Goal: Task Accomplishment & Management: Use online tool/utility

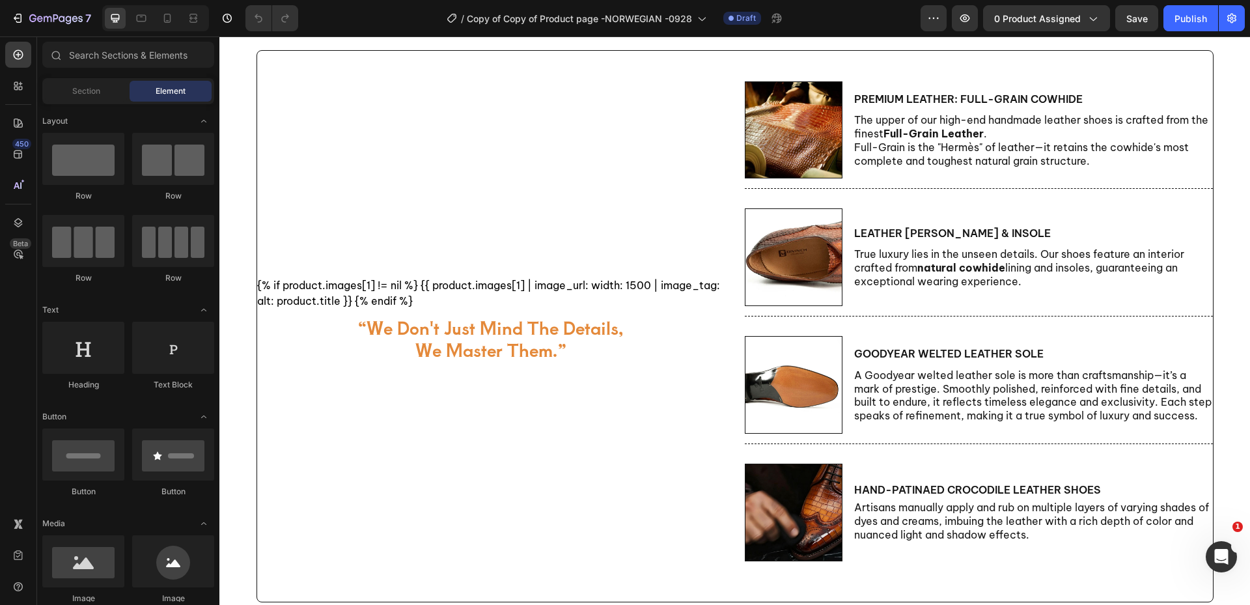
scroll to position [586, 0]
click at [807, 386] on img at bounding box center [794, 384] width 98 height 98
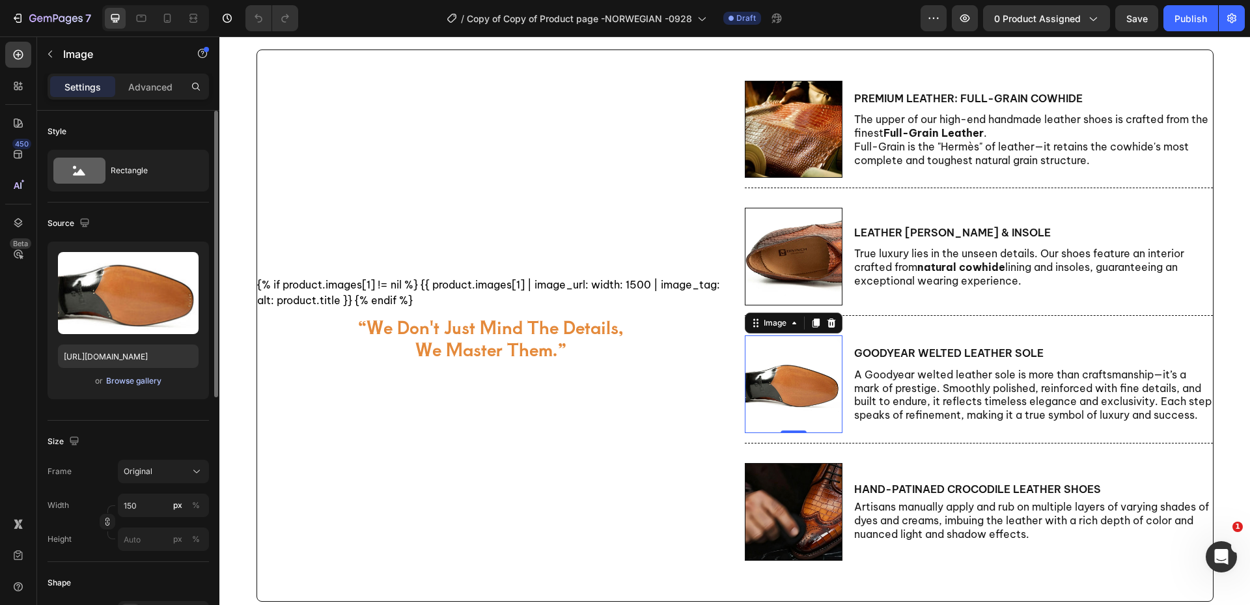
click at [119, 384] on div "Browse gallery" at bounding box center [133, 381] width 55 height 12
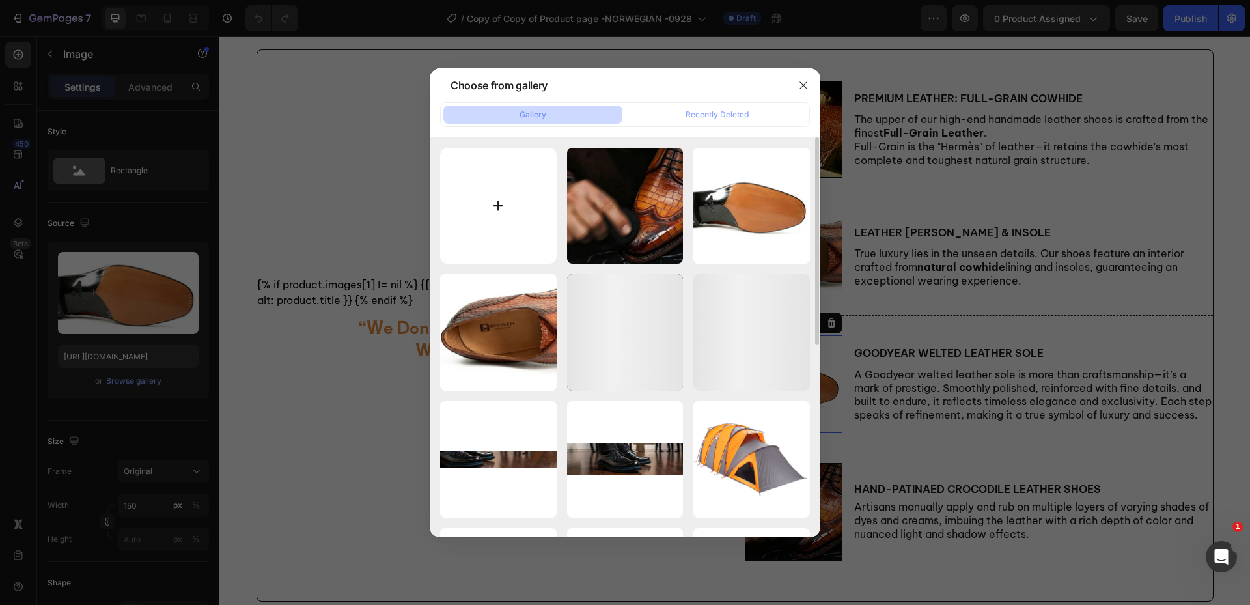
click at [505, 191] on input "file" at bounding box center [498, 206] width 117 height 117
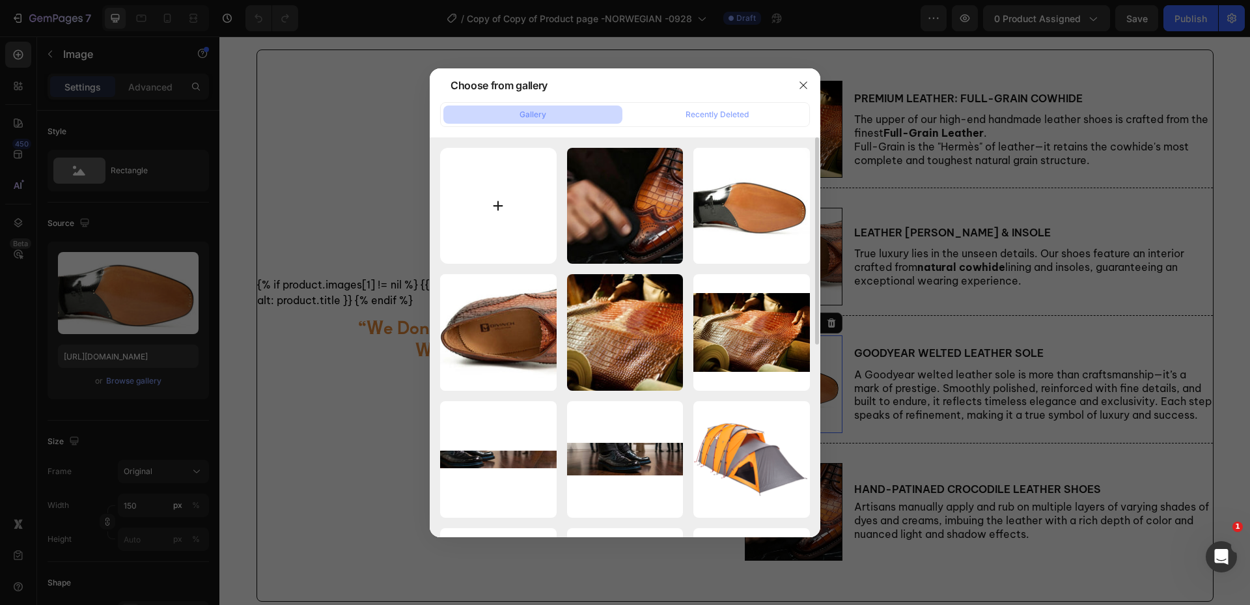
type input "C:\fakepath\9115.jpg"
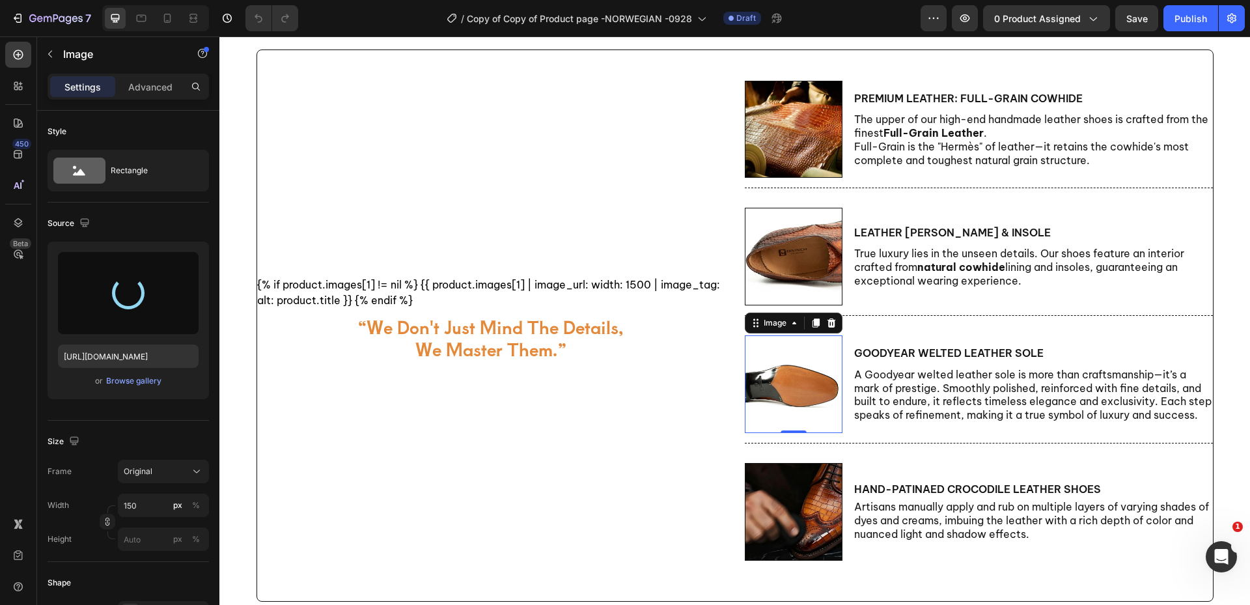
type input "[URL][DOMAIN_NAME]"
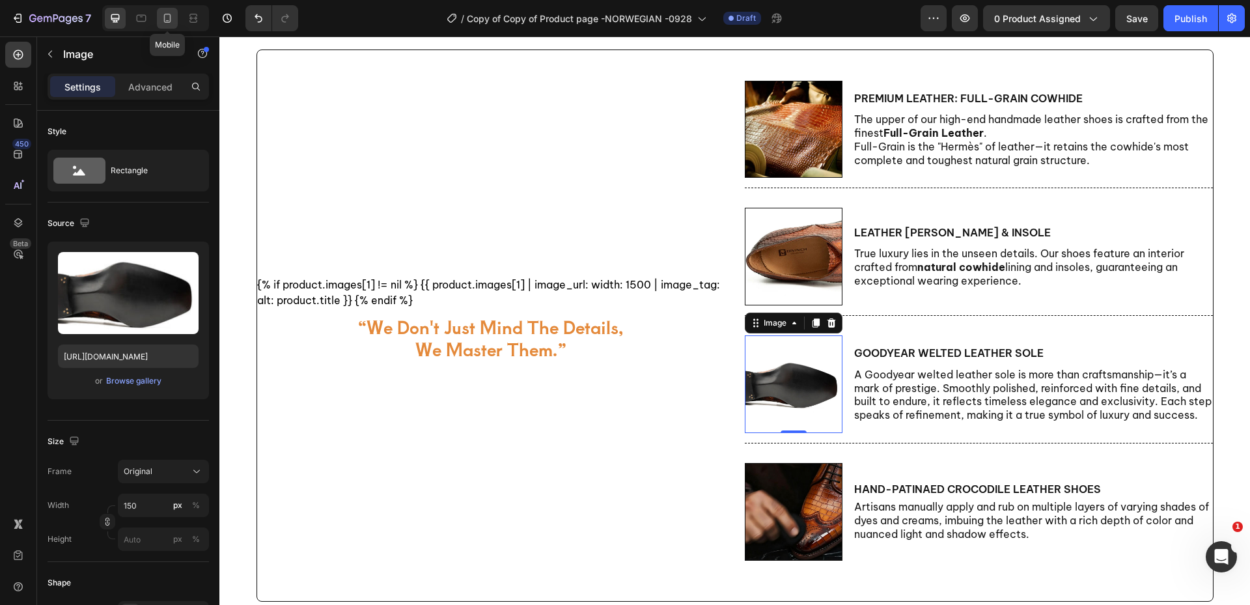
click at [164, 23] on icon at bounding box center [167, 18] width 13 height 13
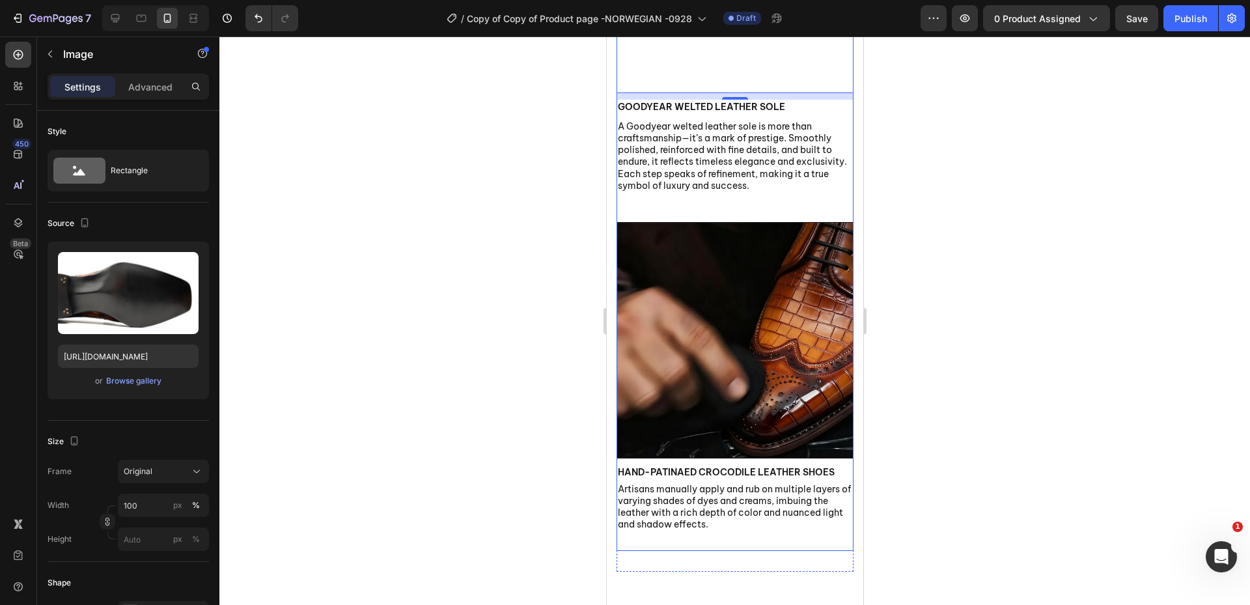
scroll to position [1606, 0]
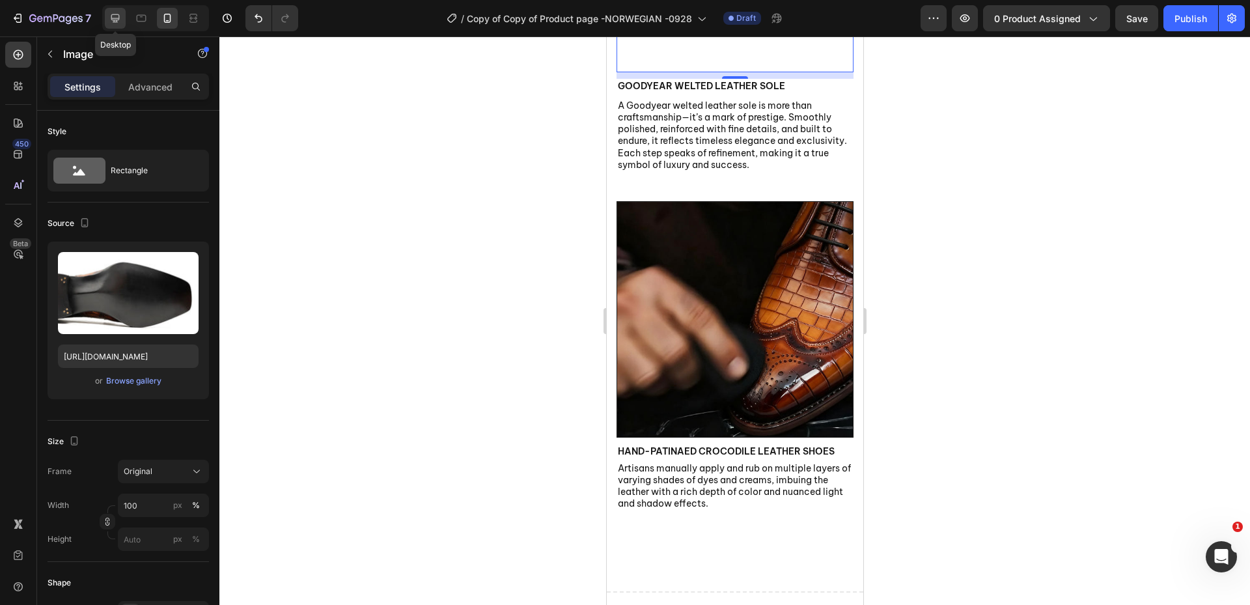
click at [118, 17] on icon at bounding box center [115, 18] width 13 height 13
type input "150"
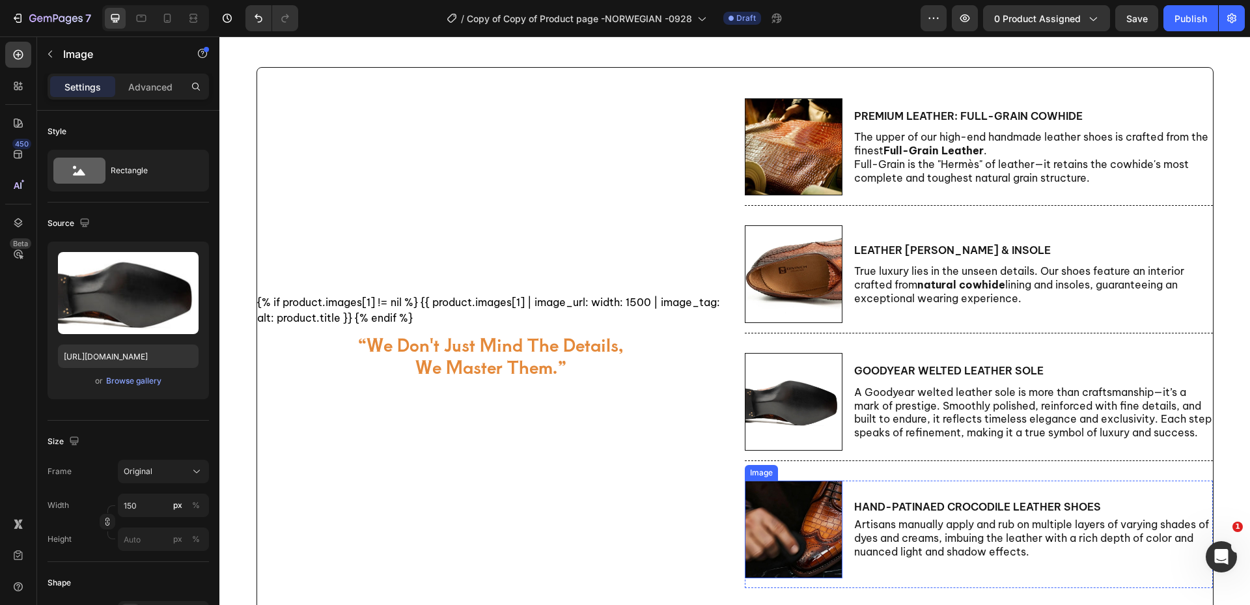
scroll to position [554, 0]
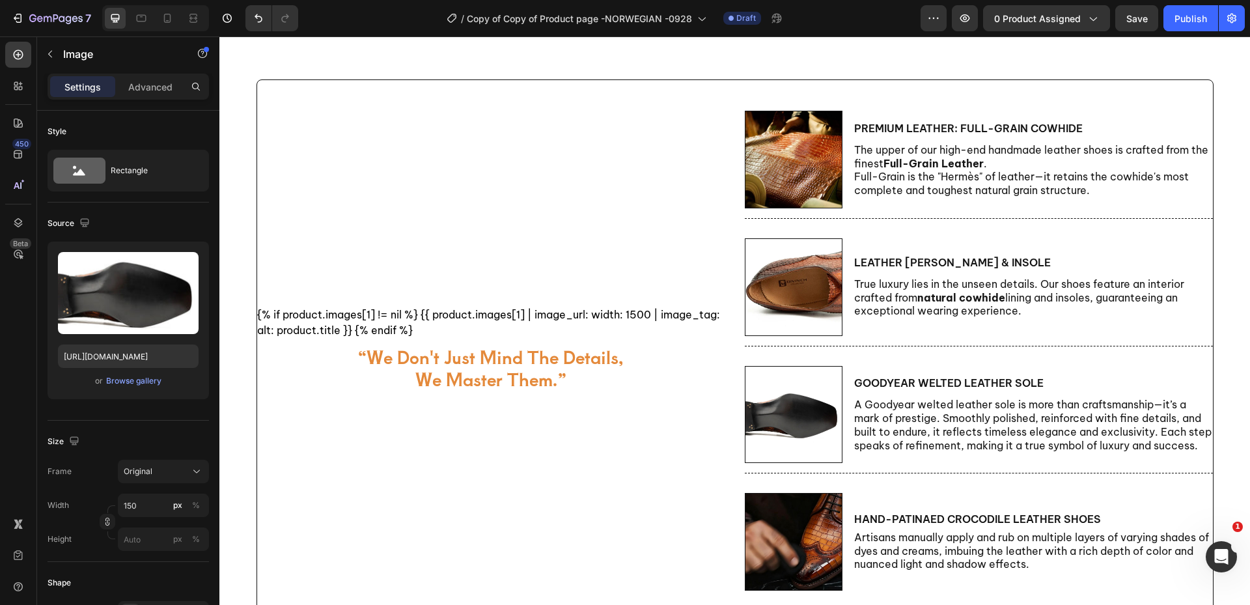
click at [796, 397] on img at bounding box center [794, 415] width 98 height 98
click at [920, 419] on p "A Goodyear welted leather sole is more than craftsmanship—it’s a mark of presti…" at bounding box center [1033, 425] width 358 height 54
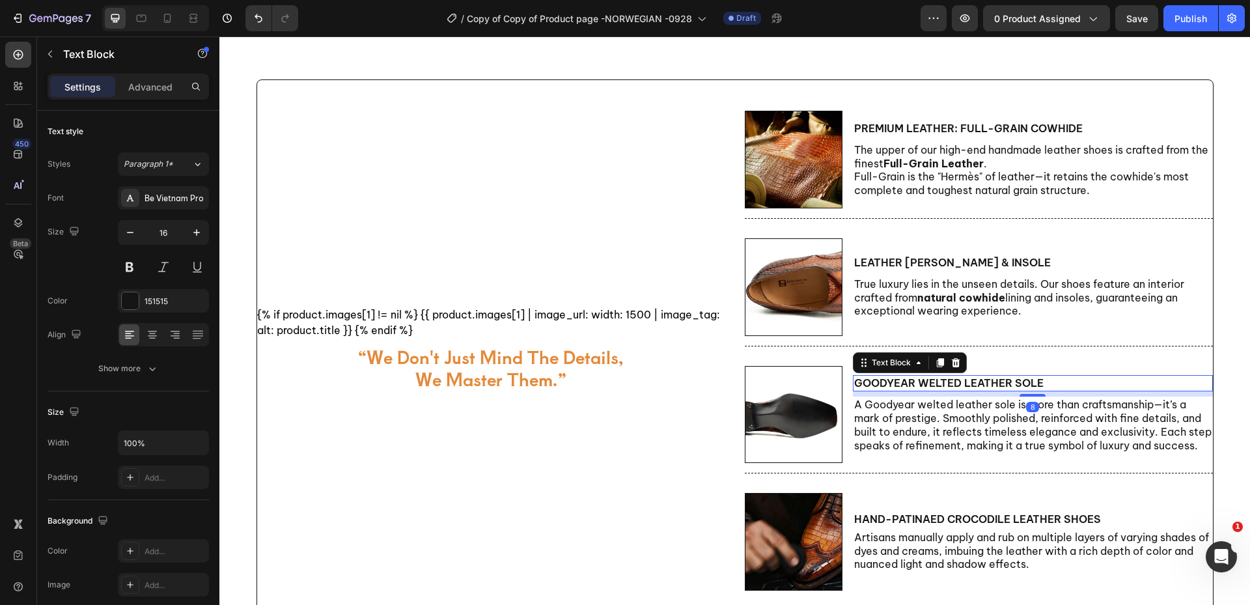
click at [1005, 386] on p "Goodyear welted leather sole" at bounding box center [1033, 383] width 358 height 14
click at [782, 400] on img at bounding box center [794, 415] width 98 height 98
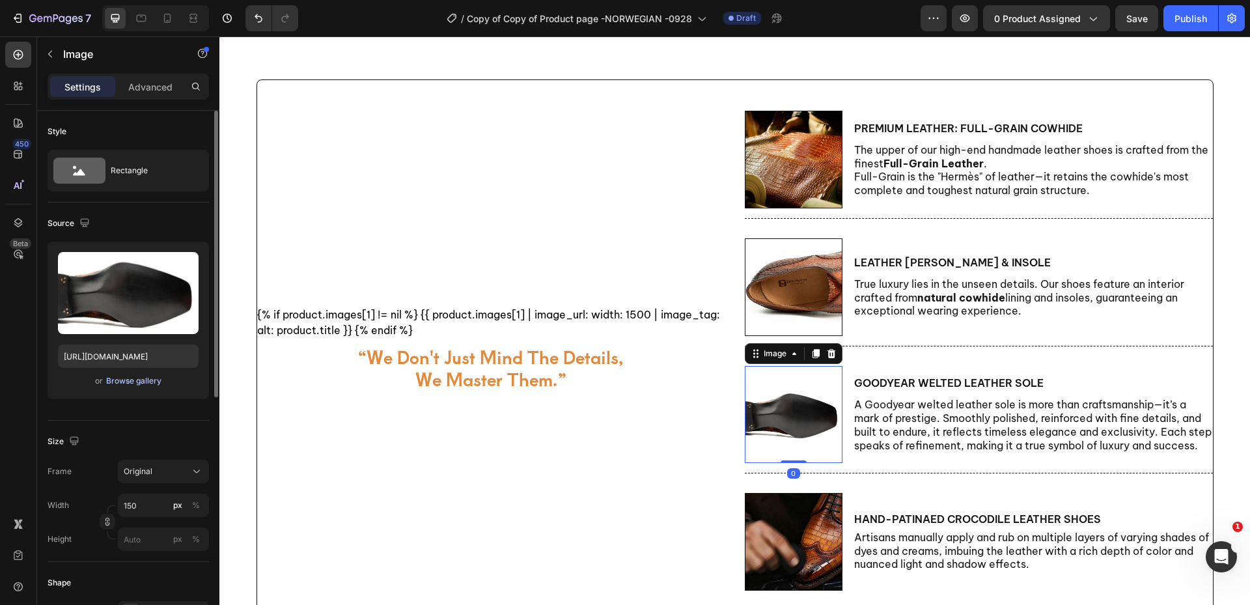
click at [122, 382] on div "Browse gallery" at bounding box center [133, 381] width 55 height 12
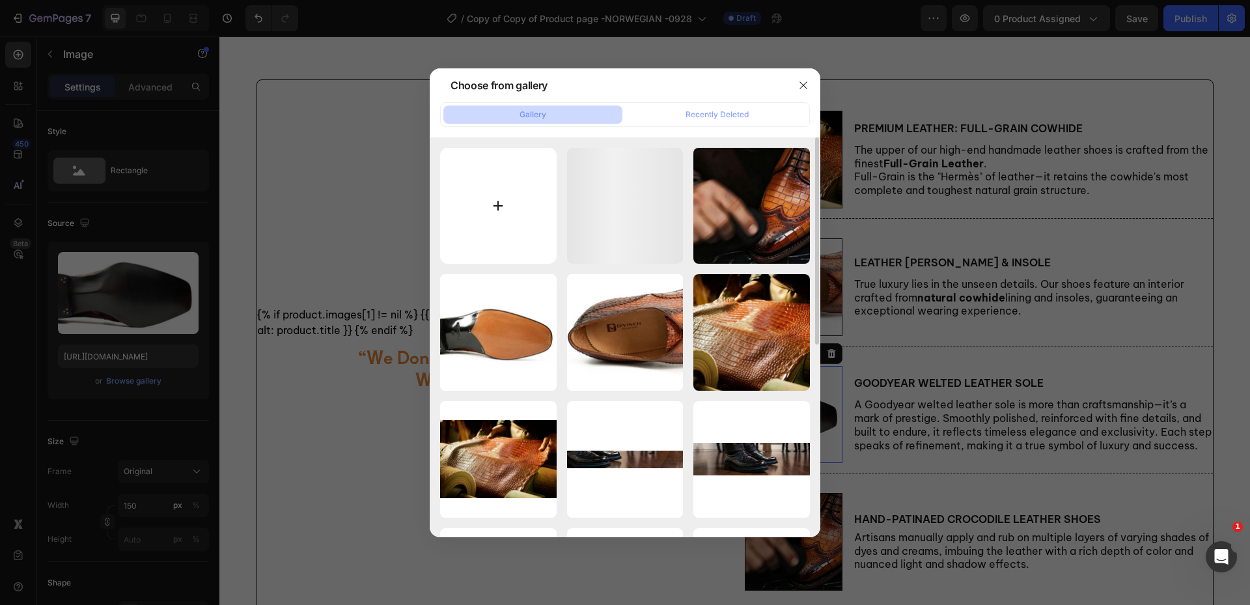
click at [513, 230] on input "file" at bounding box center [498, 206] width 117 height 117
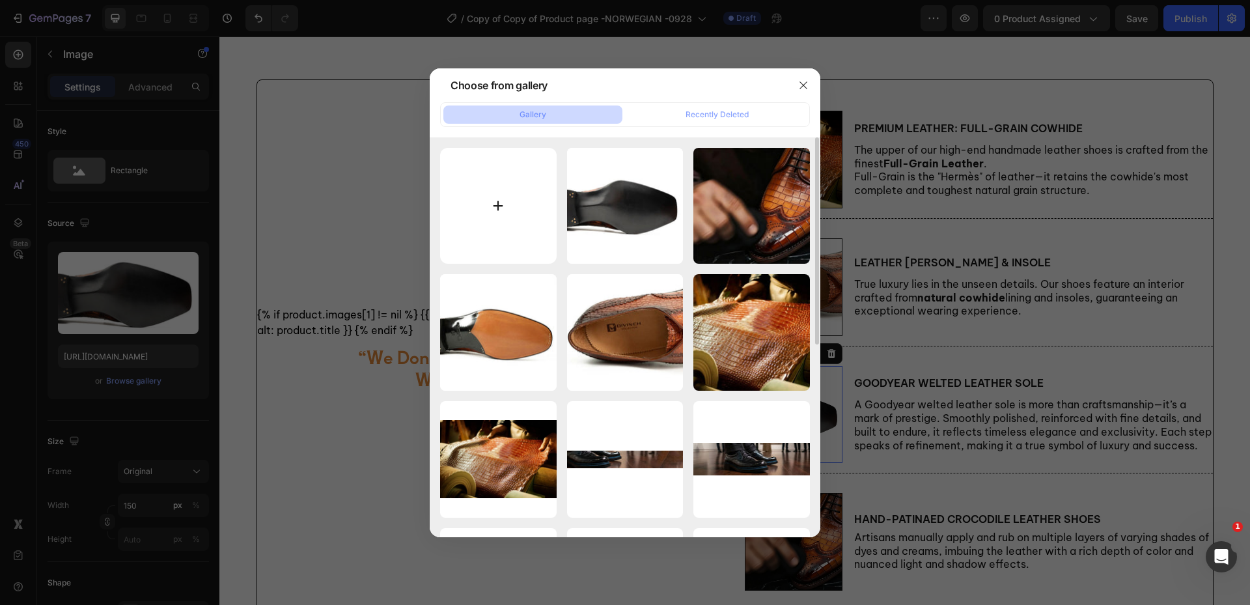
type input "C:\fakepath\9211141.jpg"
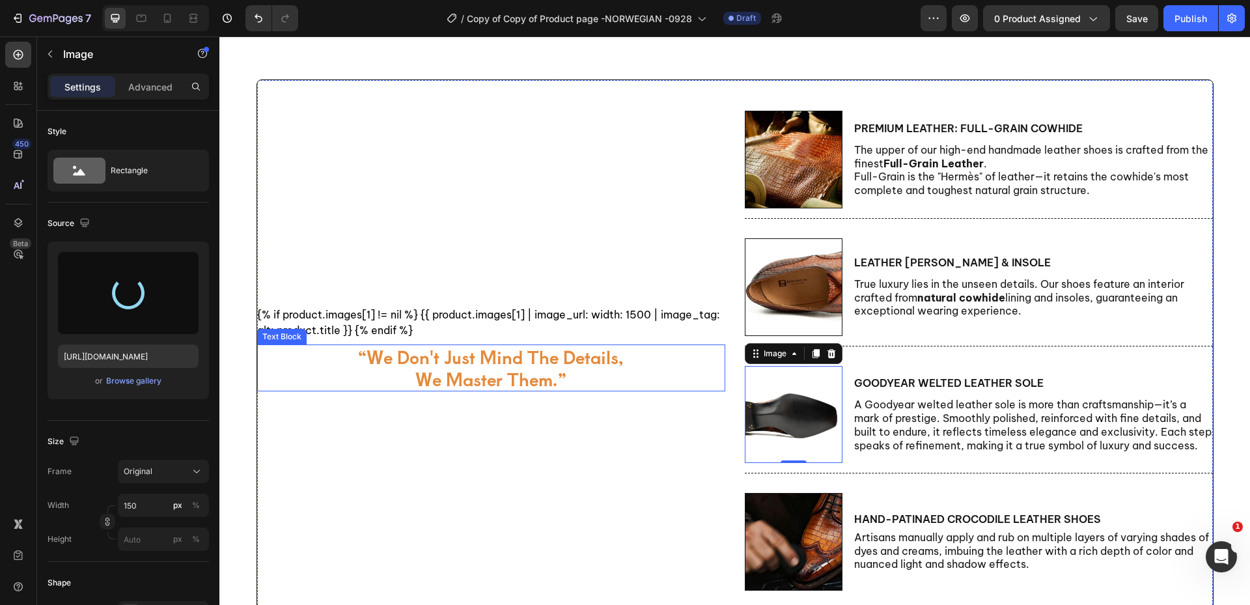
type input "[URL][DOMAIN_NAME]"
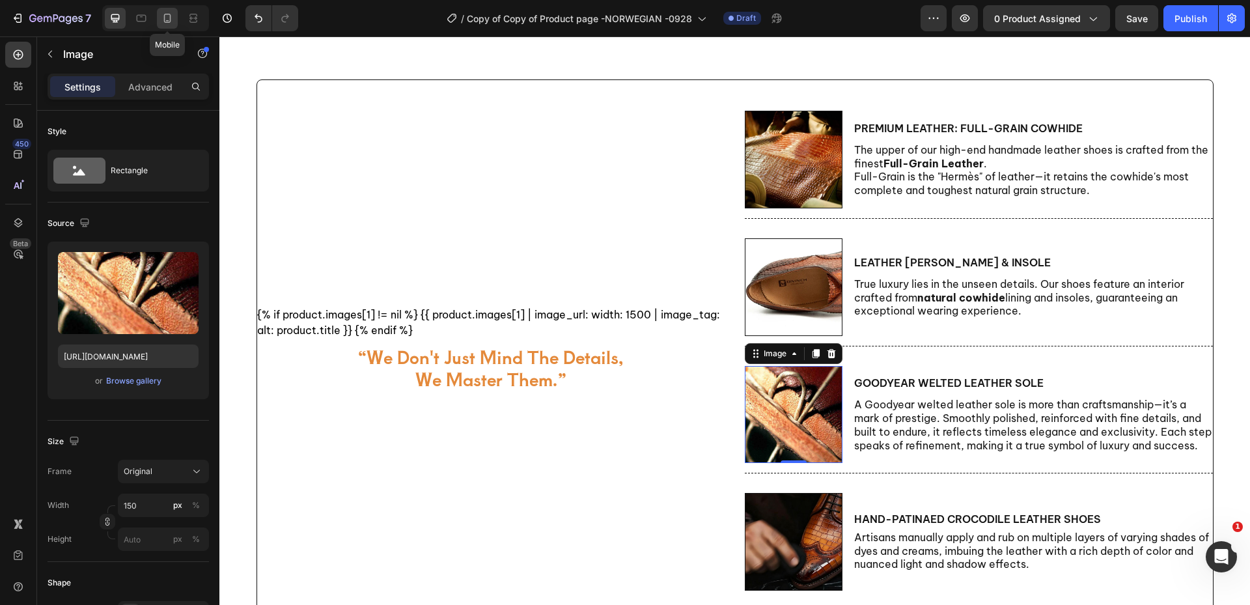
click at [164, 18] on icon at bounding box center [167, 18] width 7 height 9
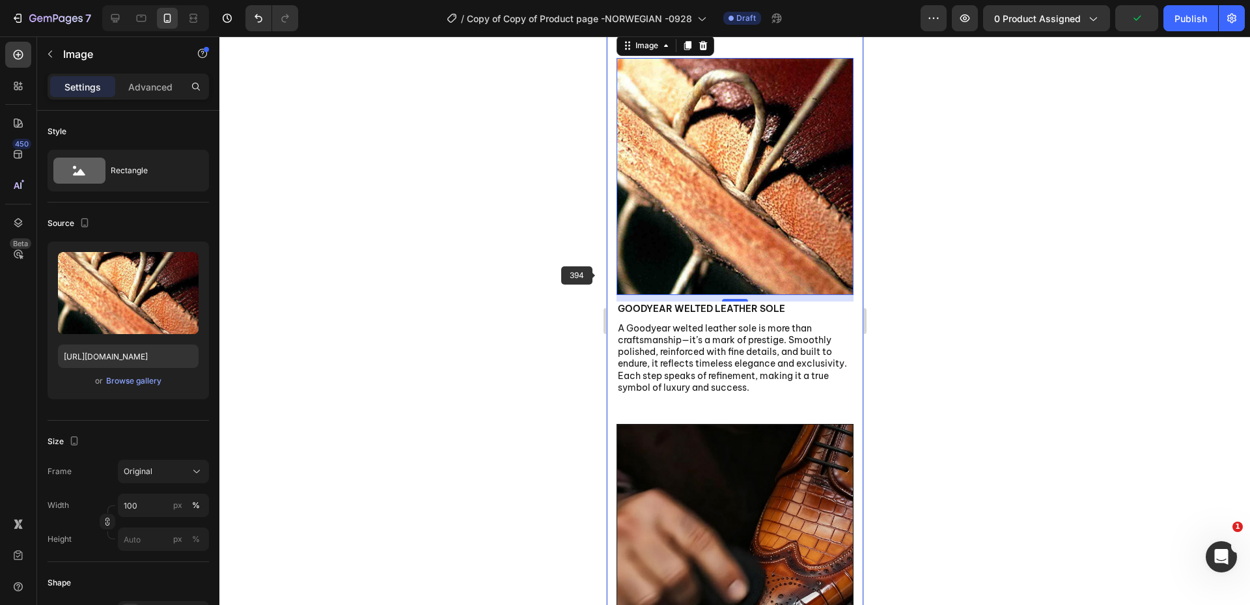
scroll to position [1784, 0]
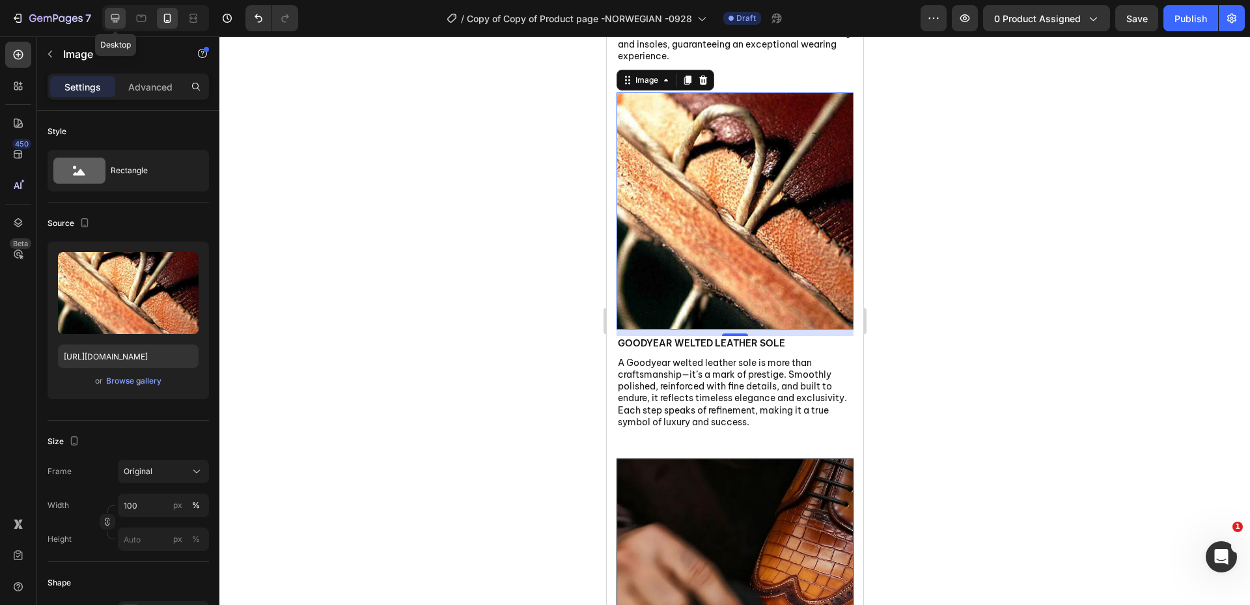
click at [119, 23] on icon at bounding box center [115, 18] width 13 height 13
type input "150"
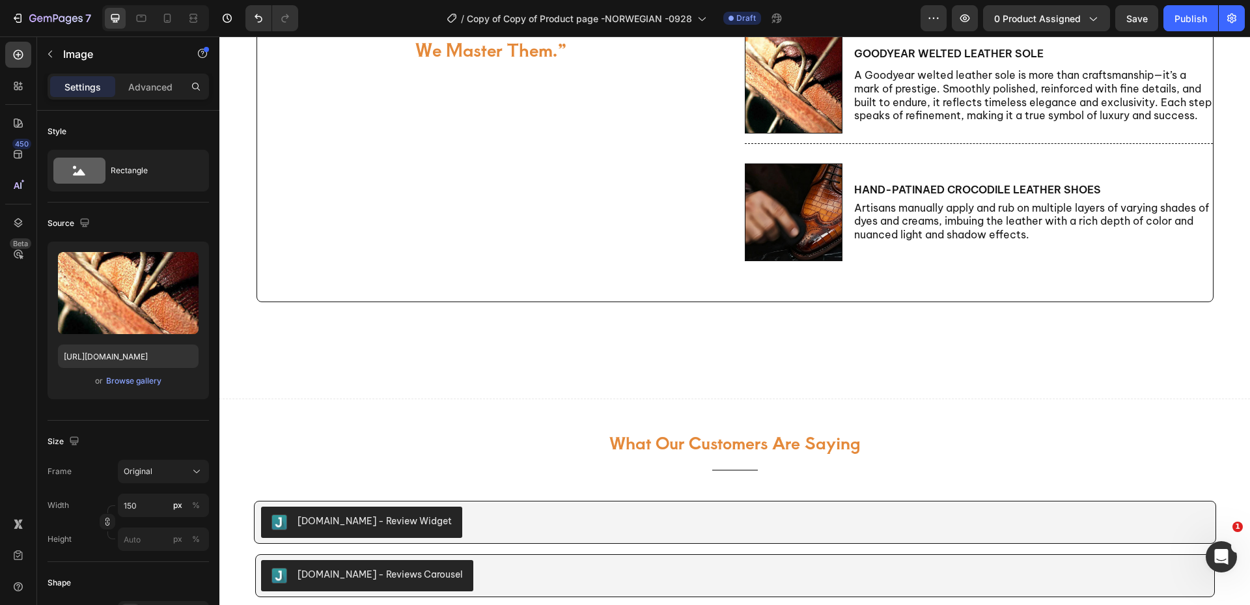
scroll to position [1121, 0]
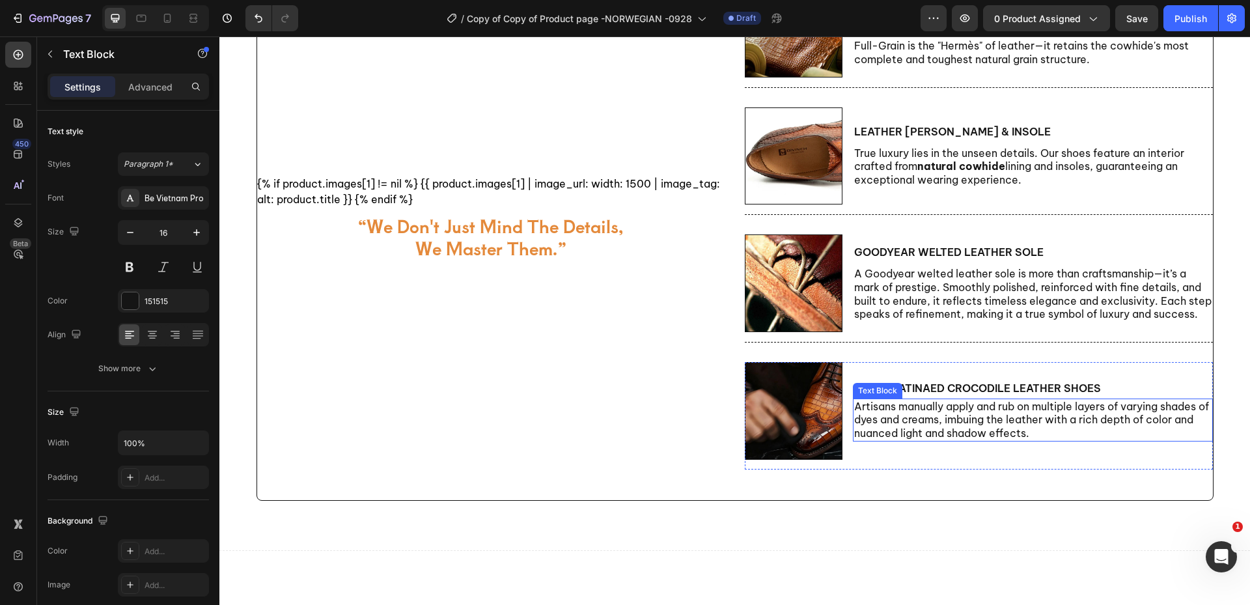
click at [936, 424] on p "Artisans manually apply and rub on multiple layers of varying shades of dyes an…" at bounding box center [1033, 420] width 358 height 40
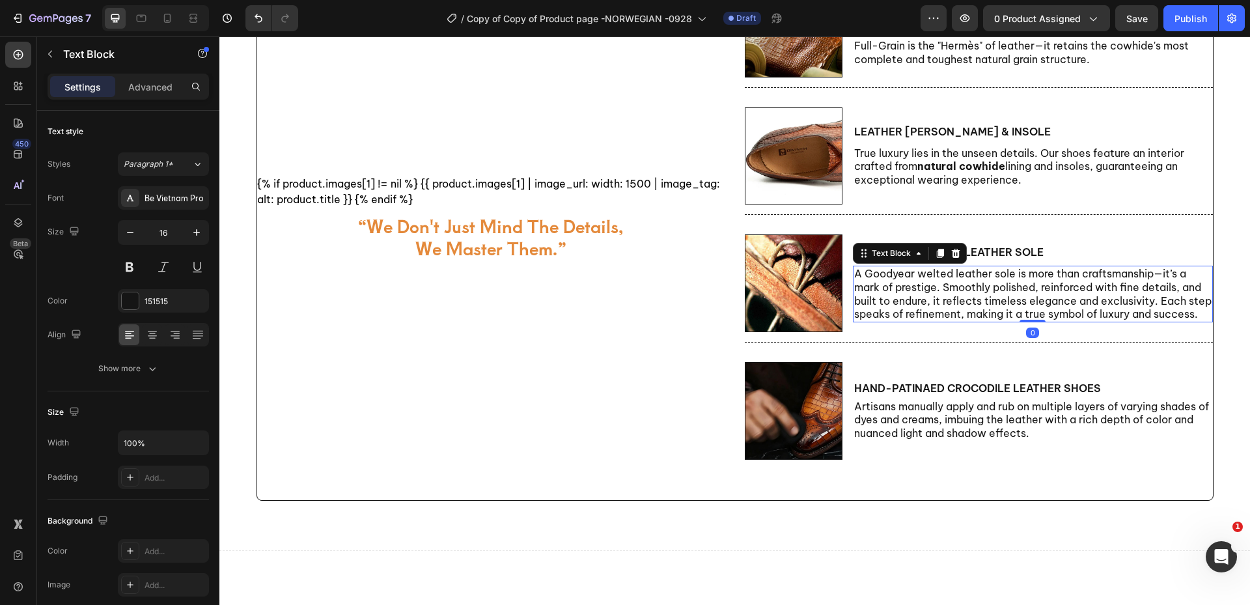
click at [934, 307] on p "A Goodyear welted leather sole is more than craftsmanship—it’s a mark of presti…" at bounding box center [1033, 294] width 358 height 54
click at [942, 299] on p "A Goodyear welted leather sole is more than craftsmanship—it’s a mark of presti…" at bounding box center [1033, 294] width 358 height 54
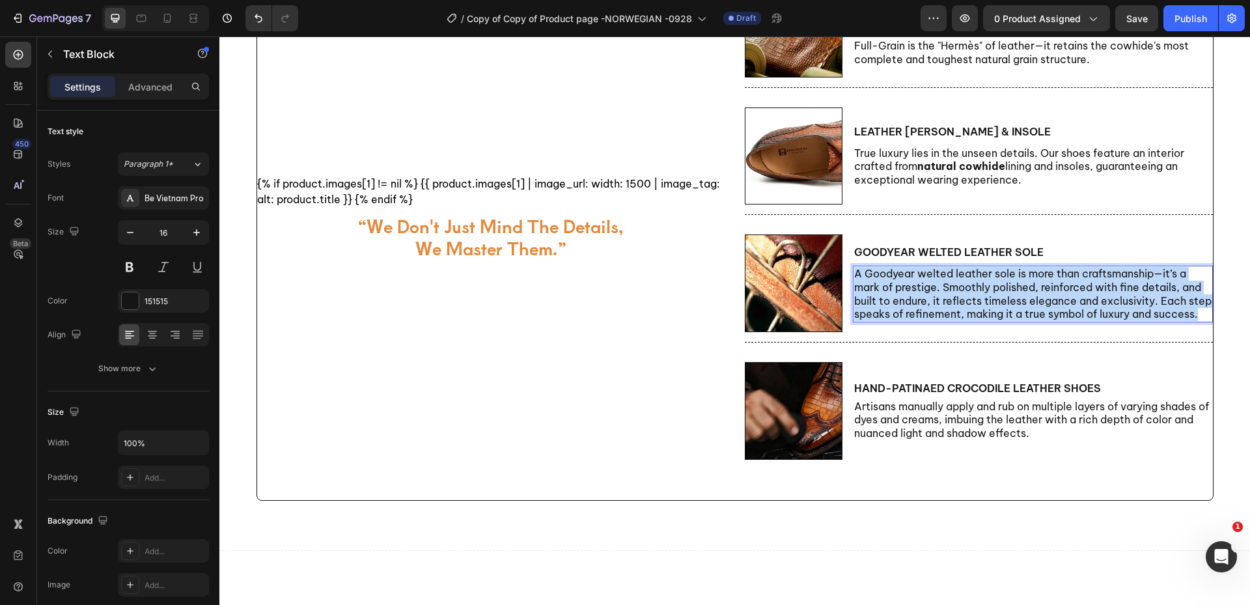
click at [942, 299] on p "A Goodyear welted leather sole is more than craftsmanship—it’s a mark of presti…" at bounding box center [1033, 294] width 358 height 54
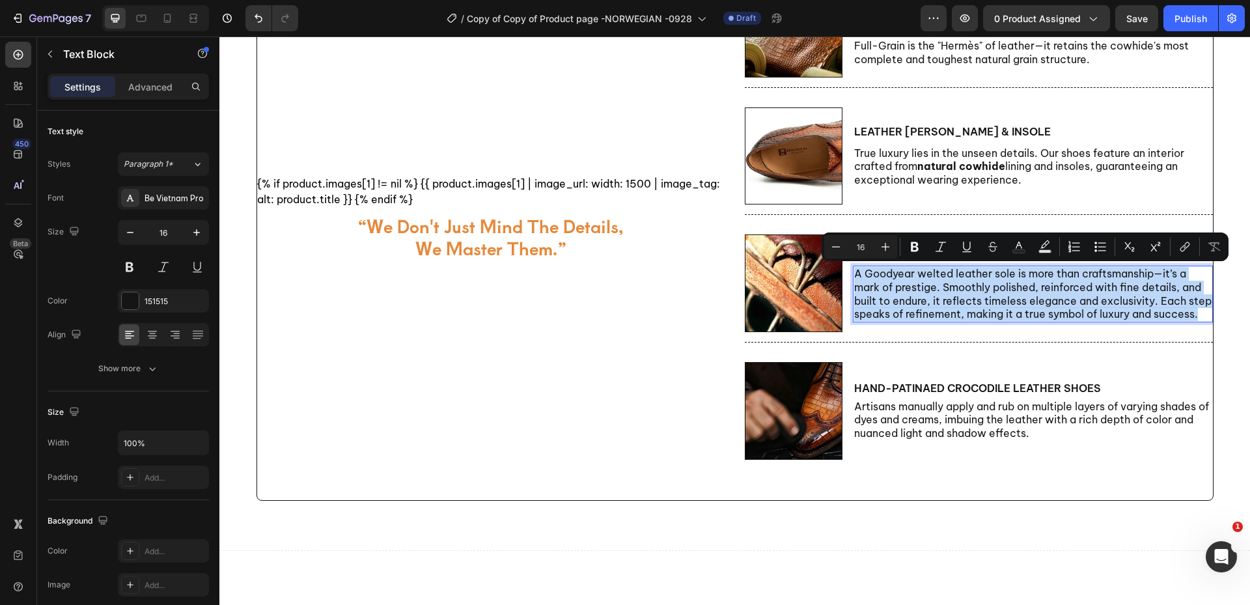
scroll to position [1128, 0]
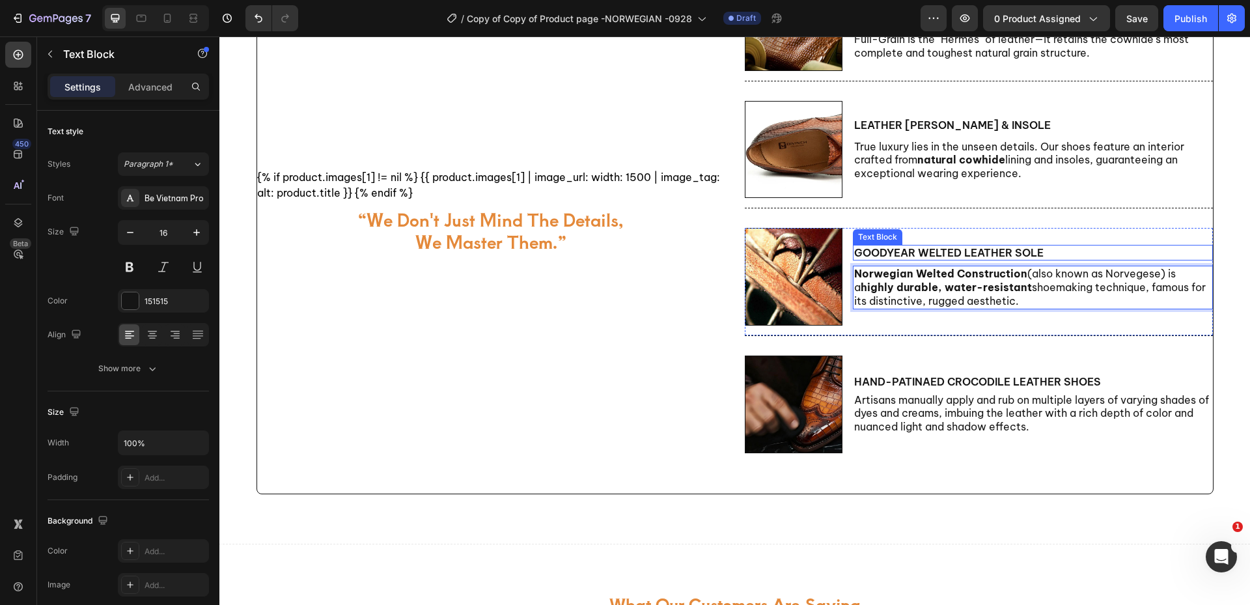
click at [900, 249] on p "Goodyear welted leather sole" at bounding box center [1033, 253] width 358 height 14
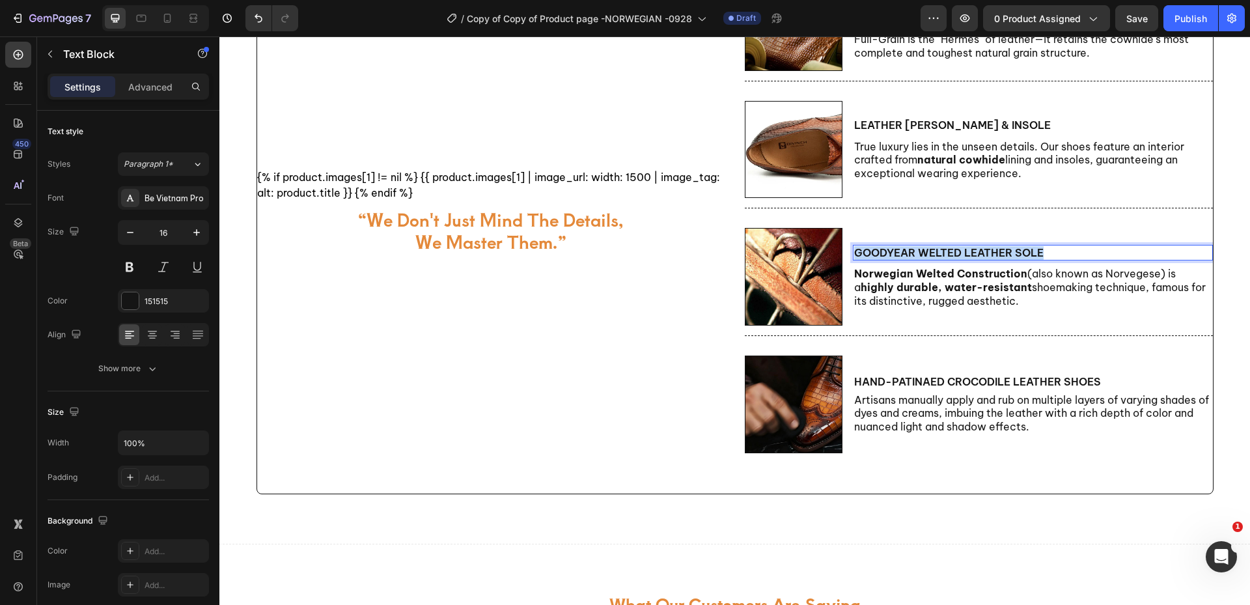
click at [900, 249] on p "Goodyear welted leather sole" at bounding box center [1033, 253] width 358 height 14
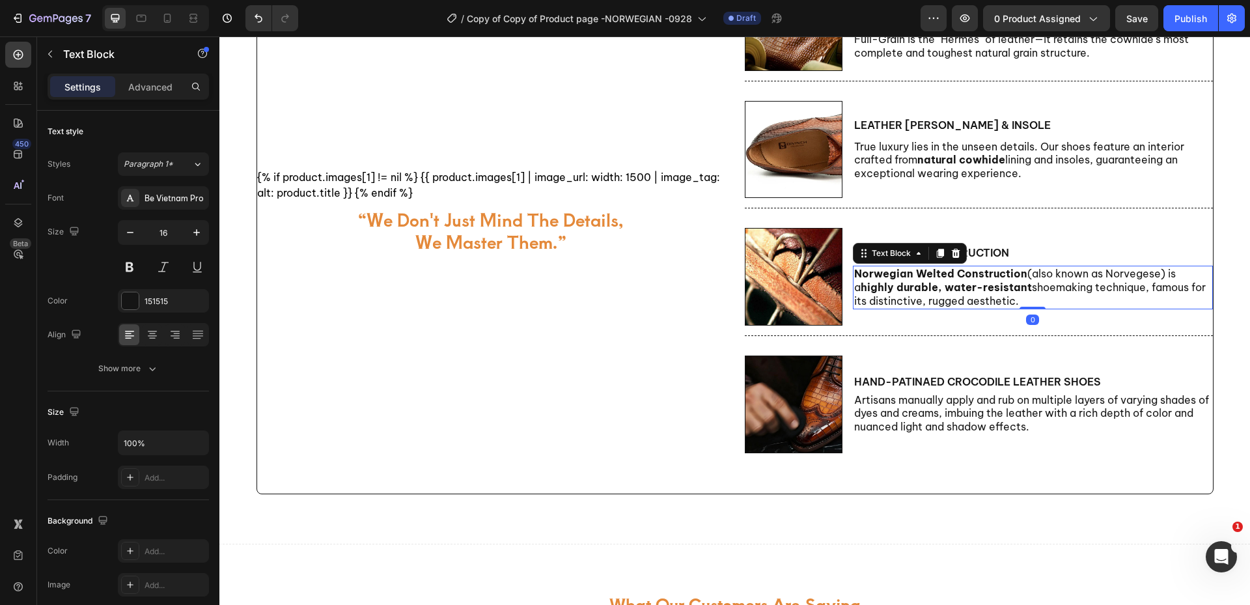
drag, startPoint x: 959, startPoint y: 292, endPoint x: 961, endPoint y: 322, distance: 30.7
click at [959, 292] on strong "highly durable, water-resistant" at bounding box center [946, 287] width 171 height 13
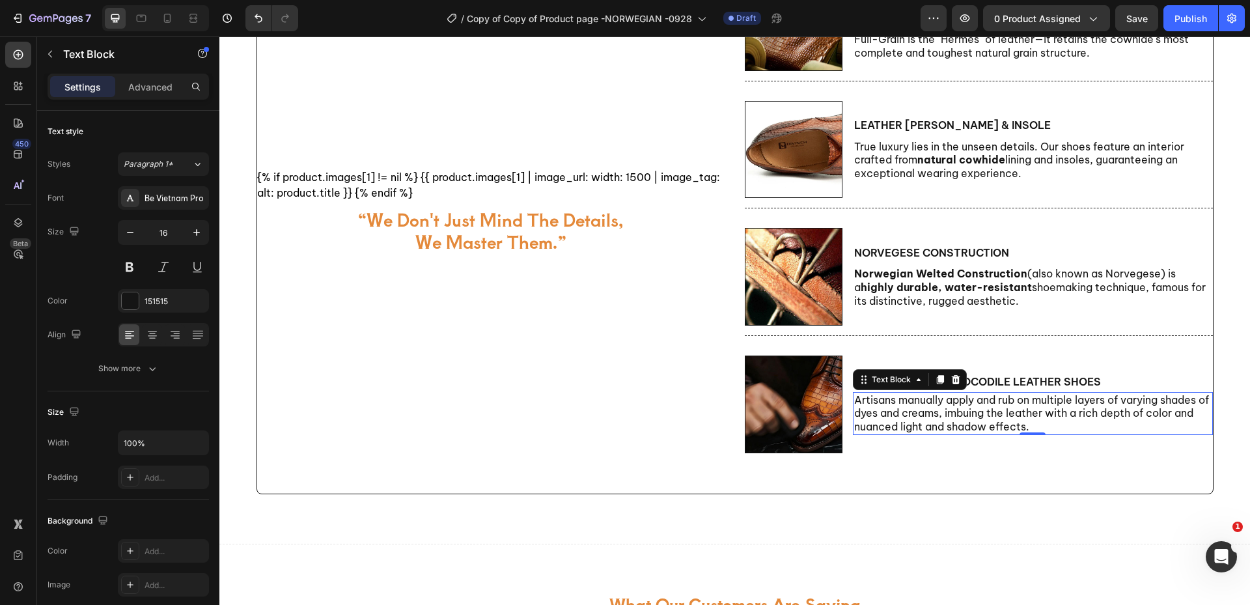
click at [949, 392] on div "Artisans manually apply and rub on multiple layers of varying shades of dyes an…" at bounding box center [1033, 413] width 360 height 43
click at [579, 389] on div "{% if product.images[1] != nil %} {{ product.images[1] | image_url: width: 1500…" at bounding box center [491, 218] width 468 height 551
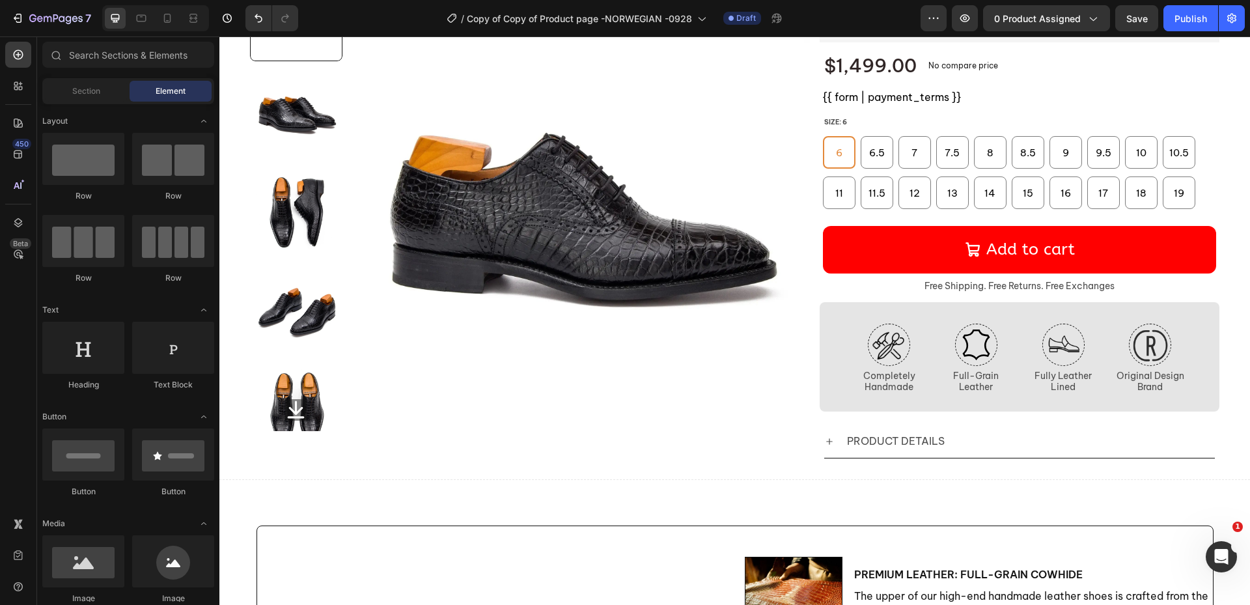
scroll to position [0, 0]
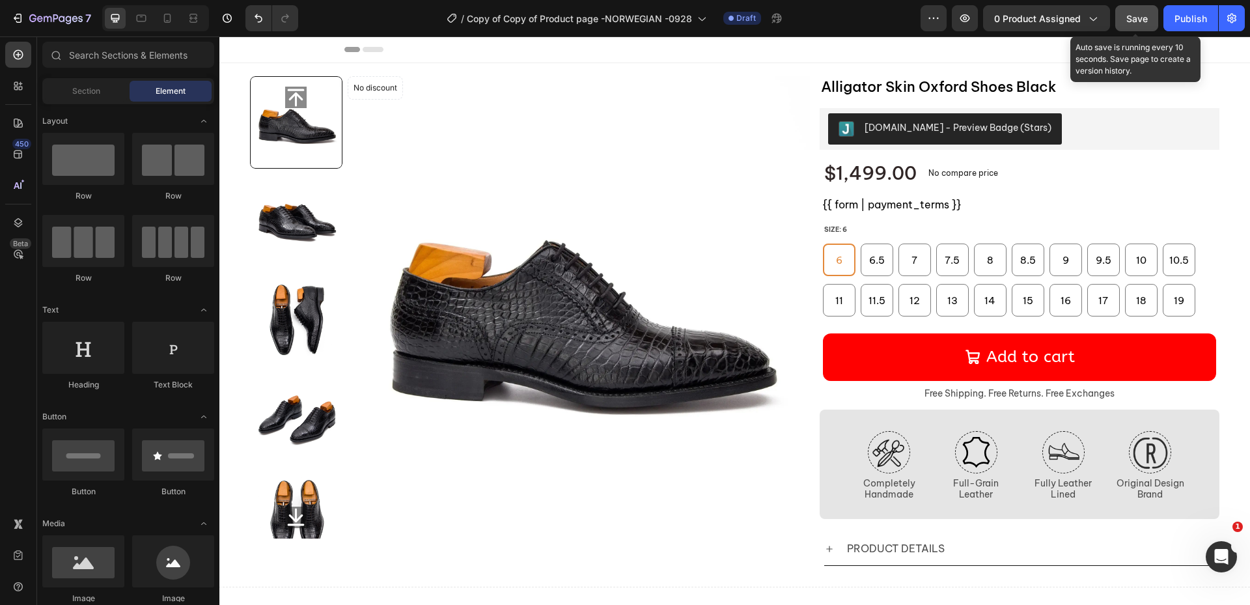
click at [1146, 17] on span "Save" at bounding box center [1137, 18] width 21 height 11
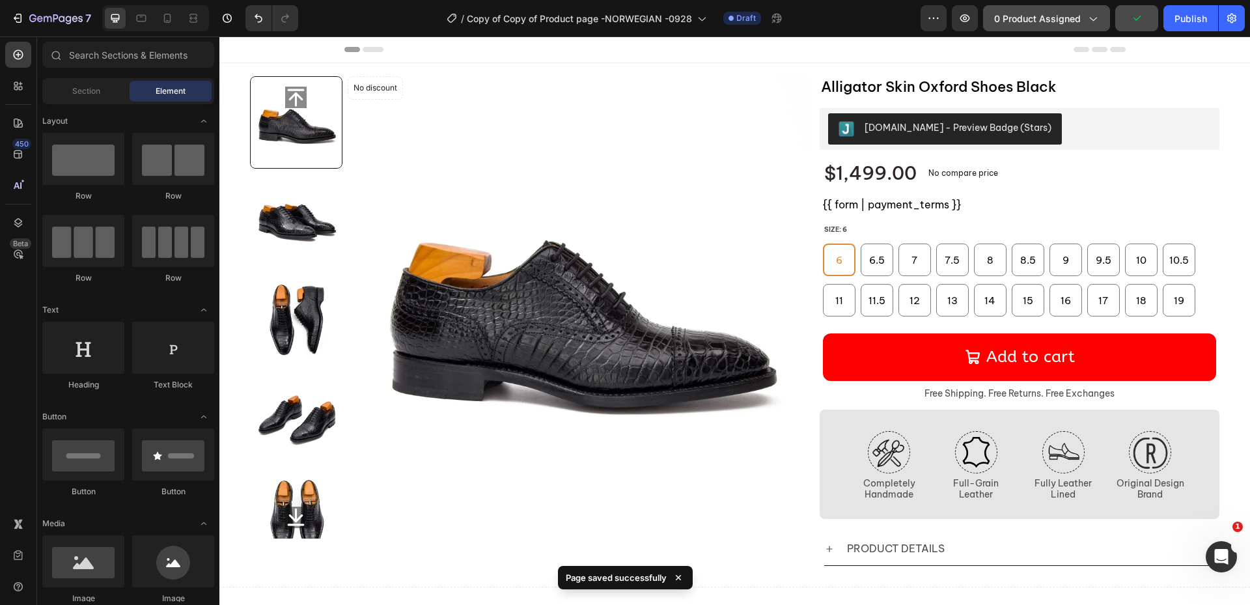
click at [1052, 23] on span "0 product assigned" at bounding box center [1037, 19] width 87 height 14
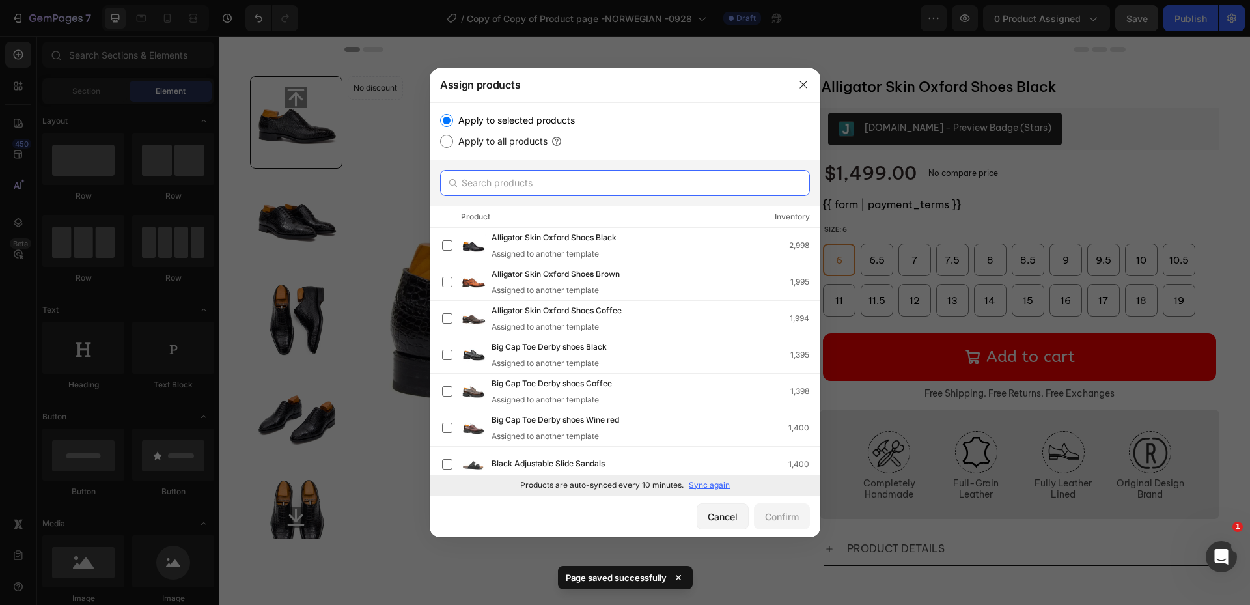
click at [511, 184] on input "text" at bounding box center [625, 183] width 370 height 26
click at [520, 186] on input "text" at bounding box center [625, 183] width 370 height 26
paste input "Norvegese Construction"
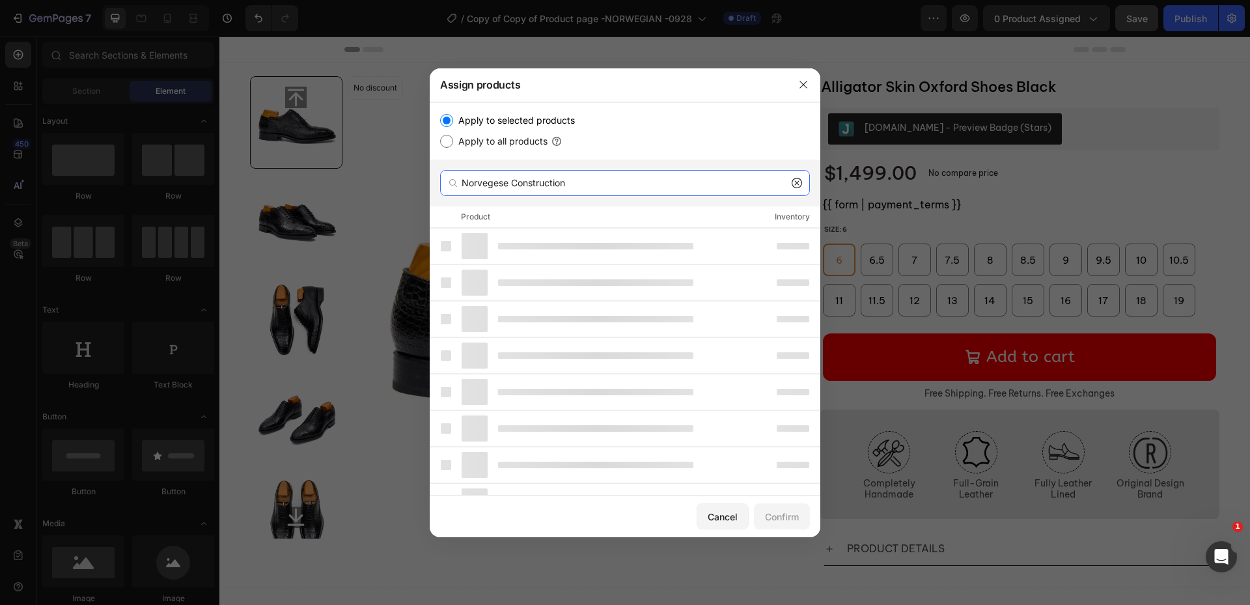
drag, startPoint x: 516, startPoint y: 182, endPoint x: 683, endPoint y: 193, distance: 167.7
click at [683, 193] on input "Norvegese Construction" at bounding box center [625, 183] width 370 height 26
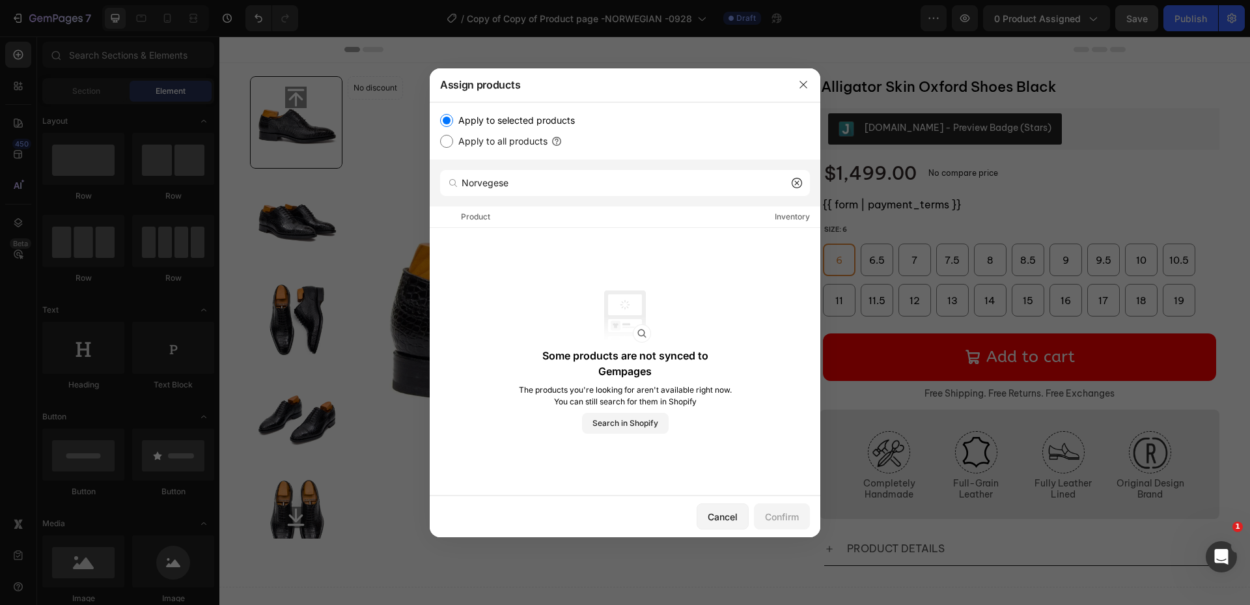
click at [606, 211] on div "Product Inventory" at bounding box center [625, 216] width 391 height 21
click at [607, 190] on input "Norvegese" at bounding box center [625, 183] width 370 height 26
drag, startPoint x: 561, startPoint y: 186, endPoint x: 338, endPoint y: 176, distance: 222.9
click at [338, 176] on div "Assign products Apply to selected products Apply to all products Norvegese Prod…" at bounding box center [625, 302] width 1250 height 605
paste input "NORWEGIAN"
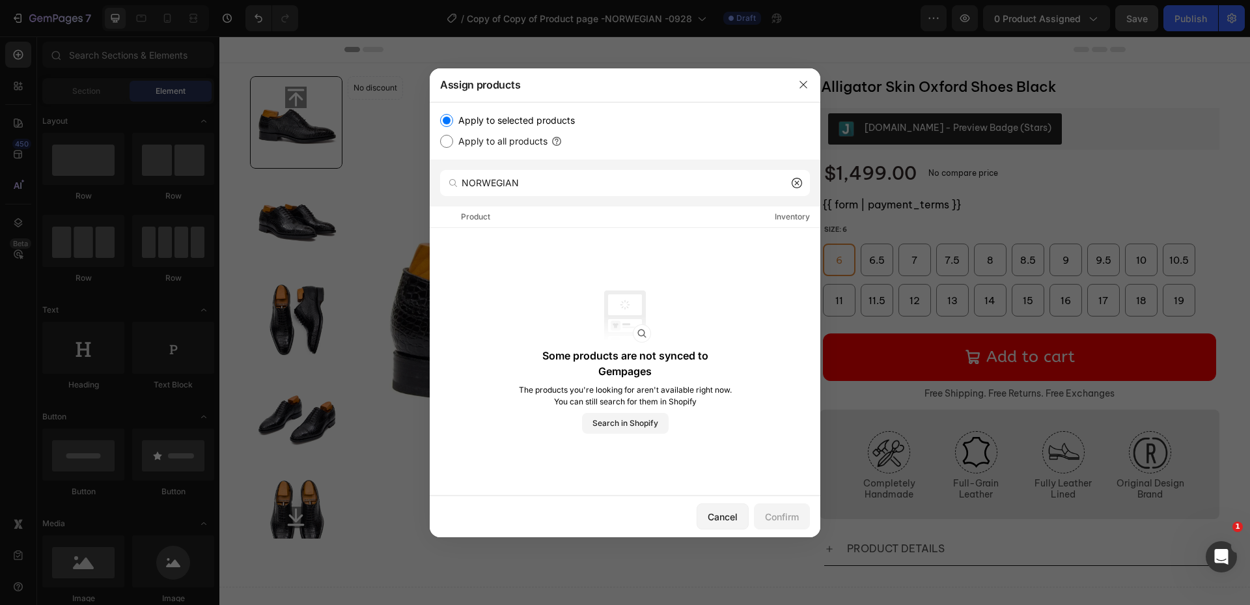
click at [561, 217] on div "Product Inventory" at bounding box center [625, 216] width 391 height 21
click at [559, 189] on input "NORWEGIAN" at bounding box center [625, 183] width 370 height 26
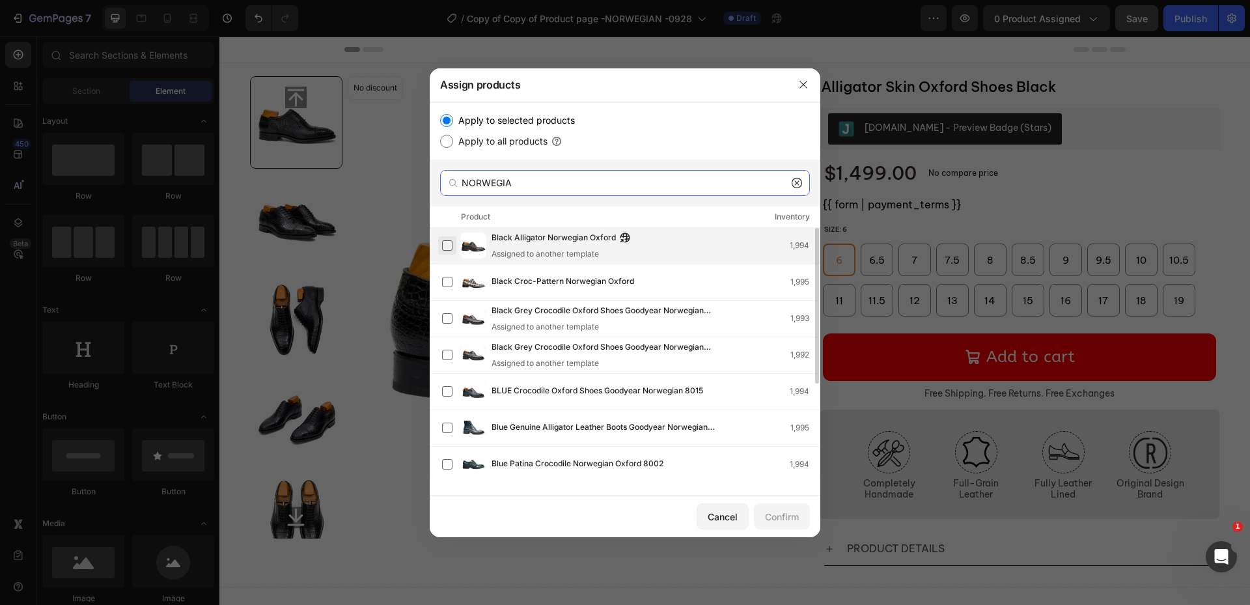
type input "NORWEGIA"
click at [448, 246] on label at bounding box center [447, 245] width 10 height 10
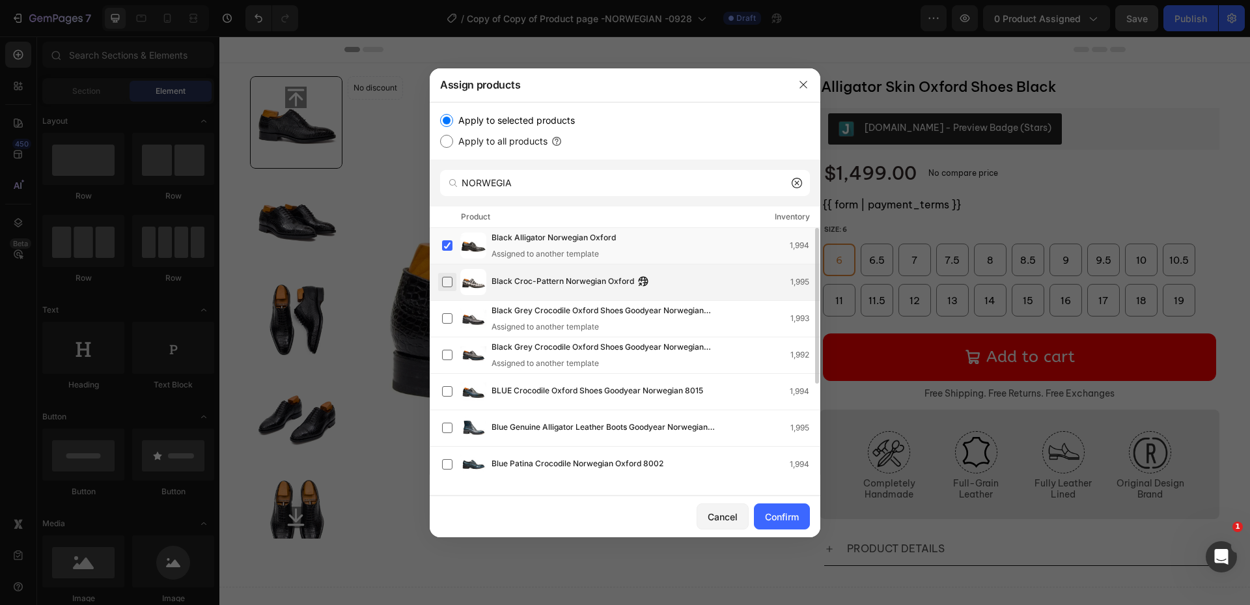
click at [445, 284] on label at bounding box center [447, 282] width 10 height 10
click at [443, 321] on label at bounding box center [447, 318] width 10 height 10
click at [452, 356] on label at bounding box center [447, 355] width 10 height 10
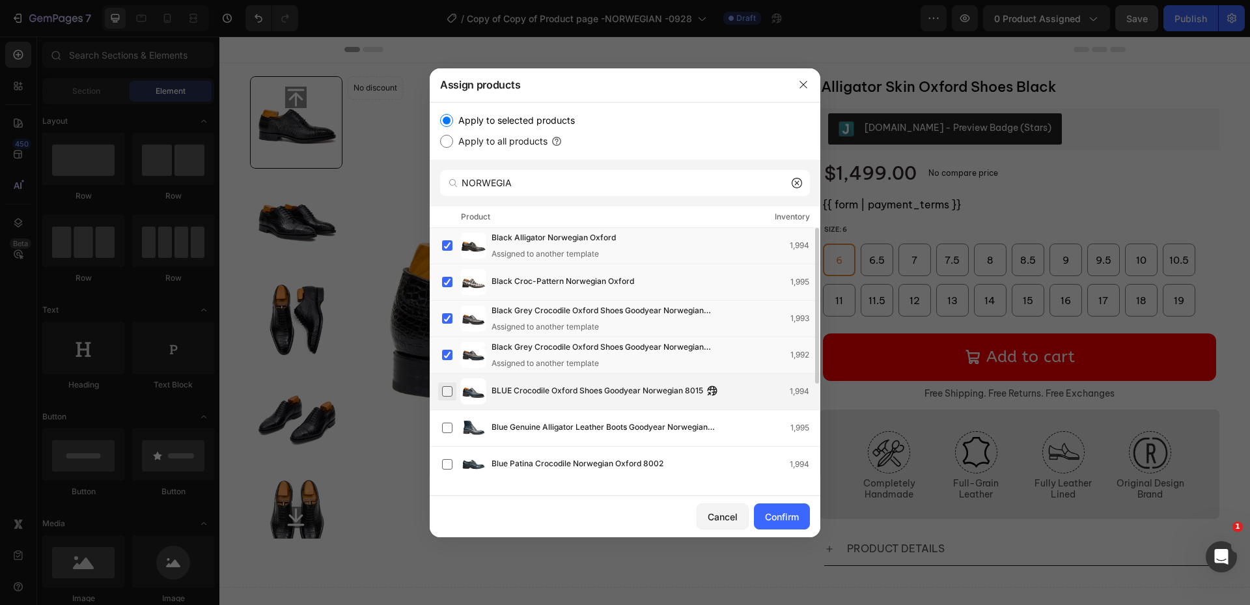
click at [443, 397] on label at bounding box center [447, 391] width 10 height 10
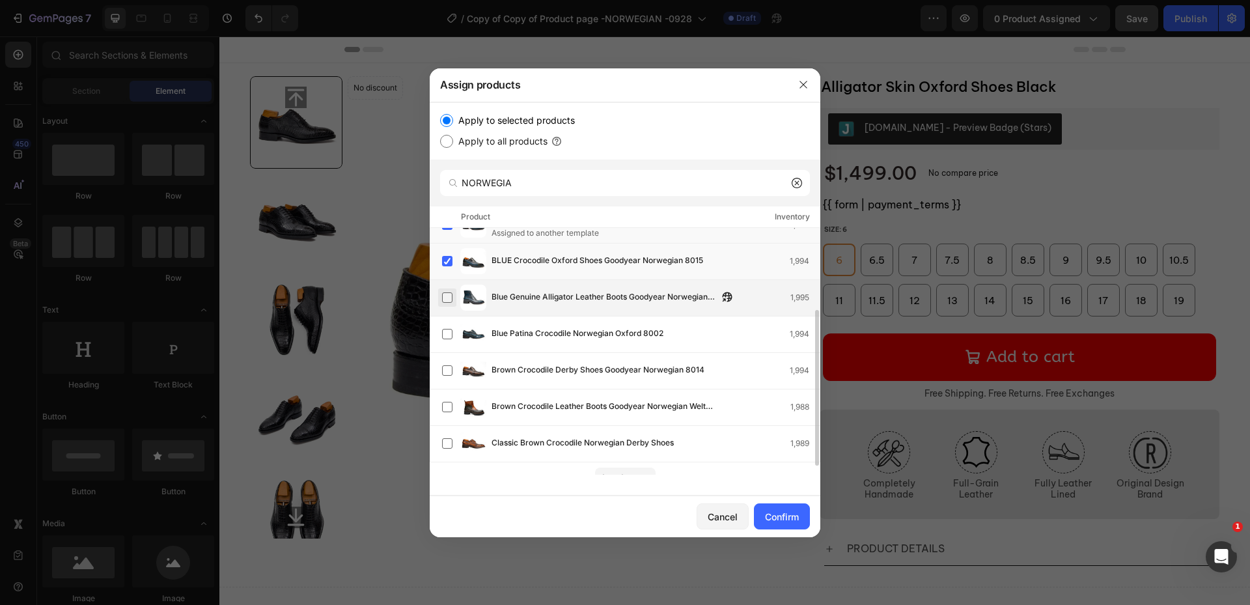
drag, startPoint x: 449, startPoint y: 298, endPoint x: 448, endPoint y: 319, distance: 20.8
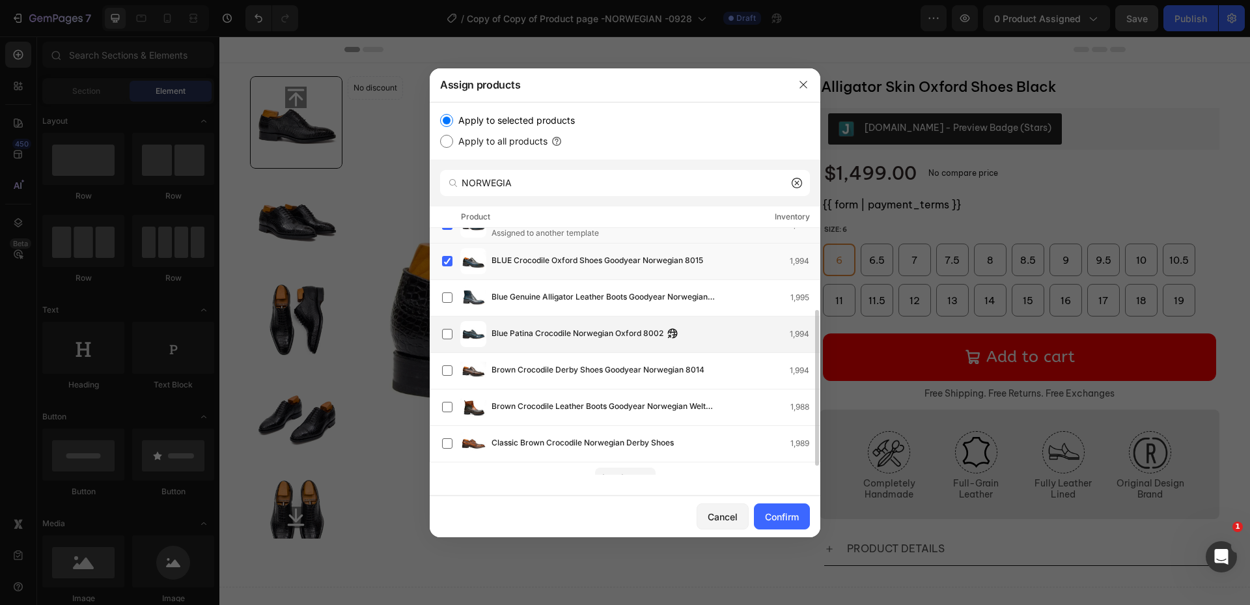
click at [448, 300] on label at bounding box center [447, 297] width 10 height 10
click at [446, 334] on label at bounding box center [447, 334] width 10 height 10
click at [449, 372] on label at bounding box center [447, 370] width 10 height 10
click at [449, 411] on label at bounding box center [447, 407] width 10 height 10
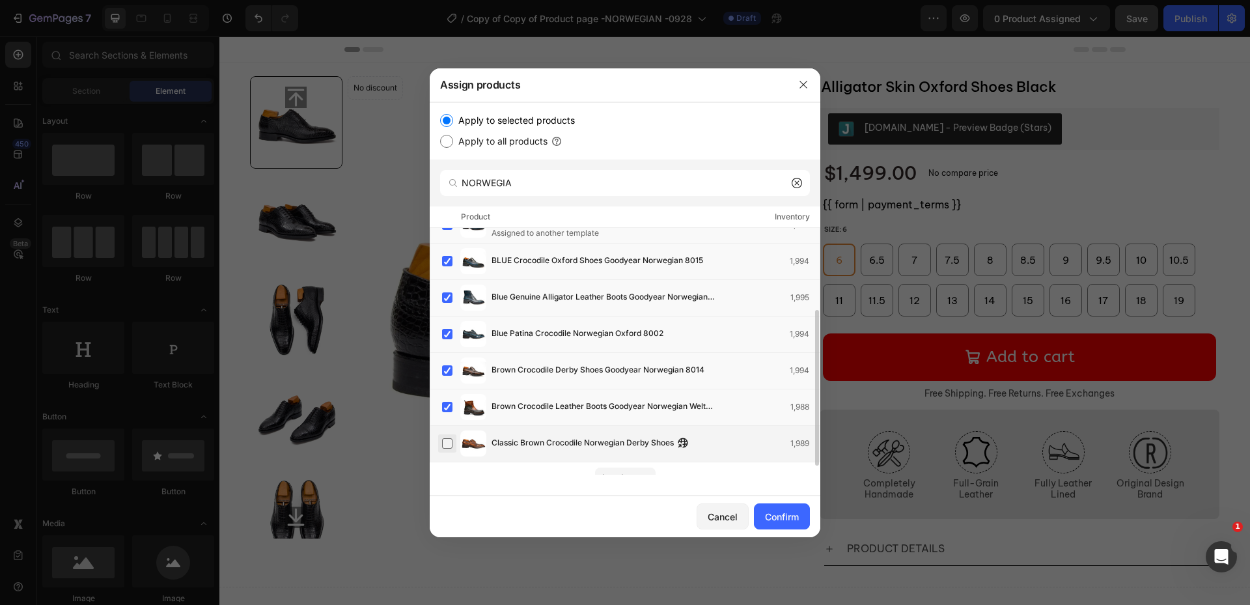
click at [446, 444] on label at bounding box center [447, 443] width 10 height 10
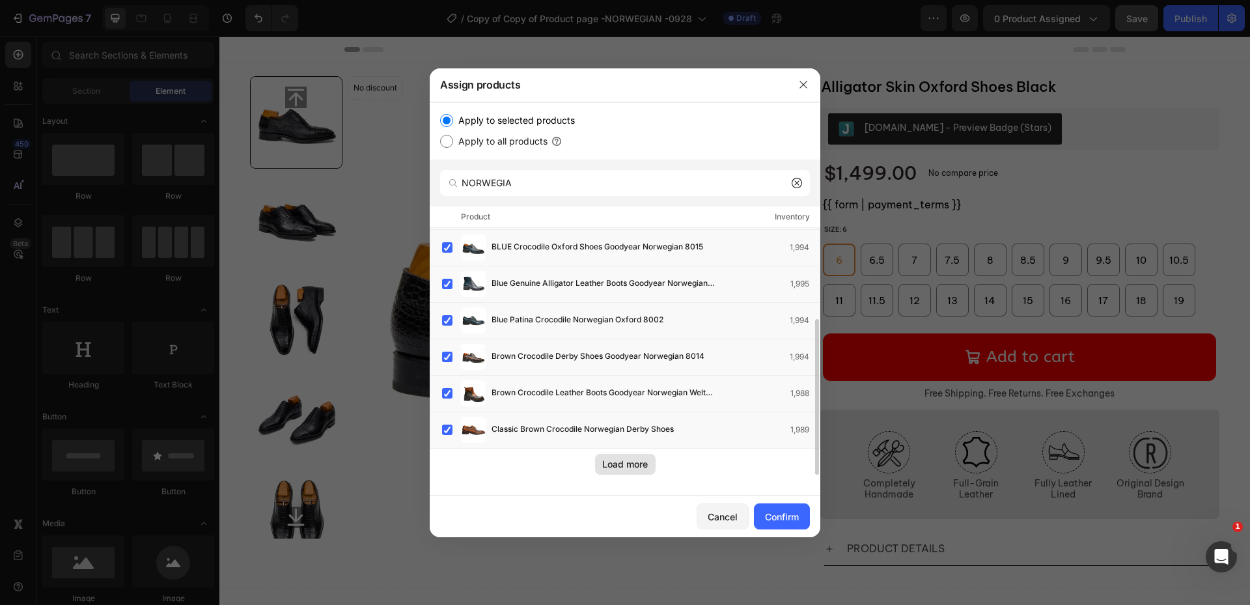
click at [634, 469] on div "Load more" at bounding box center [625, 464] width 46 height 14
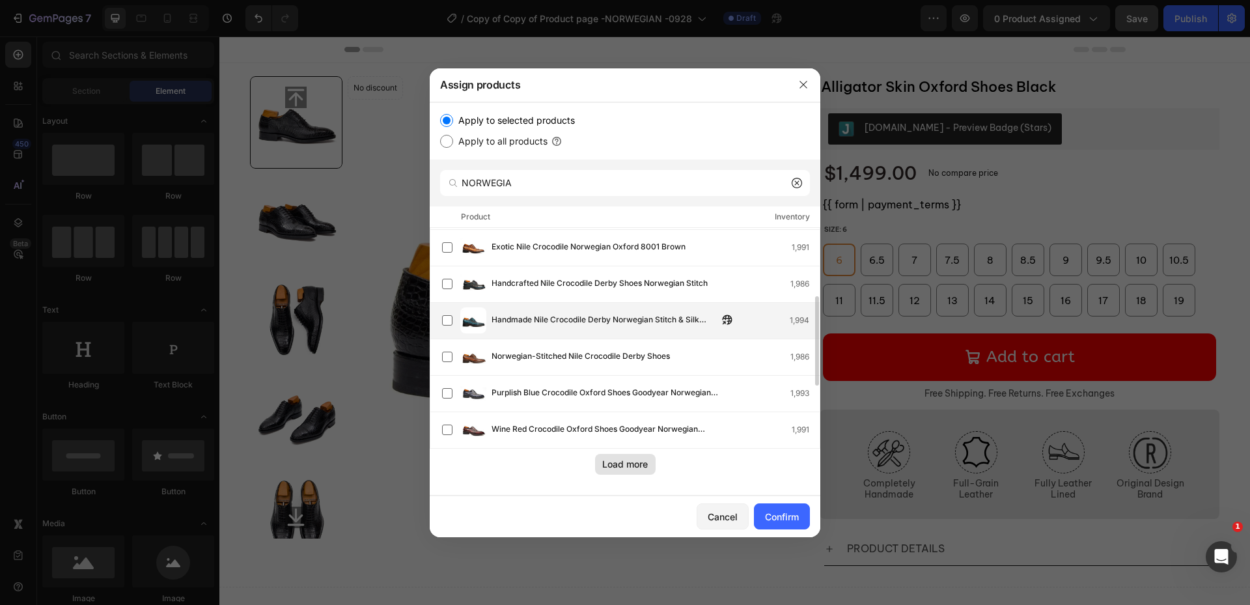
scroll to position [305, 0]
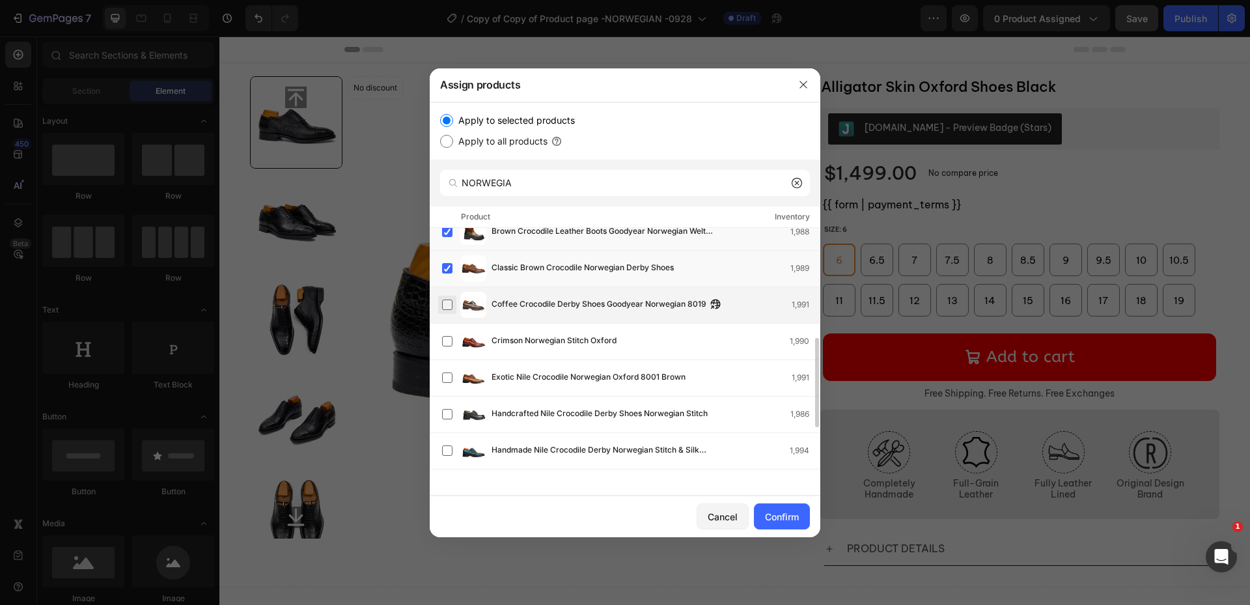
click at [445, 303] on label at bounding box center [447, 305] width 10 height 10
drag, startPoint x: 445, startPoint y: 341, endPoint x: 464, endPoint y: 385, distance: 47.8
click at [447, 341] on label at bounding box center [447, 341] width 10 height 10
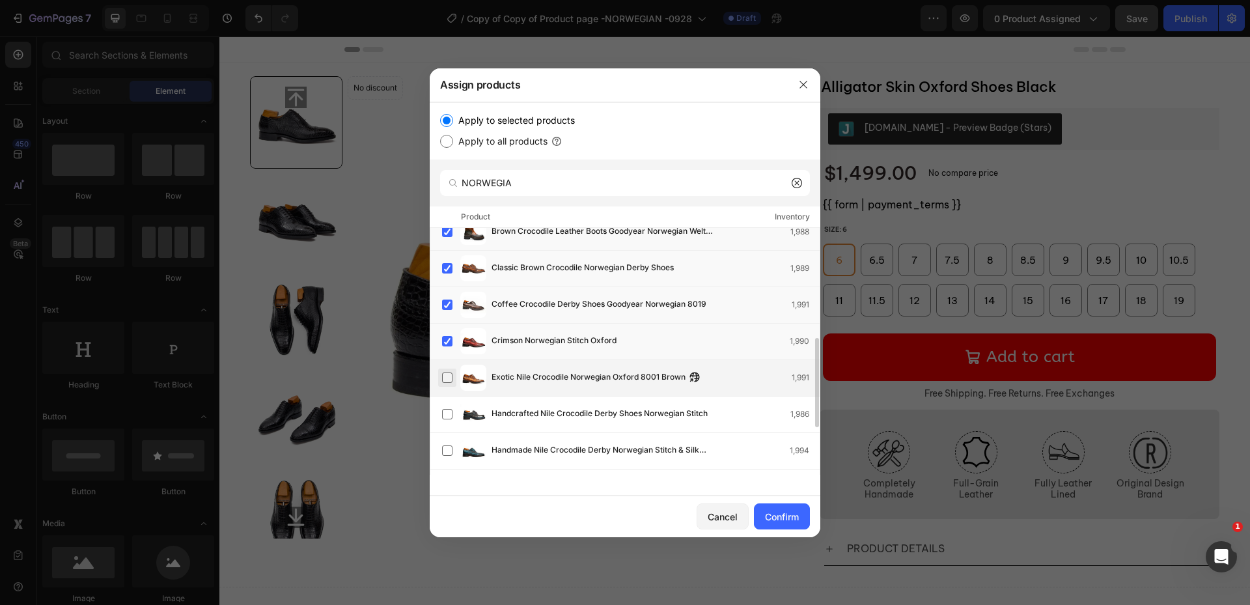
click at [447, 383] on label at bounding box center [447, 377] width 10 height 10
click at [447, 409] on label at bounding box center [447, 414] width 10 height 10
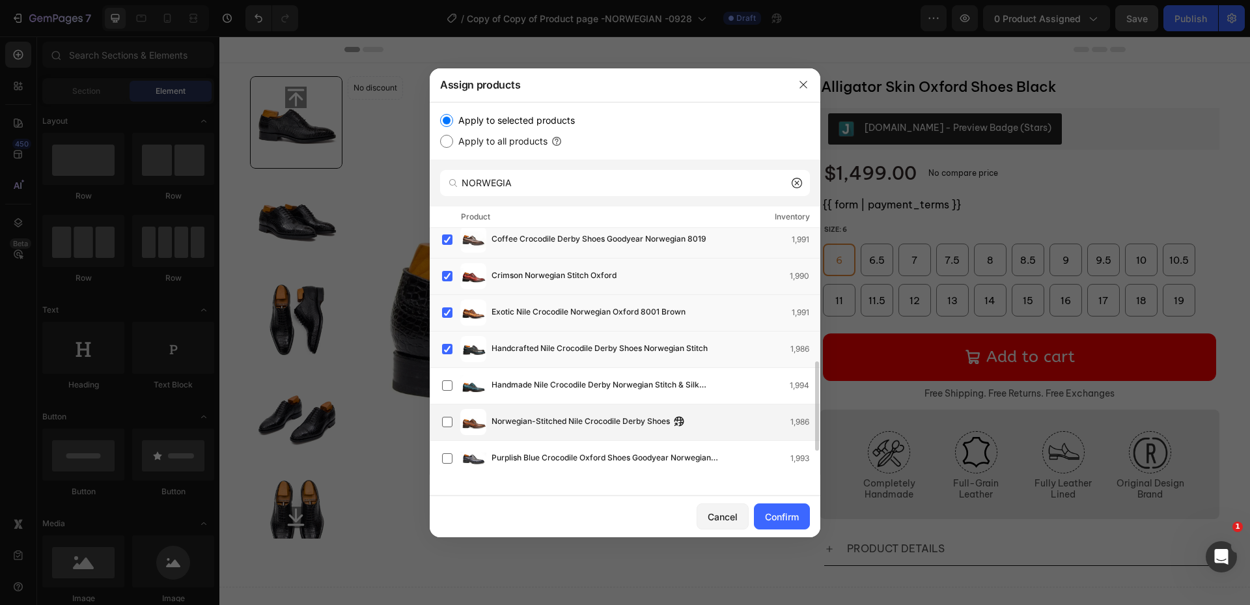
drag, startPoint x: 447, startPoint y: 386, endPoint x: 460, endPoint y: 427, distance: 42.4
click at [448, 386] on label at bounding box center [447, 385] width 10 height 10
click at [442, 424] on label at bounding box center [447, 422] width 10 height 10
click at [446, 457] on label at bounding box center [447, 458] width 10 height 10
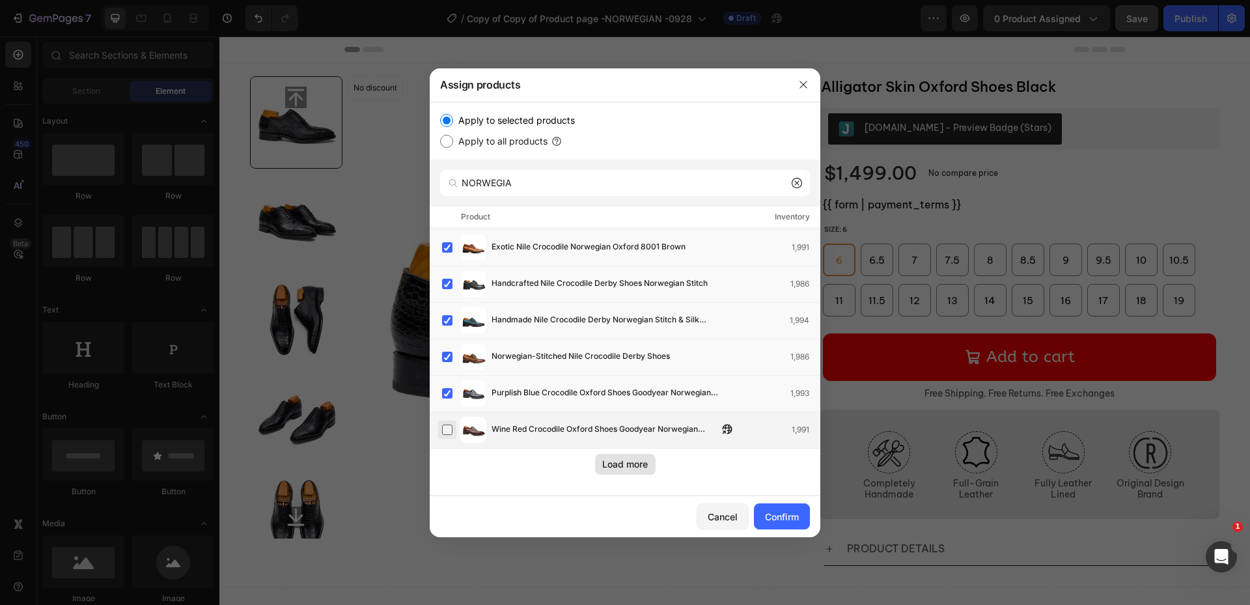
click at [453, 432] on label at bounding box center [447, 430] width 10 height 10
click at [626, 463] on div "Load more" at bounding box center [625, 464] width 46 height 14
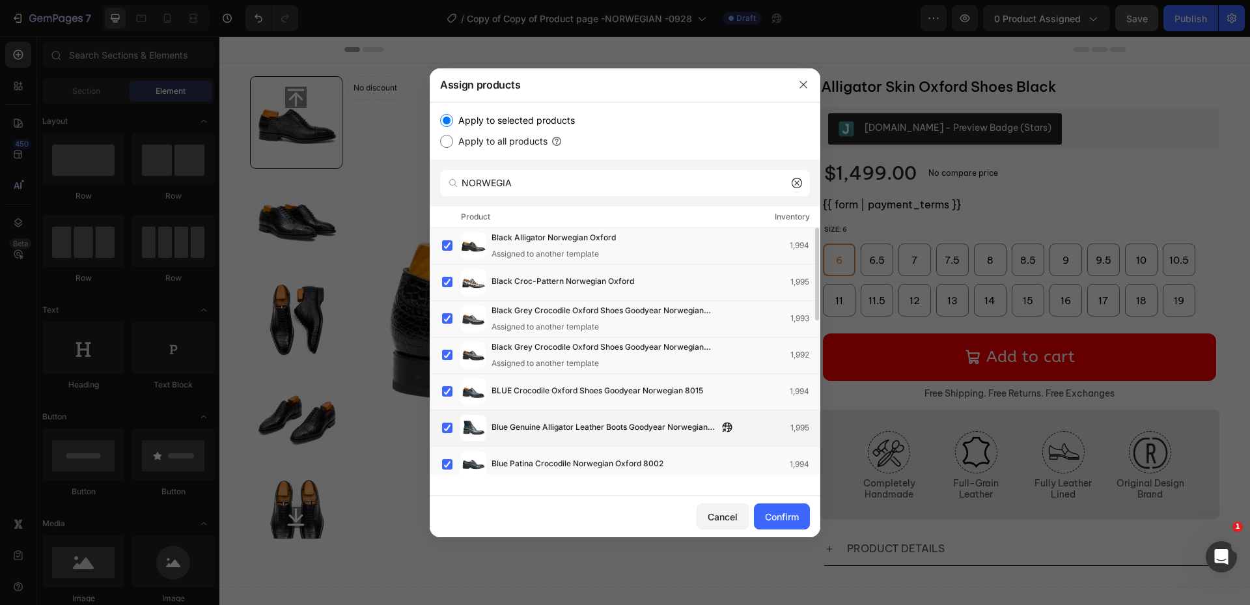
scroll to position [410, 0]
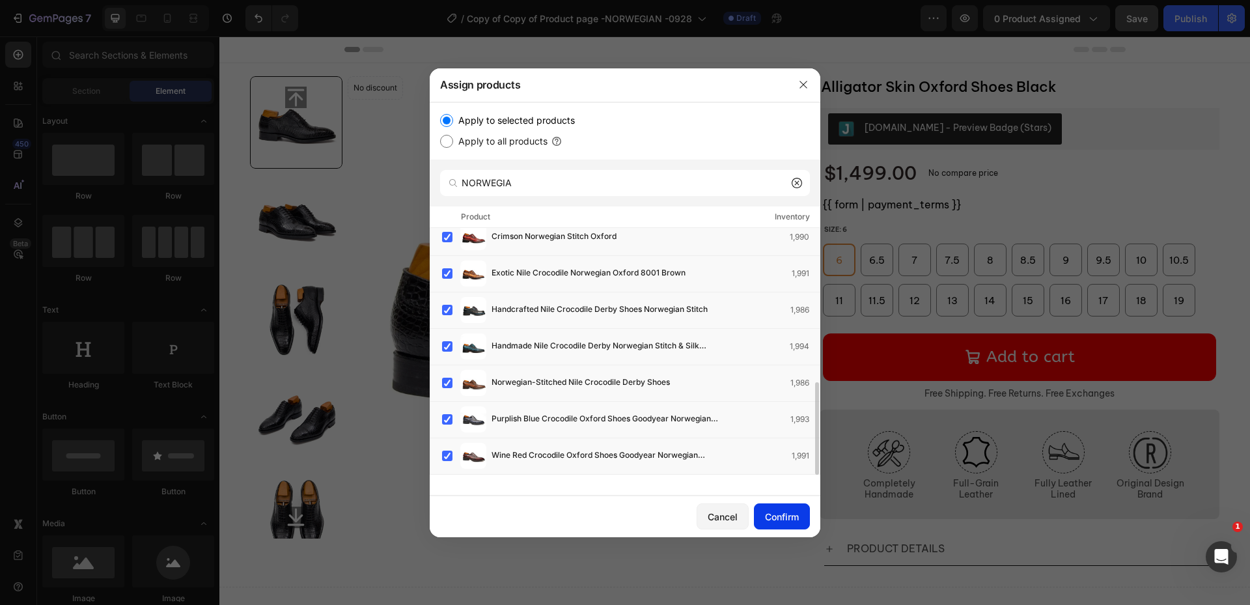
click at [795, 527] on button "Confirm" at bounding box center [782, 516] width 56 height 26
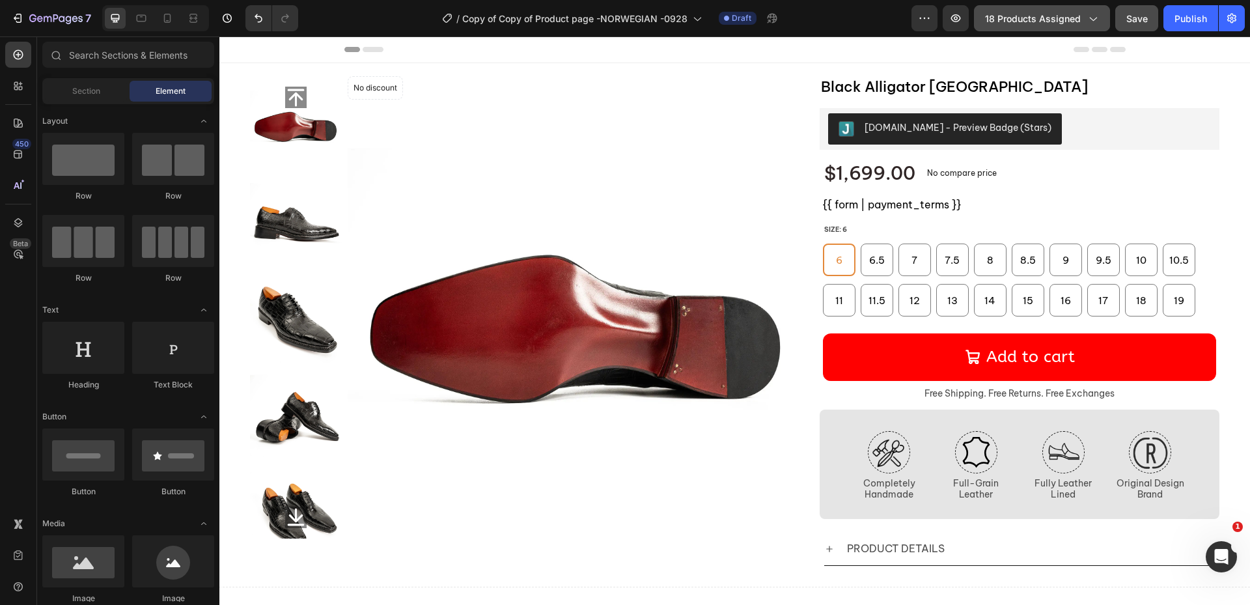
click at [1043, 24] on span "18 products assigned" at bounding box center [1033, 19] width 96 height 14
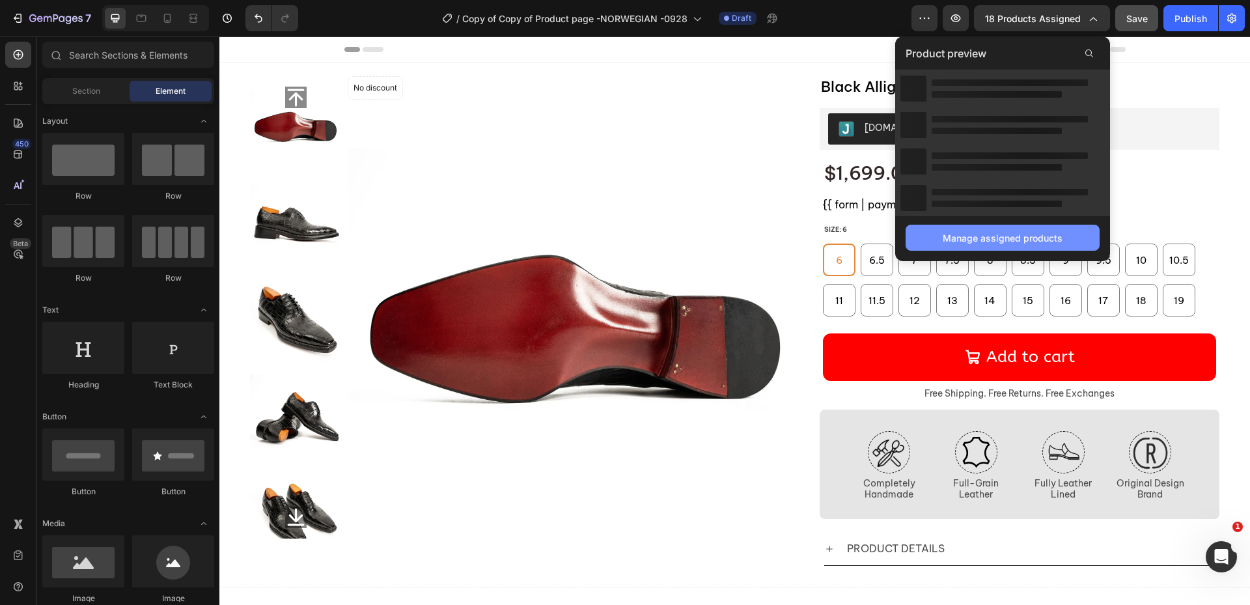
click at [984, 240] on div "Manage assigned products" at bounding box center [1003, 238] width 120 height 14
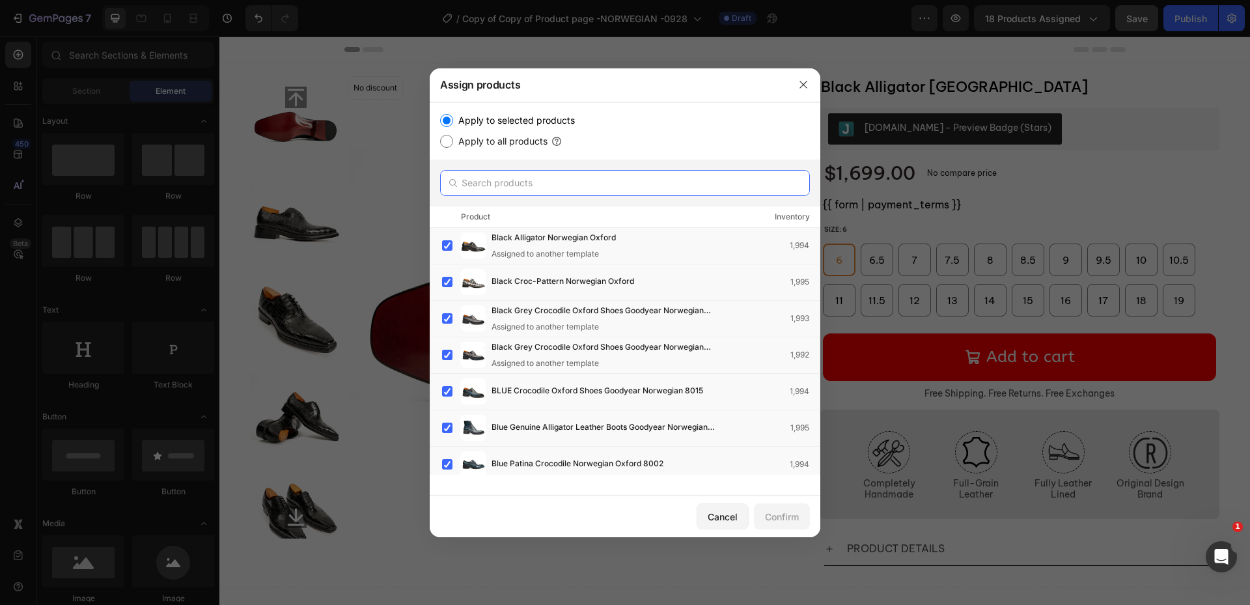
click at [553, 194] on input "text" at bounding box center [625, 183] width 370 height 26
paste input "Crocodile"
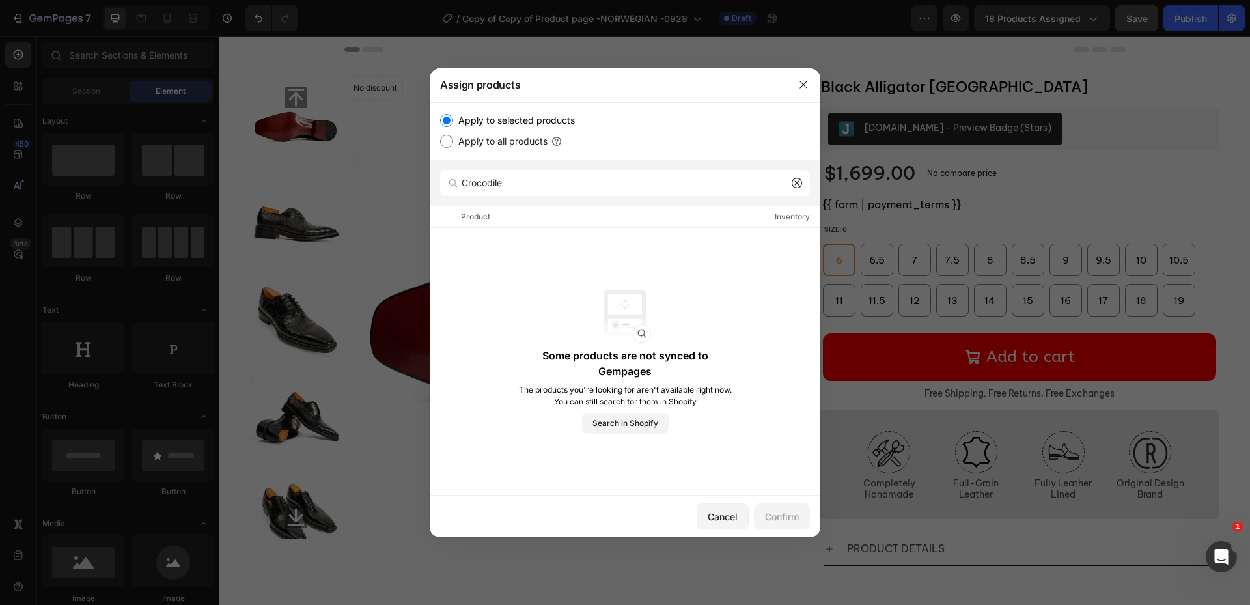
click at [552, 217] on div "Product Inventory" at bounding box center [625, 216] width 391 height 21
click at [552, 182] on input "Crocodile" at bounding box center [625, 183] width 370 height 26
drag, startPoint x: 552, startPoint y: 182, endPoint x: 363, endPoint y: 184, distance: 189.5
click at [349, 181] on div "Assign products Apply to selected products Apply to all products Crocodile Prod…" at bounding box center [625, 302] width 1250 height 605
paste input "text"
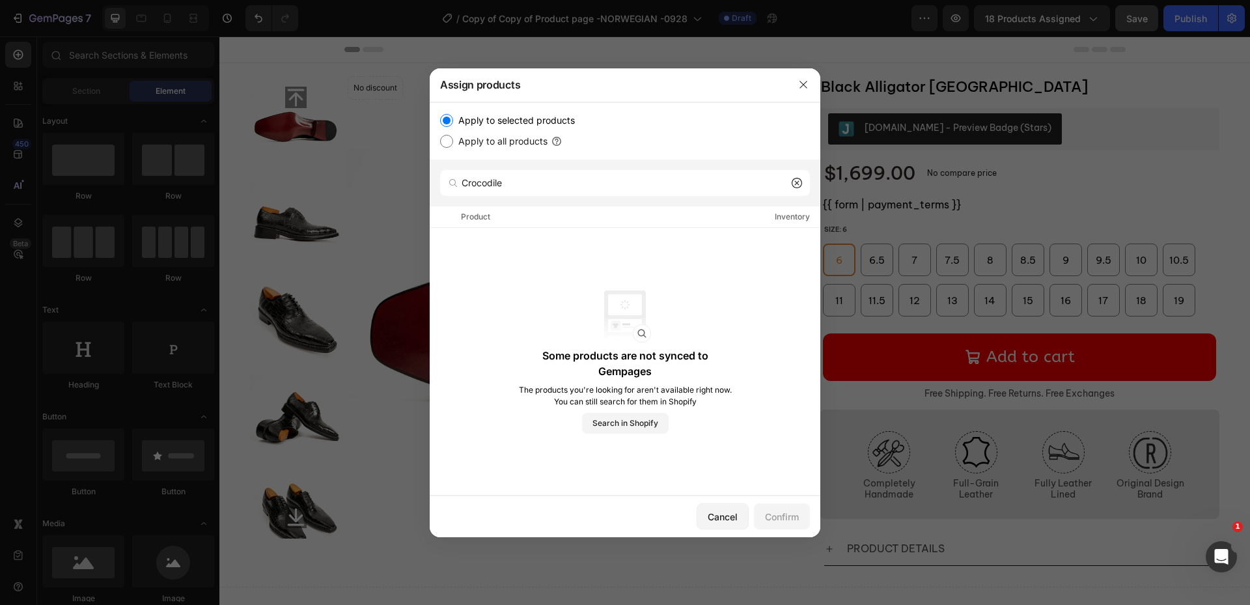
click at [533, 213] on div "Product Inventory" at bounding box center [625, 216] width 391 height 21
click at [537, 187] on input "Crocodile" at bounding box center [625, 183] width 370 height 26
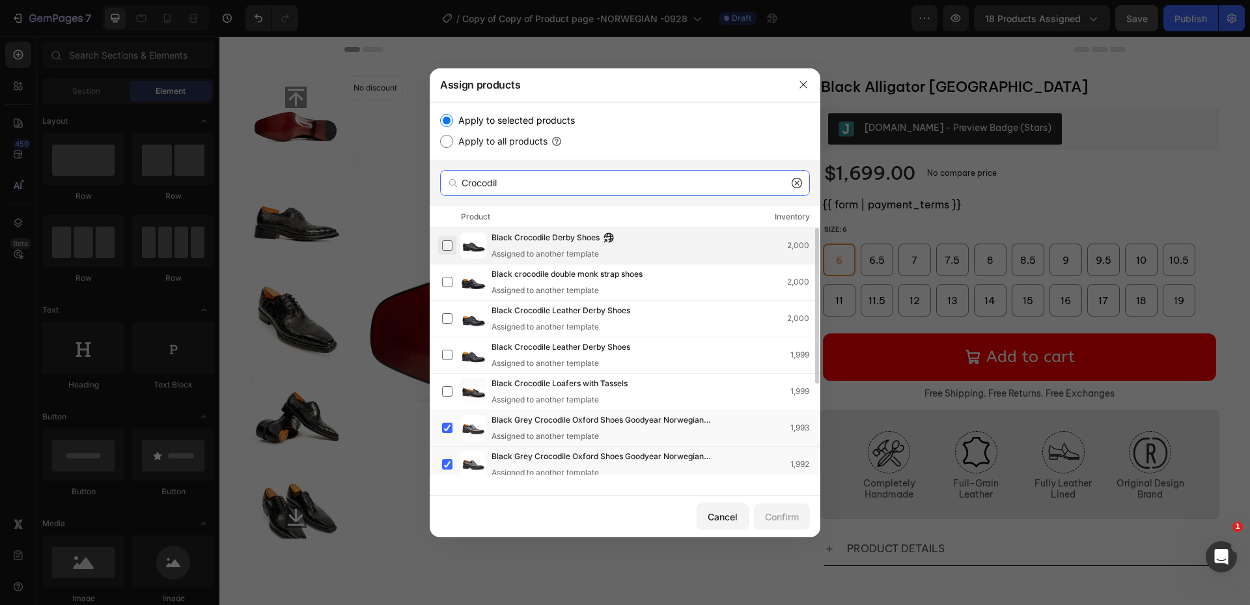
type input "Crocodil"
click at [452, 248] on label at bounding box center [447, 245] width 10 height 10
drag, startPoint x: 616, startPoint y: 241, endPoint x: 606, endPoint y: 240, distance: 9.9
click at [616, 241] on div "Black Crocodile Derby Shoes" at bounding box center [556, 238] width 129 height 14
click at [609, 240] on icon "button" at bounding box center [609, 237] width 10 height 10
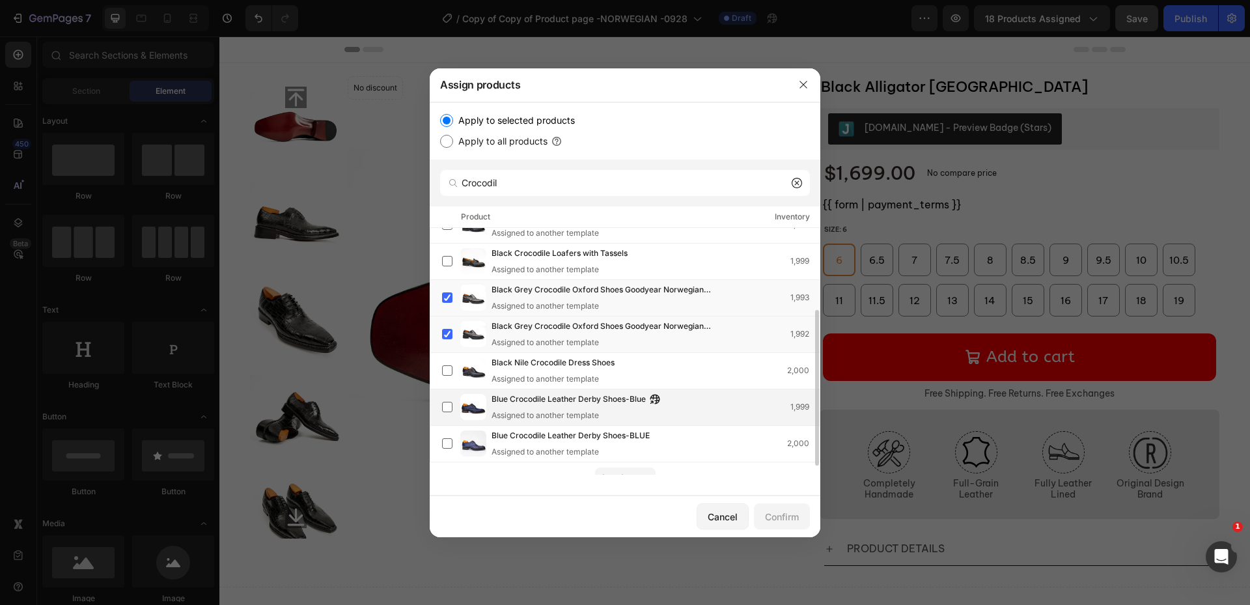
scroll to position [144, 0]
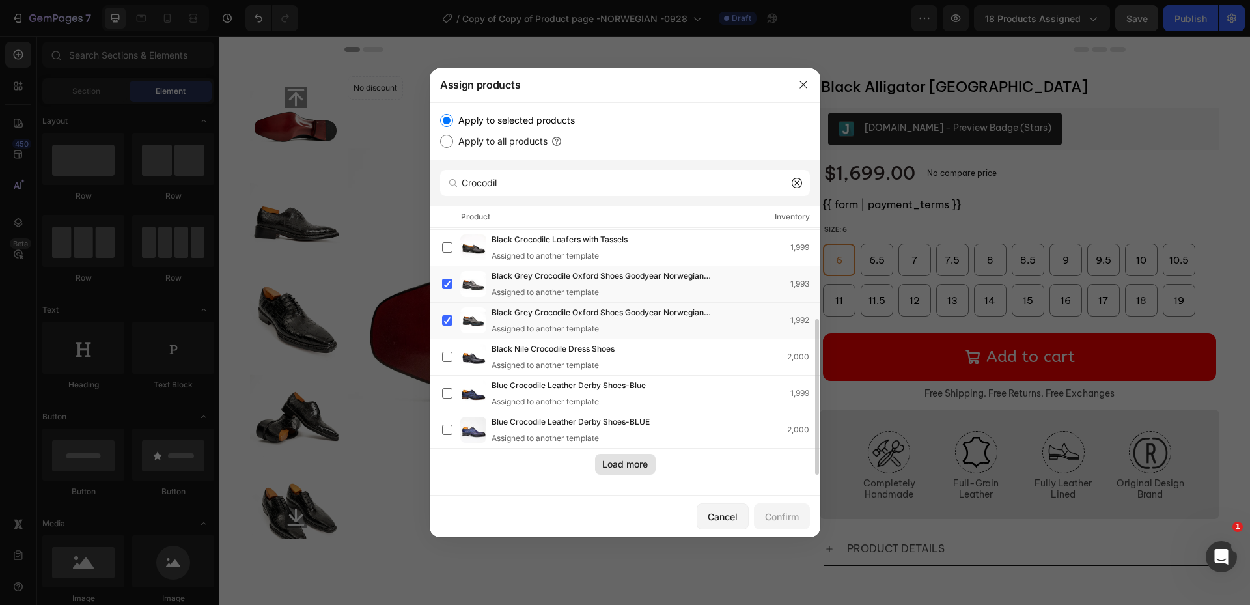
click at [615, 467] on div "Load more" at bounding box center [625, 464] width 46 height 14
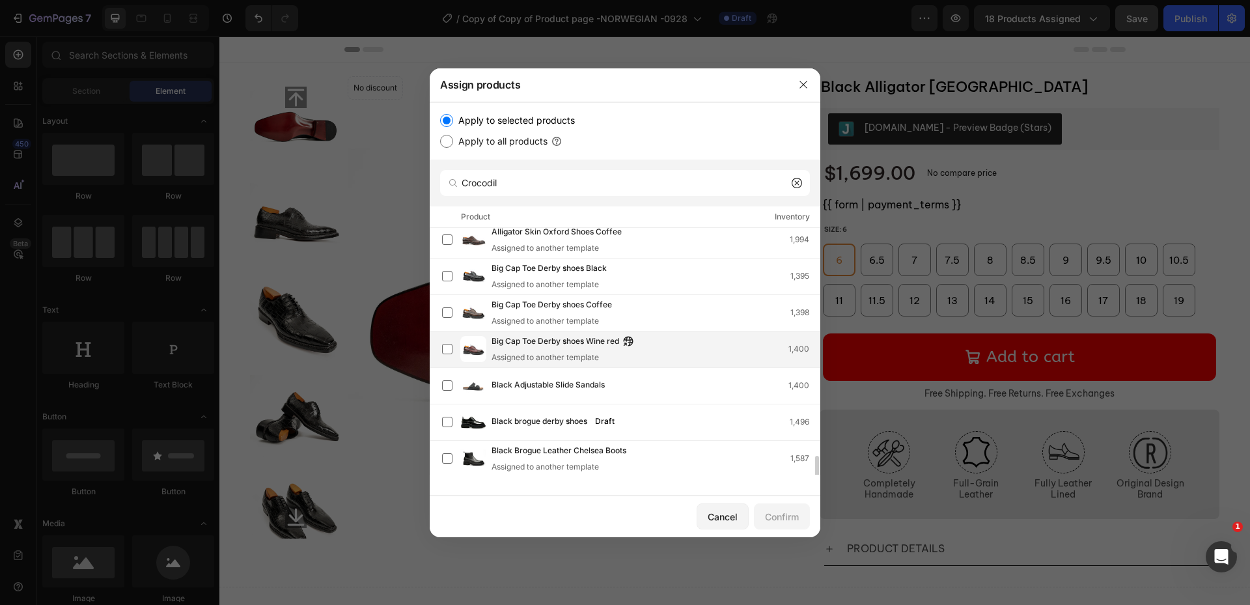
scroll to position [1019, 0]
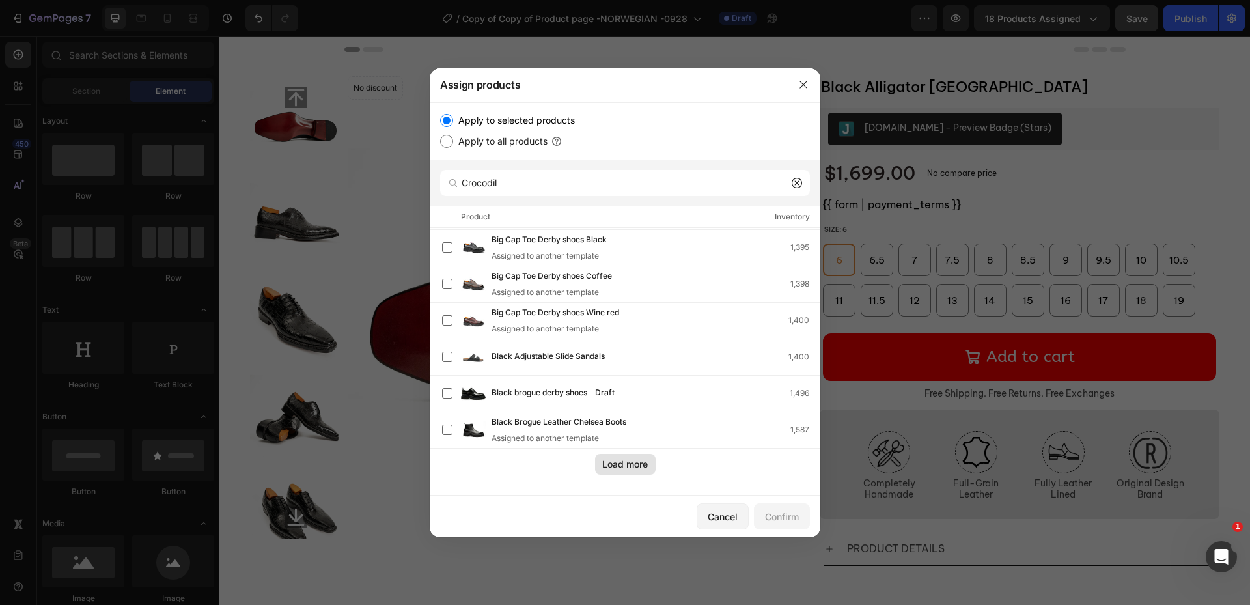
click at [617, 463] on div "Load more" at bounding box center [625, 464] width 46 height 14
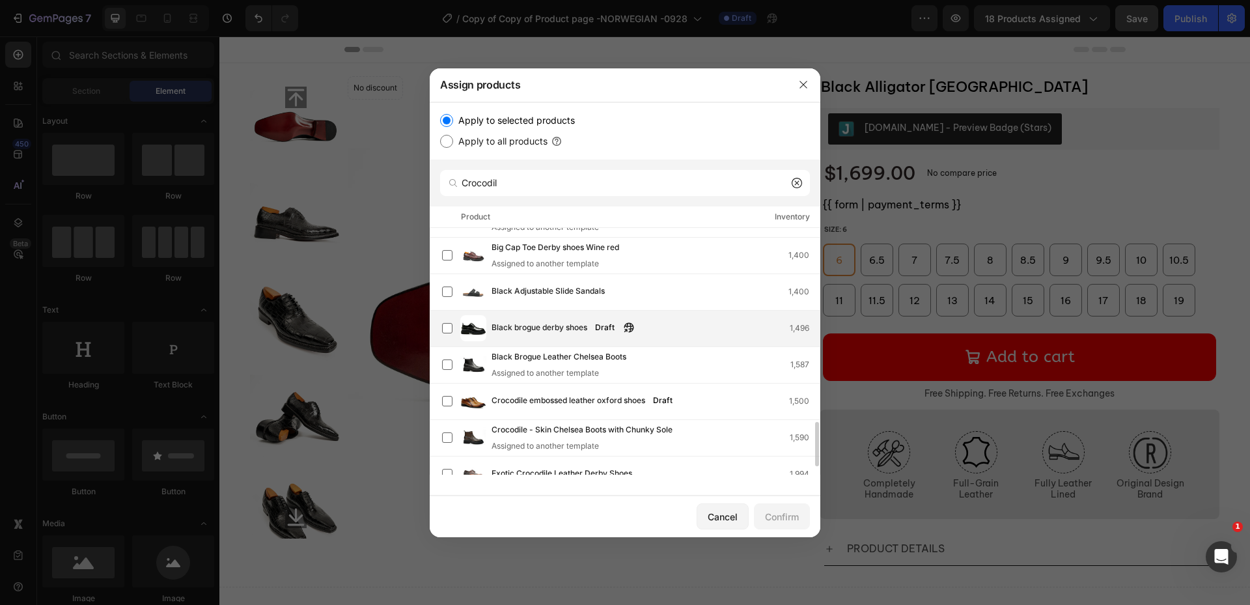
scroll to position [1129, 0]
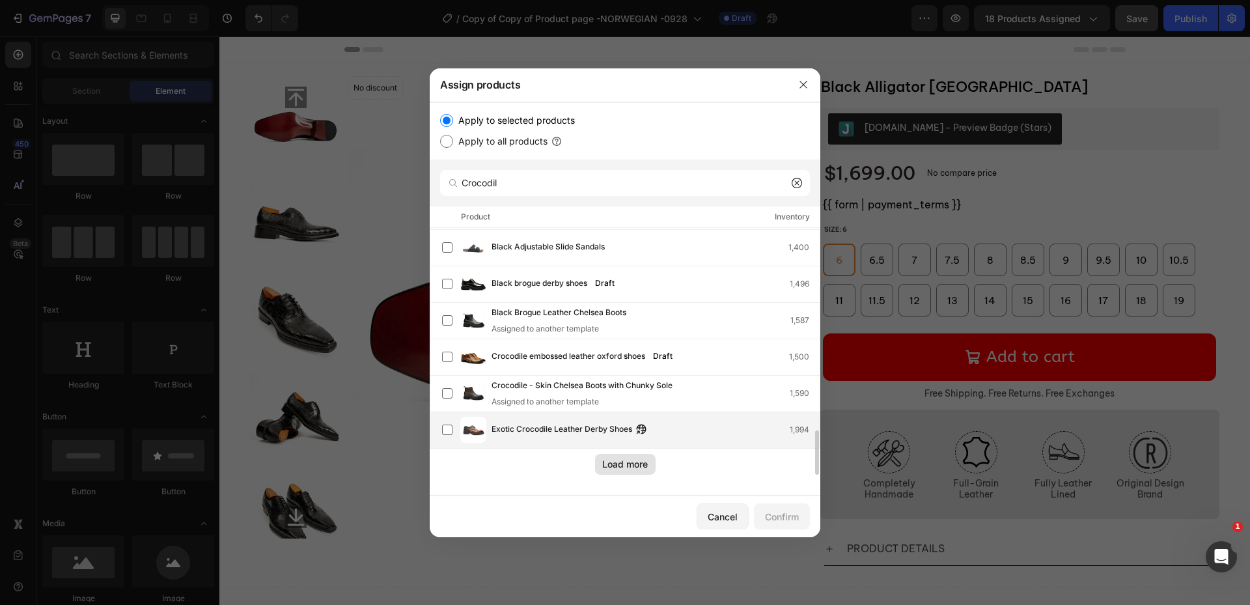
click at [492, 428] on span "Exotic Crocodile Leather Derby Shoes" at bounding box center [562, 430] width 141 height 14
click at [622, 471] on button "Load more" at bounding box center [625, 464] width 61 height 21
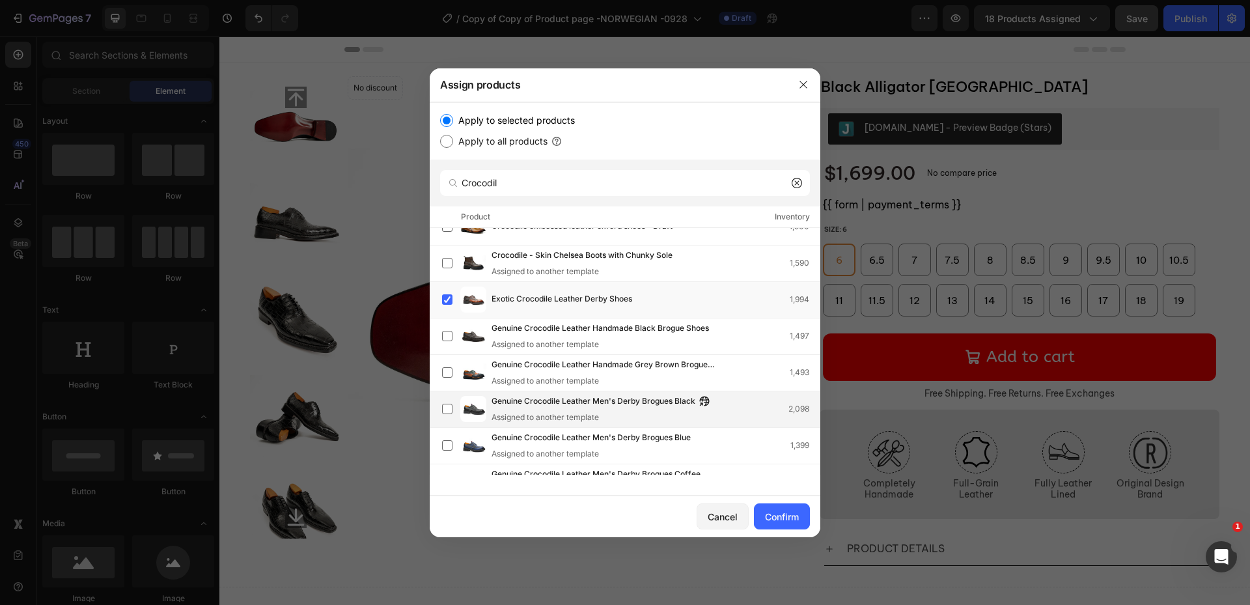
scroll to position [1324, 0]
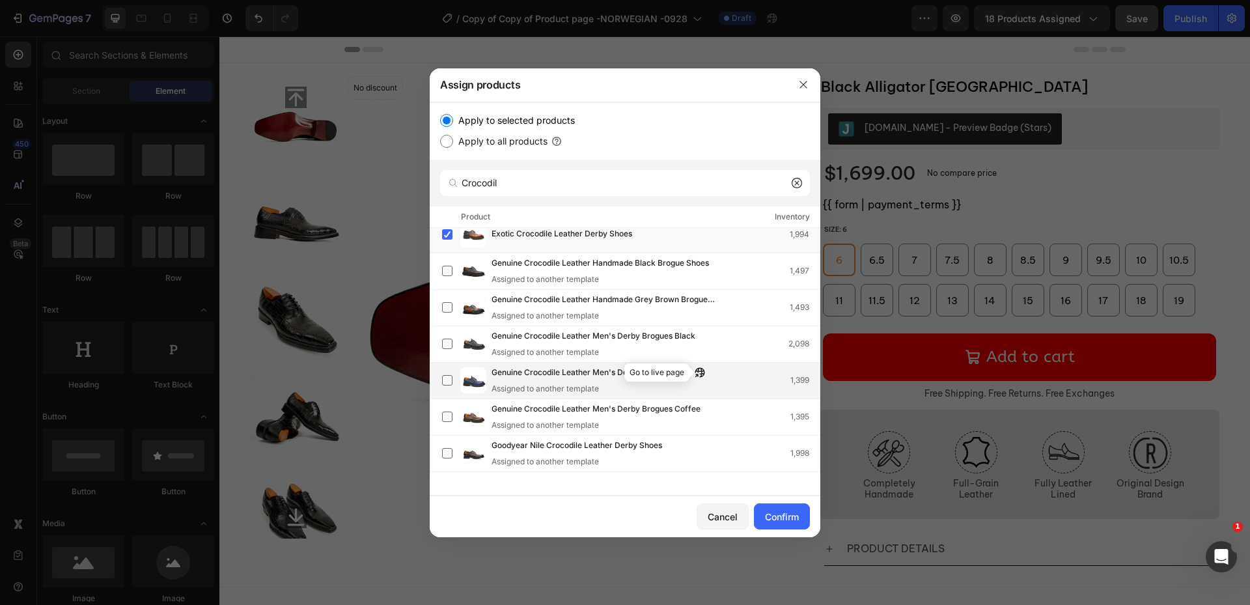
click at [703, 376] on icon "button" at bounding box center [700, 373] width 10 height 10
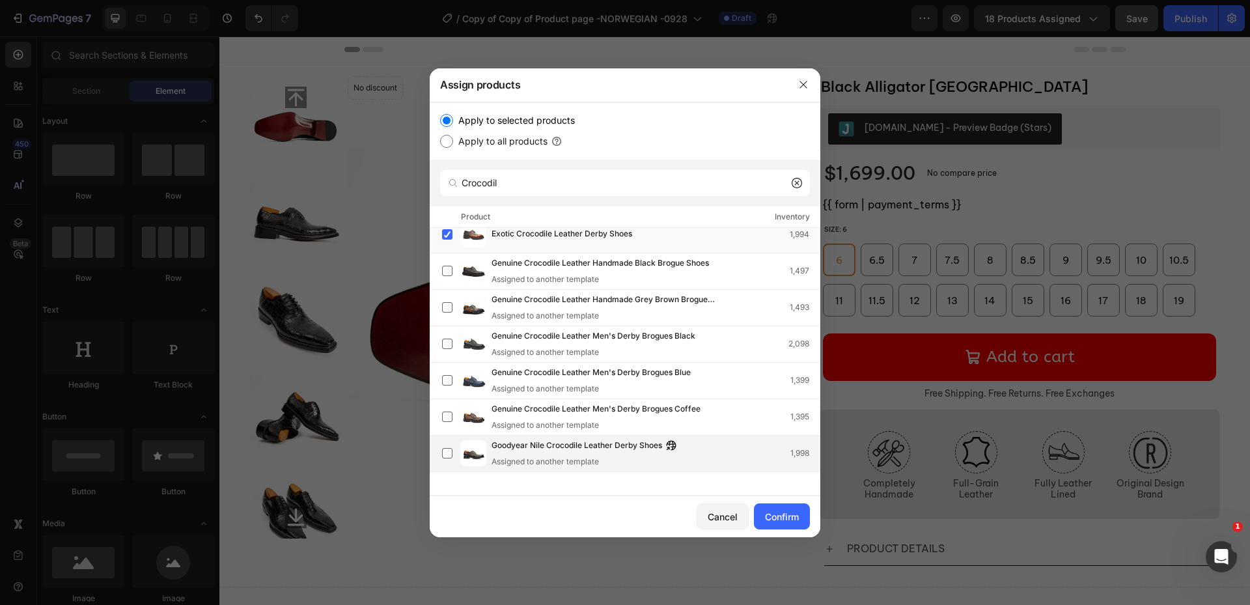
scroll to position [1389, 0]
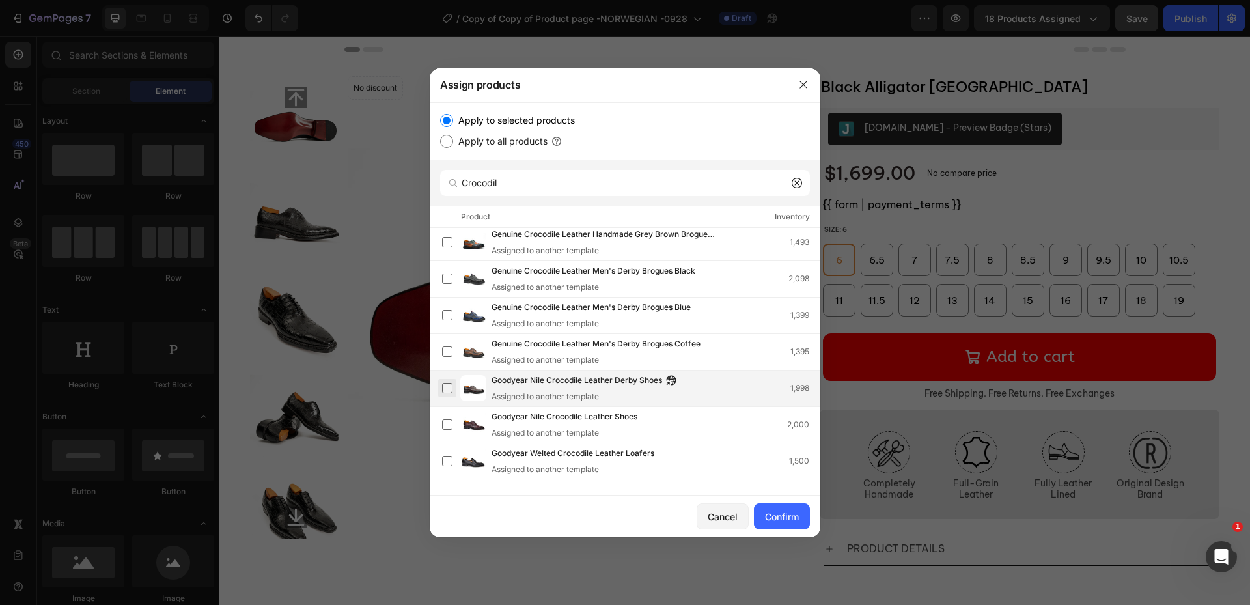
click at [450, 387] on label at bounding box center [447, 388] width 10 height 10
click at [645, 420] on icon "button" at bounding box center [646, 417] width 10 height 10
click at [447, 389] on label at bounding box center [447, 388] width 10 height 10
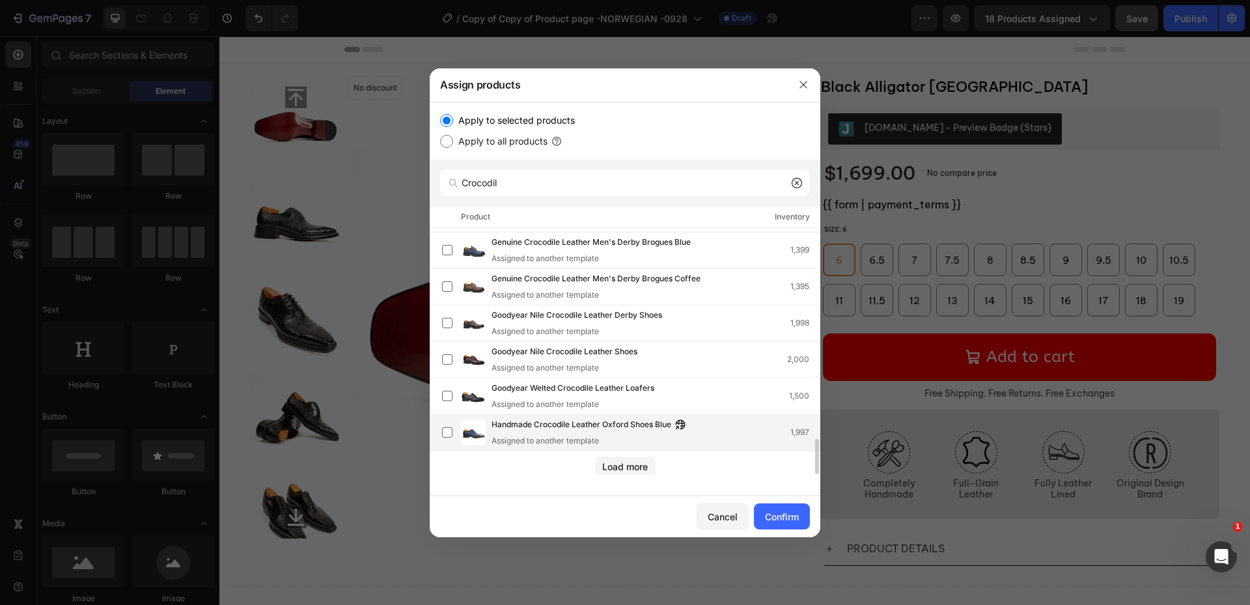
scroll to position [1457, 0]
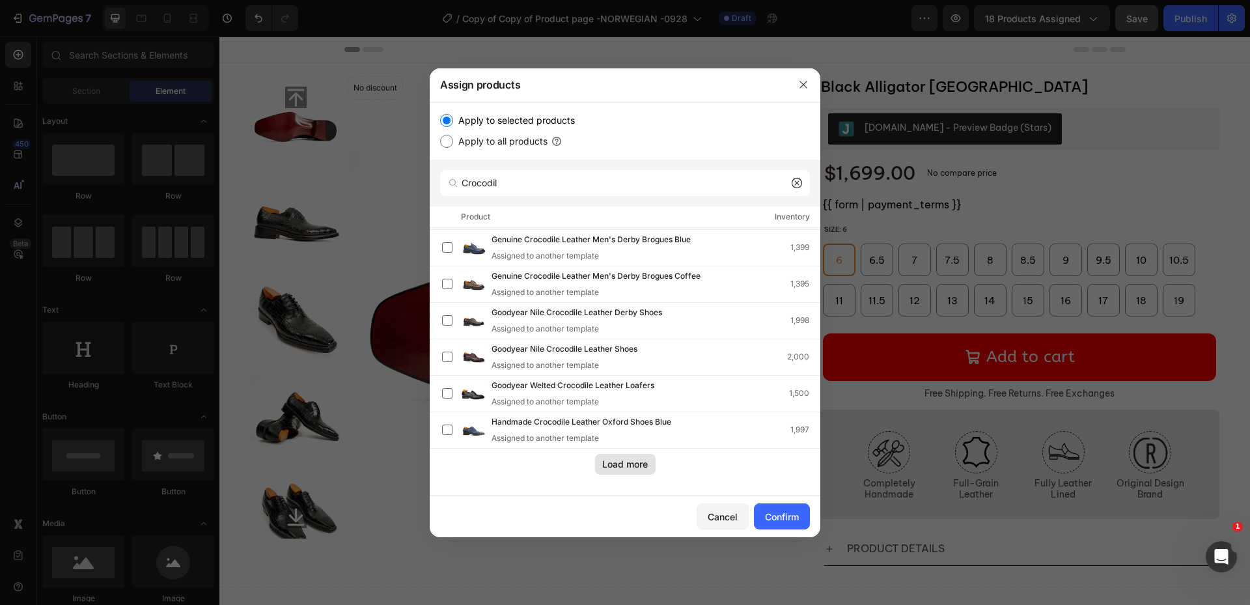
click at [645, 463] on div "Load more" at bounding box center [625, 464] width 46 height 14
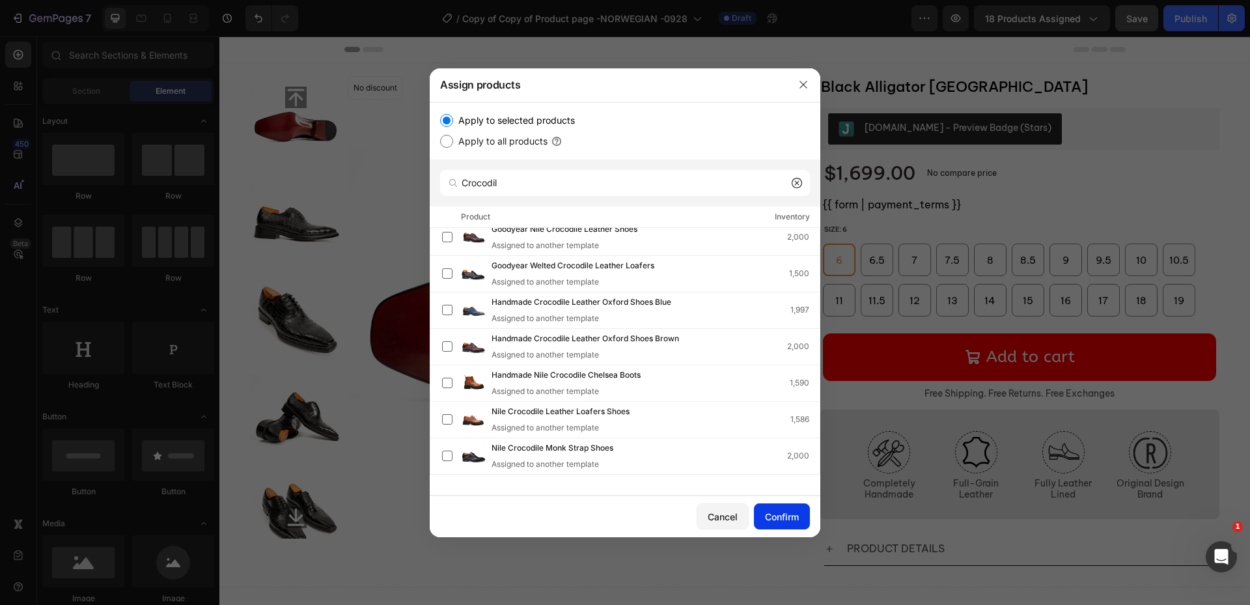
click at [791, 510] on div "Confirm" at bounding box center [782, 517] width 34 height 14
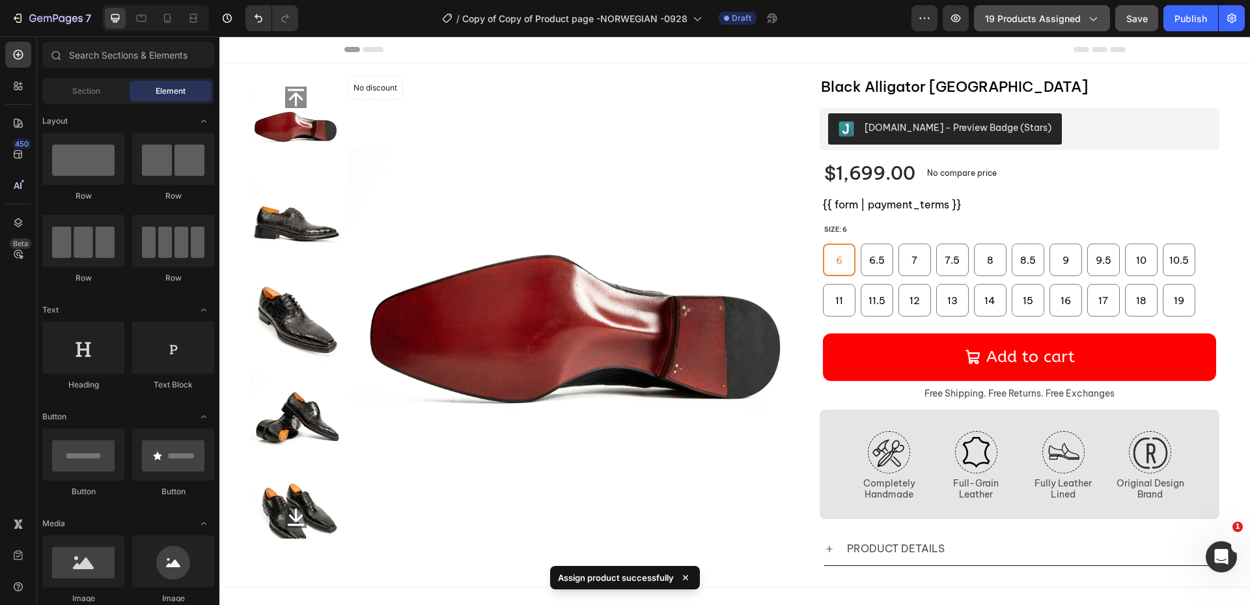
click at [1035, 20] on span "19 products assigned" at bounding box center [1033, 19] width 96 height 14
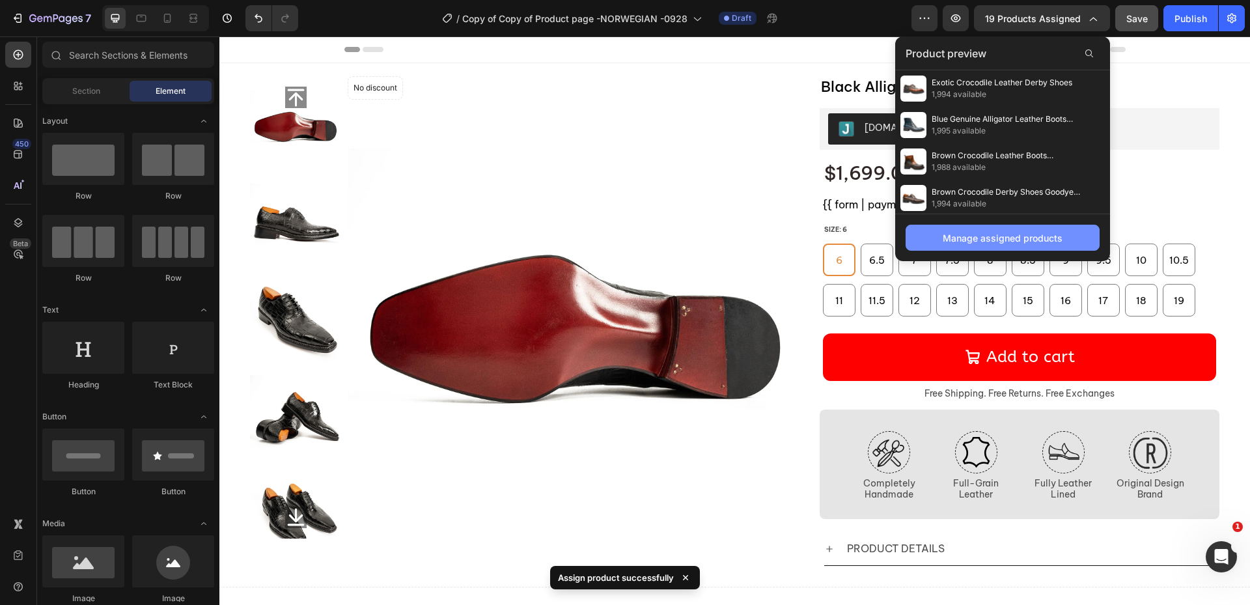
click at [979, 231] on div "Manage assigned products" at bounding box center [1003, 238] width 120 height 14
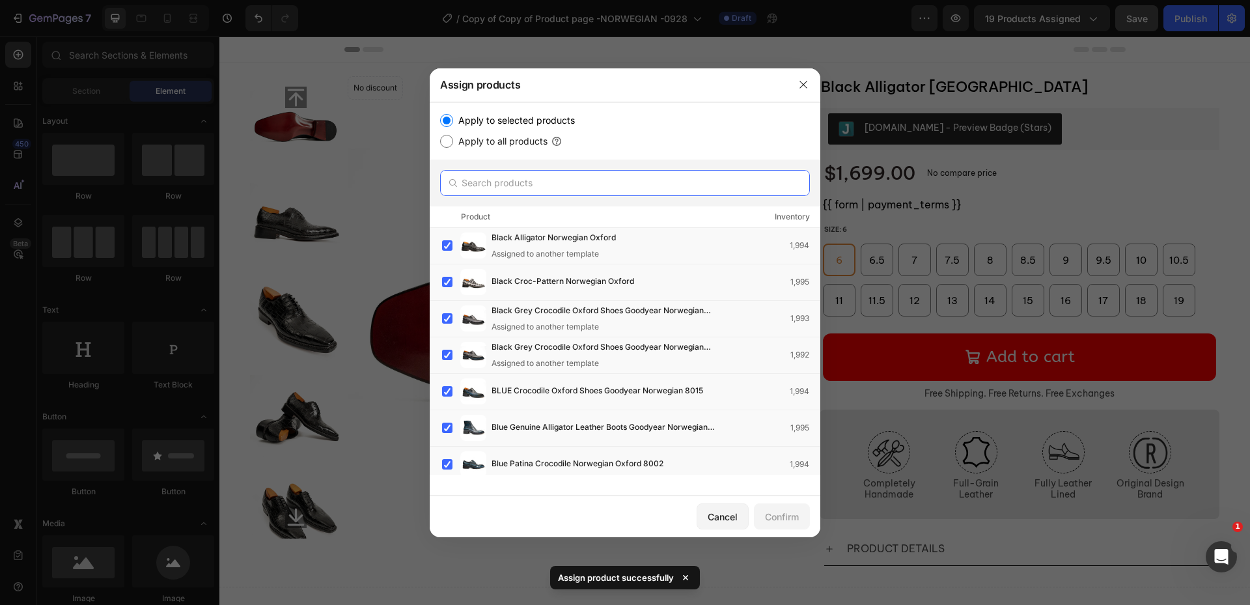
click at [552, 192] on input "text" at bounding box center [625, 183] width 370 height 26
paste input "Alligator"
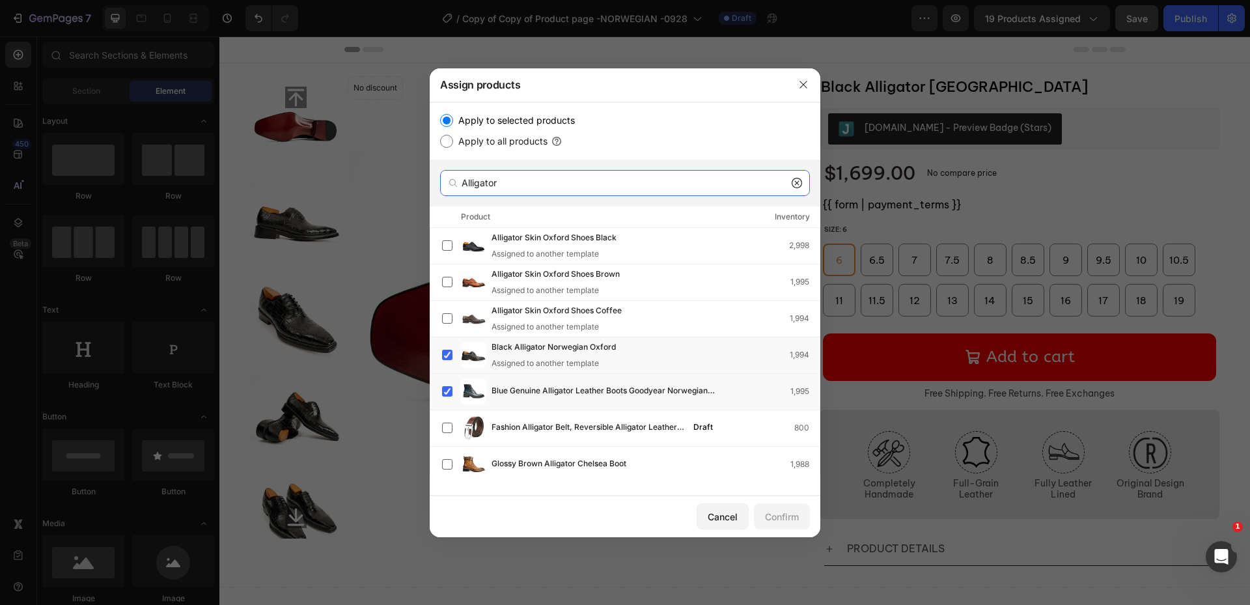
click at [548, 188] on input "Alligator" at bounding box center [625, 183] width 370 height 26
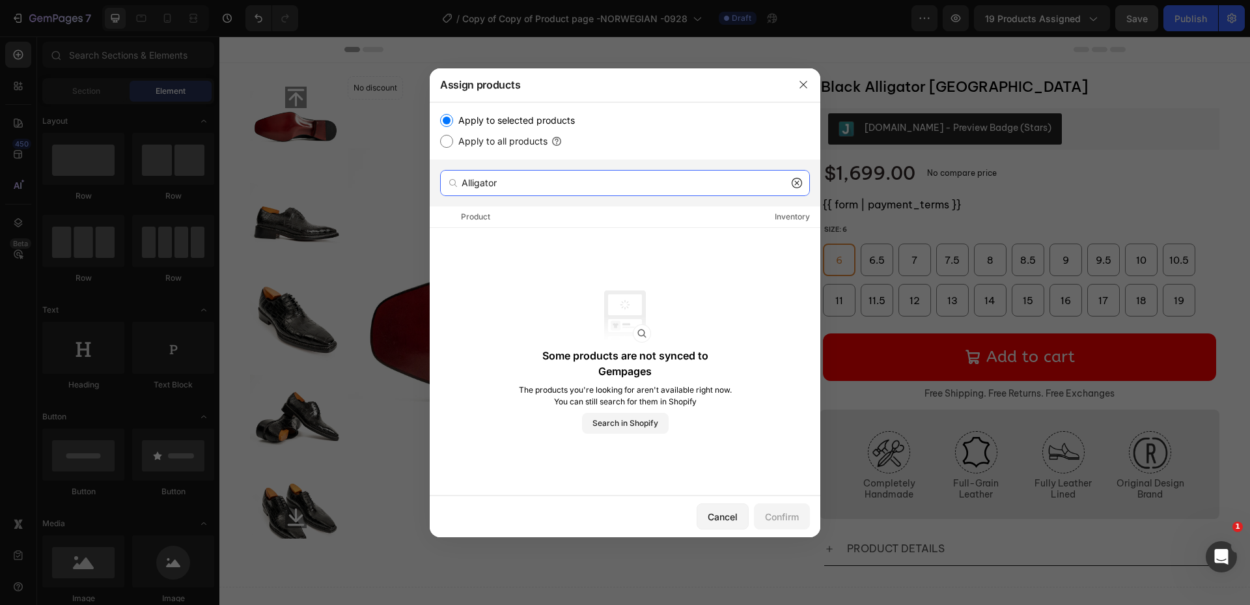
drag, startPoint x: 548, startPoint y: 188, endPoint x: 446, endPoint y: 182, distance: 101.8
click at [446, 182] on div "Alligator" at bounding box center [625, 183] width 370 height 26
paste input "text"
type input "Alligator"
click at [531, 210] on div "Product Inventory" at bounding box center [625, 216] width 391 height 21
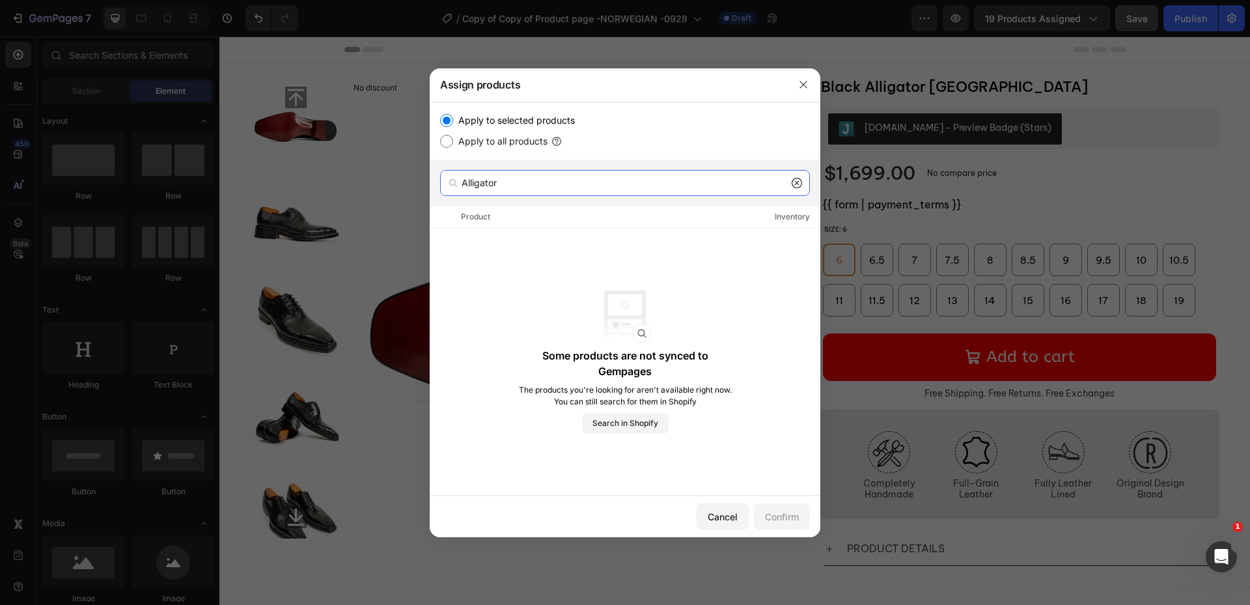
click at [529, 180] on input "Alligator" at bounding box center [625, 183] width 370 height 26
click at [514, 209] on div "Product Inventory" at bounding box center [625, 216] width 391 height 21
click at [799, 191] on input "Alligator" at bounding box center [625, 183] width 370 height 26
drag, startPoint x: 796, startPoint y: 188, endPoint x: 801, endPoint y: 177, distance: 11.6
click at [796, 186] on icon at bounding box center [797, 183] width 10 height 10
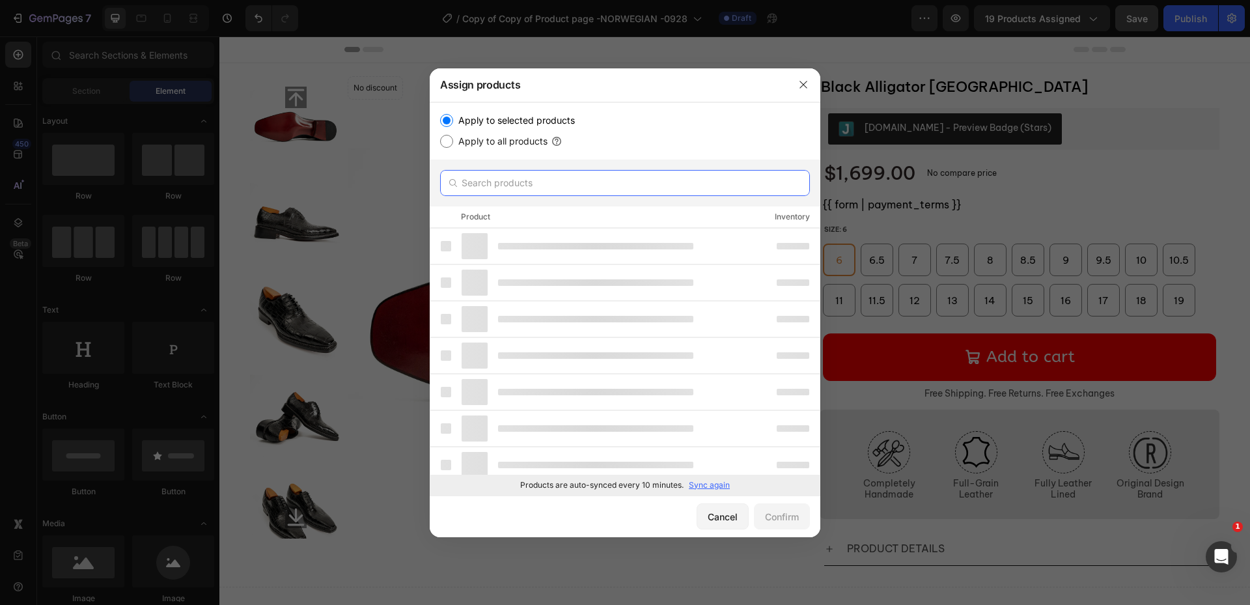
click at [666, 181] on input "text" at bounding box center [625, 183] width 370 height 26
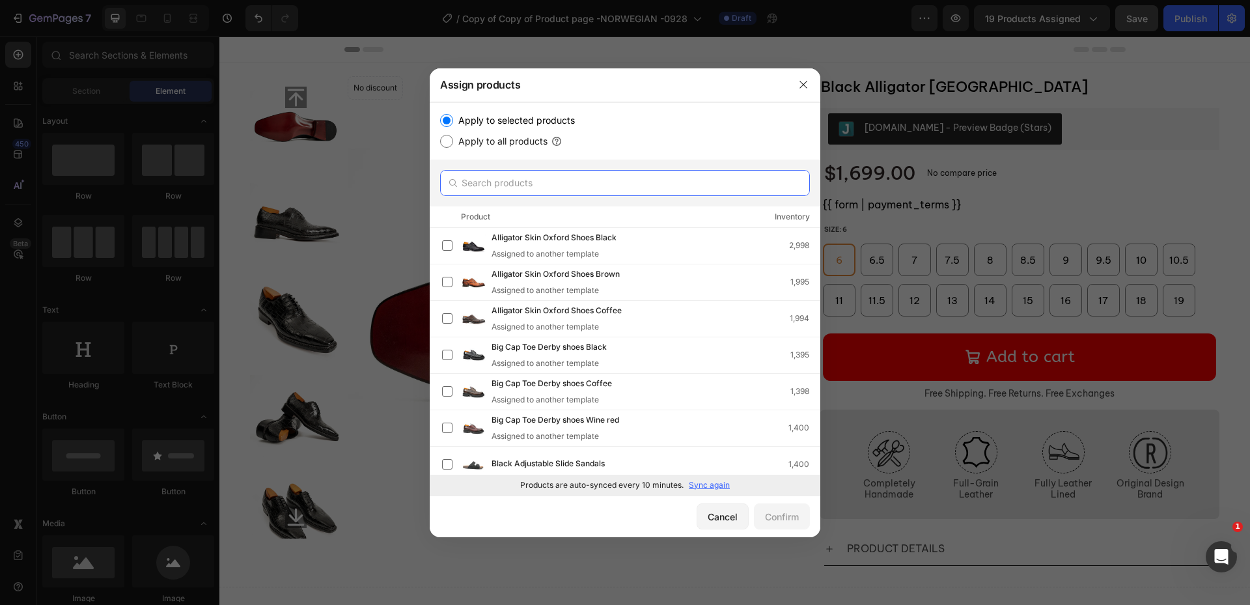
paste input "Alligator"
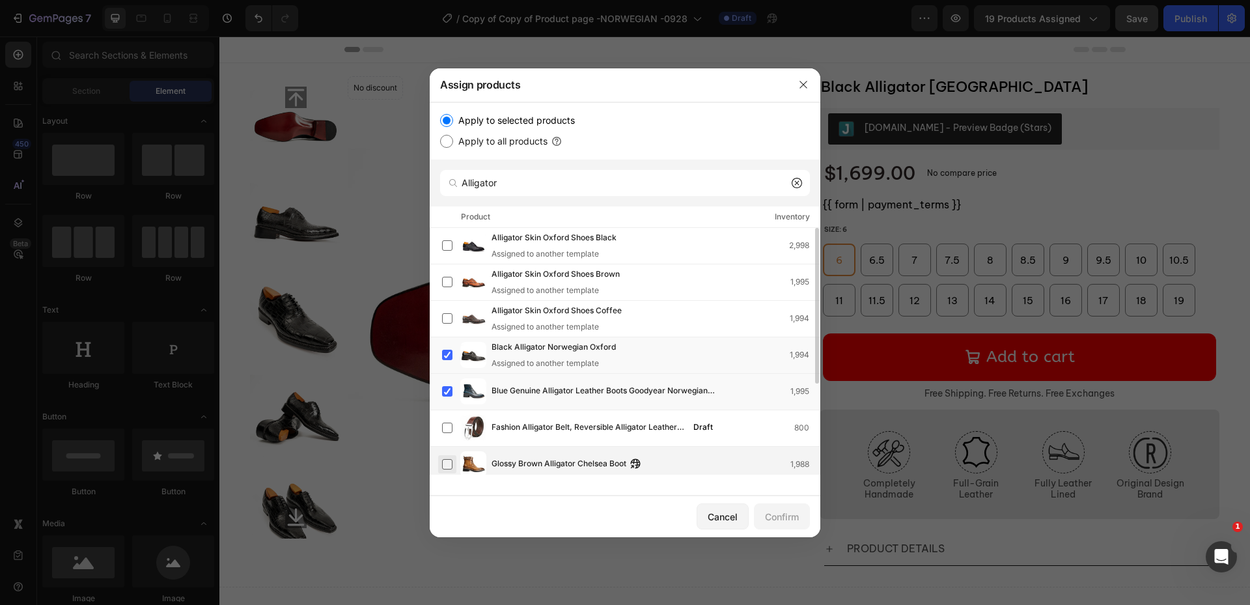
click at [445, 469] on label at bounding box center [447, 464] width 10 height 10
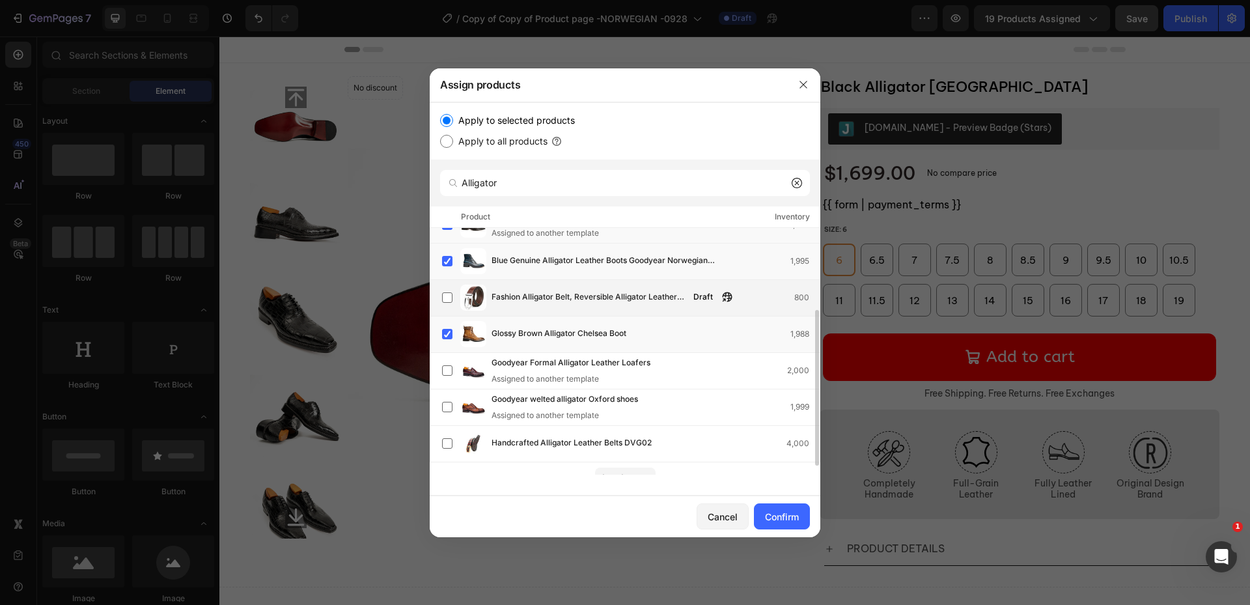
scroll to position [144, 0]
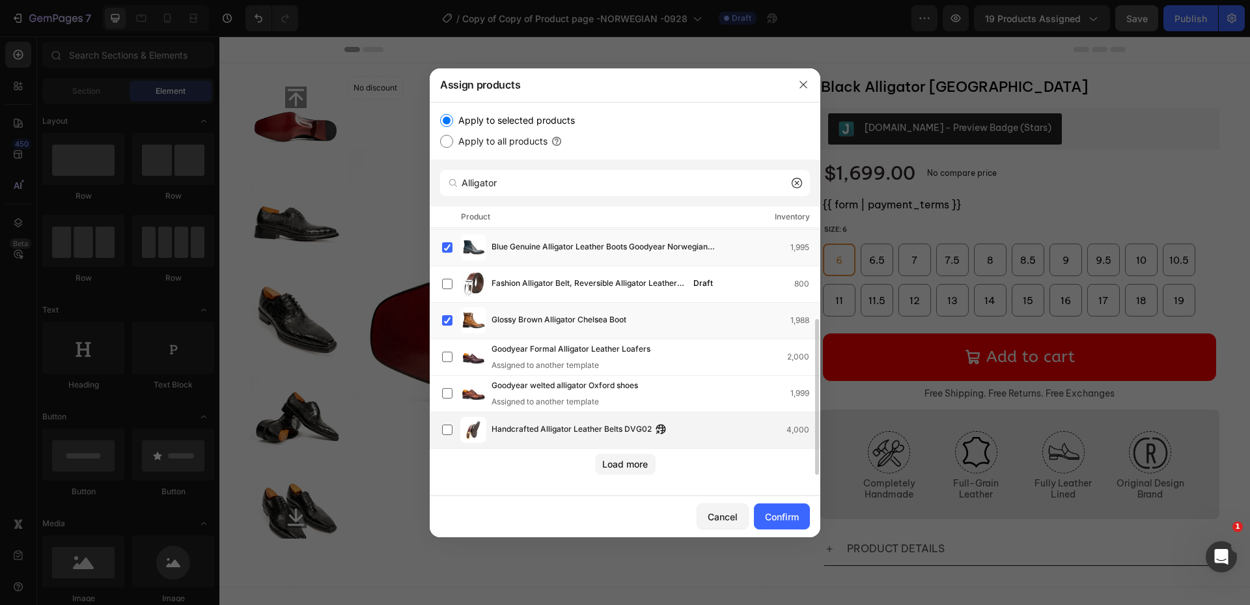
drag, startPoint x: 632, startPoint y: 465, endPoint x: 649, endPoint y: 434, distance: 35.0
click at [631, 465] on div "Load more" at bounding box center [625, 464] width 46 height 14
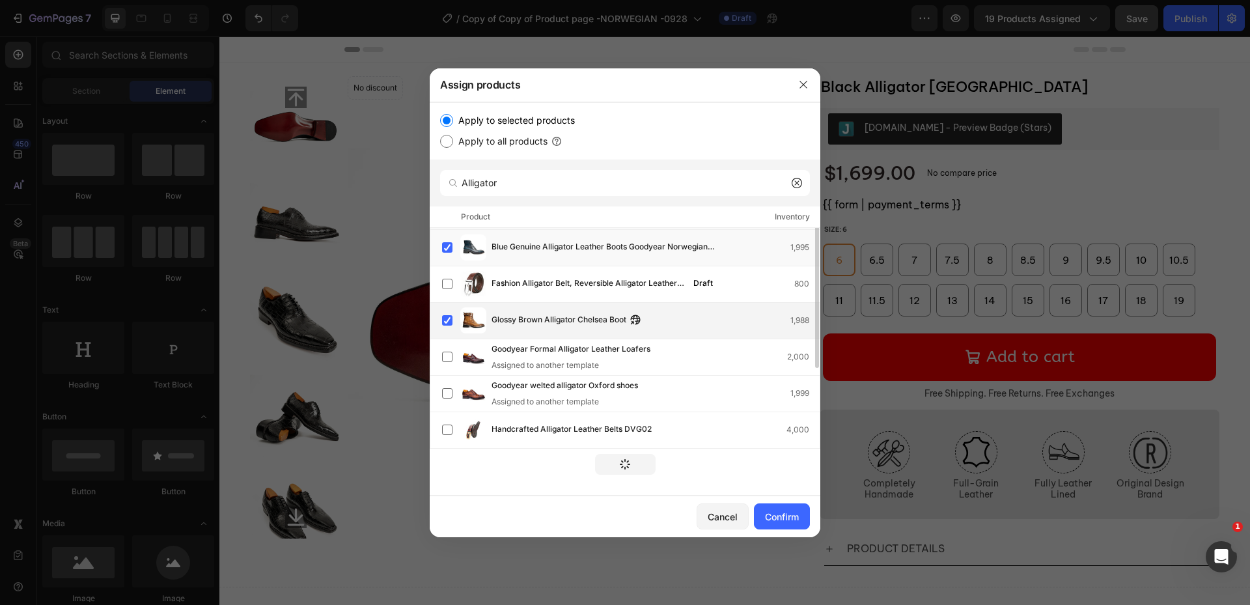
scroll to position [0, 0]
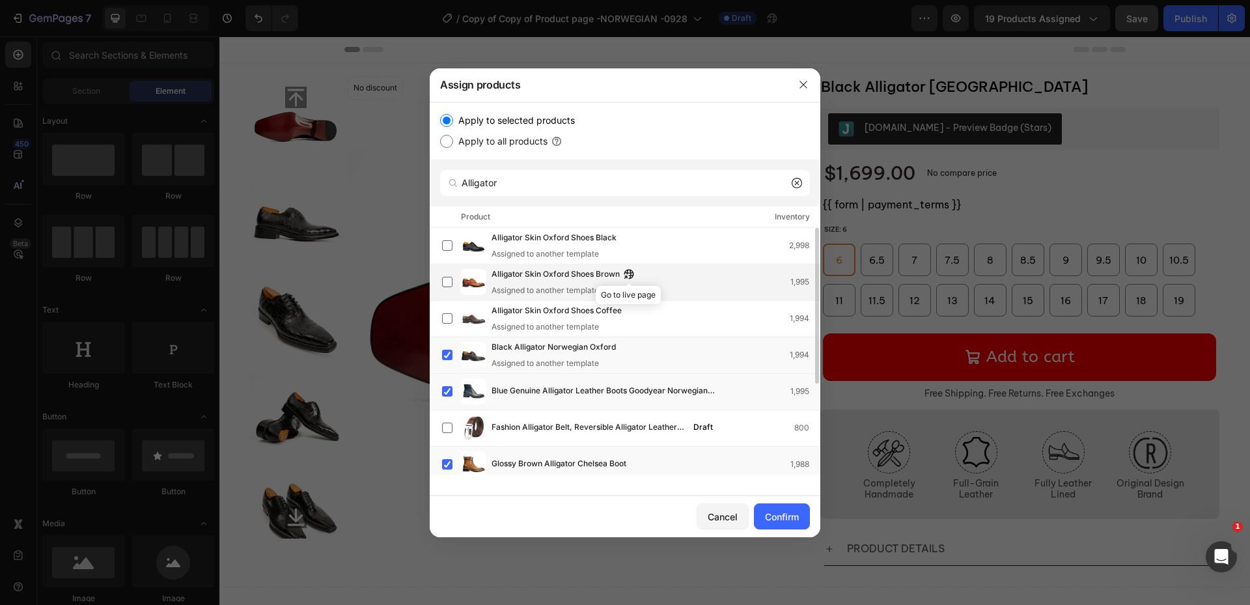
click at [632, 276] on icon "button" at bounding box center [629, 274] width 10 height 10
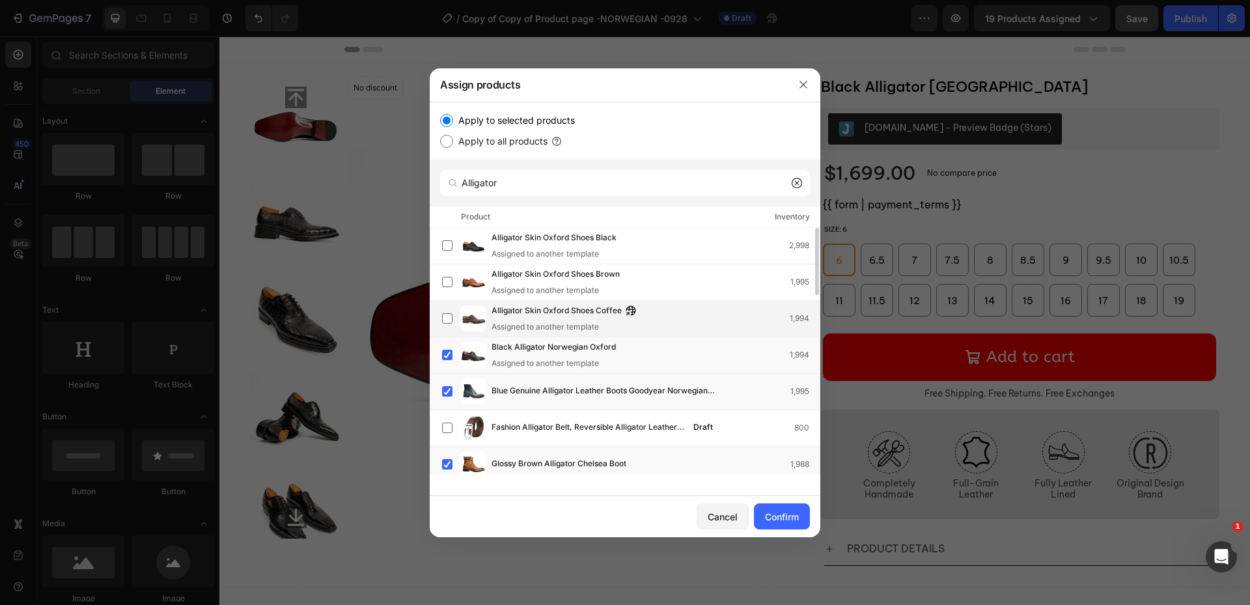
click at [638, 315] on div "Alligator Skin Oxford Shoes Coffee" at bounding box center [567, 311] width 151 height 14
click at [635, 314] on icon "button" at bounding box center [631, 310] width 10 height 10
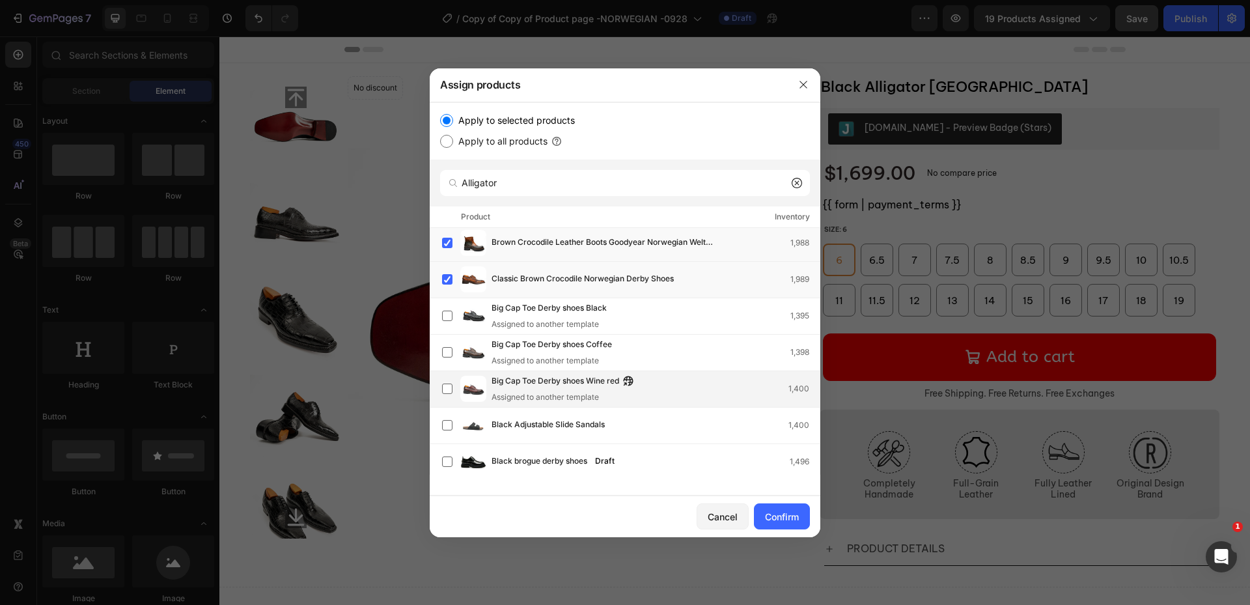
scroll to position [654, 0]
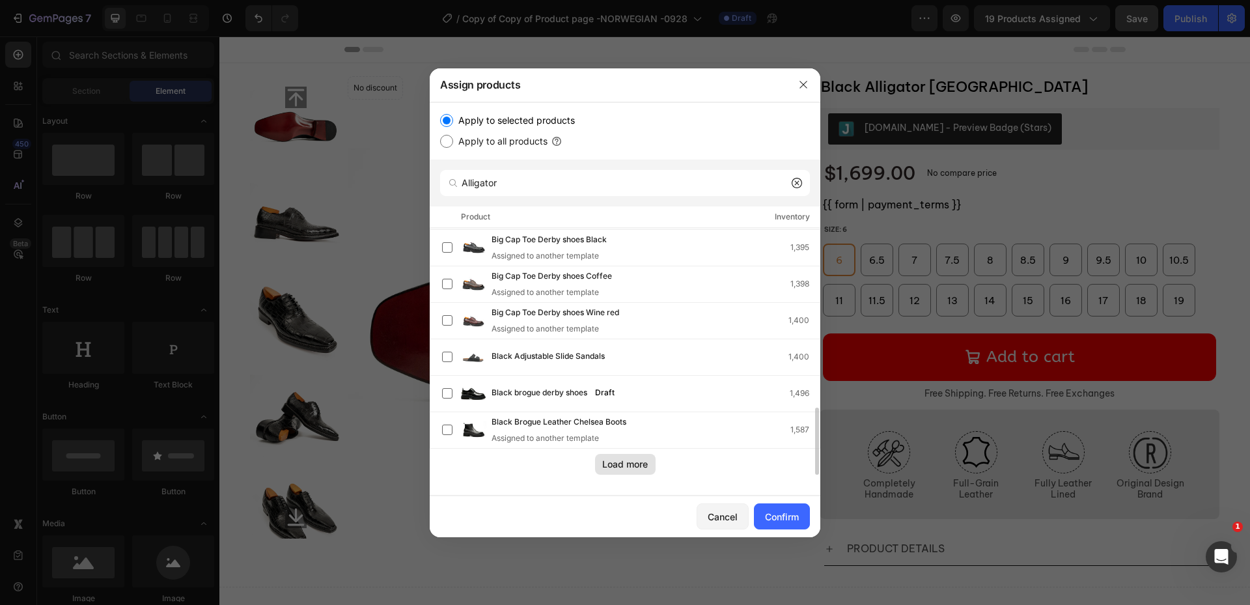
click at [631, 464] on div "Load more" at bounding box center [625, 464] width 46 height 14
drag, startPoint x: 556, startPoint y: 180, endPoint x: 356, endPoint y: 182, distance: 200.6
click at [355, 181] on div "Assign products Apply to selected products Apply to all products Alligator Prod…" at bounding box center [625, 302] width 1250 height 605
paste input "Glossy Brown Alligator Chelsea Boot"
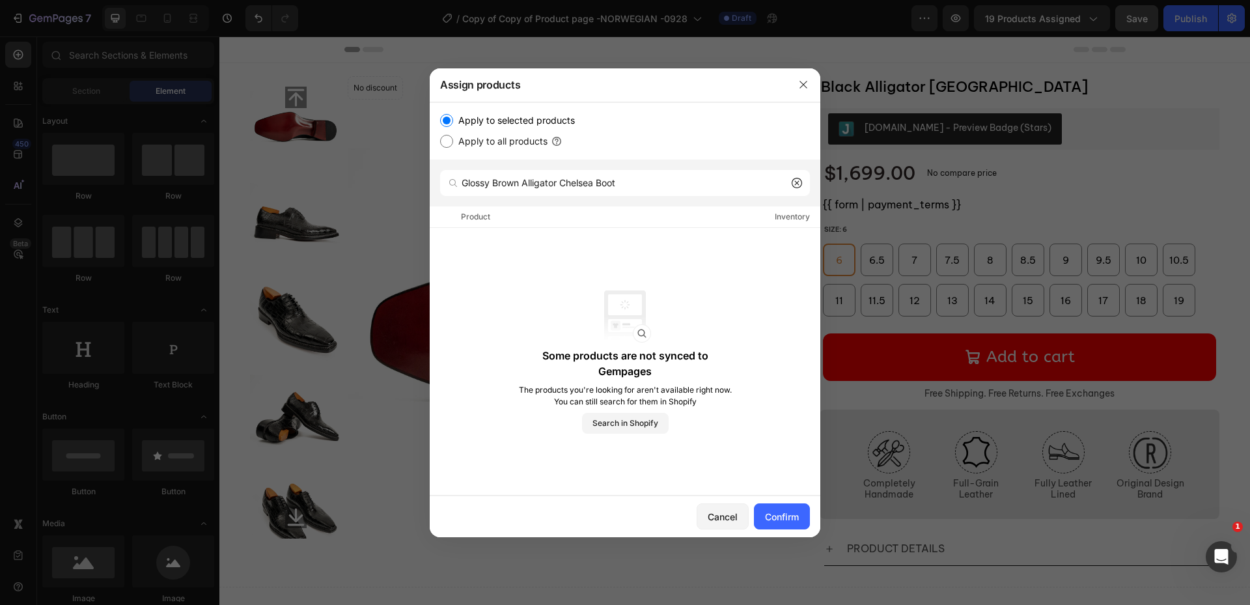
click at [593, 197] on div "Glossy Brown Alligator Chelsea Boot" at bounding box center [625, 183] width 391 height 47
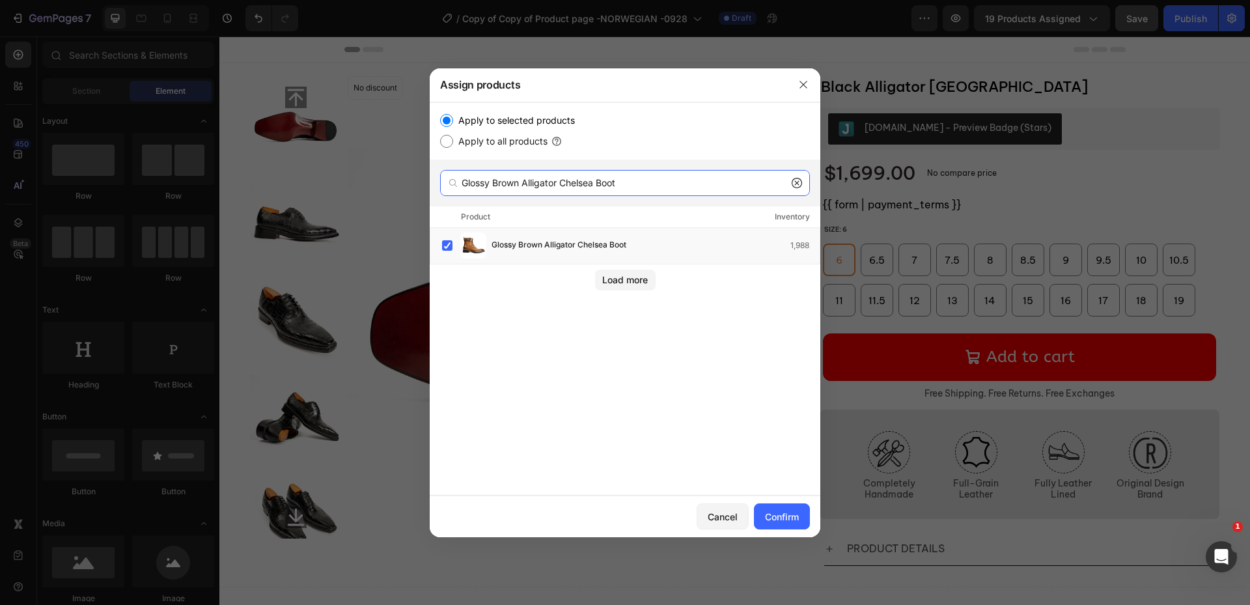
drag, startPoint x: 641, startPoint y: 186, endPoint x: 253, endPoint y: 170, distance: 388.5
click at [245, 169] on div "Assign products Apply to selected products Apply to all products Glossy Brown A…" at bounding box center [625, 302] width 1250 height 605
paste input "Black Alligator Norwegian Oxford"
click at [645, 174] on input "Black Alligator Norwegian Oxford" at bounding box center [625, 183] width 370 height 26
drag, startPoint x: 645, startPoint y: 178, endPoint x: 387, endPoint y: 177, distance: 257.2
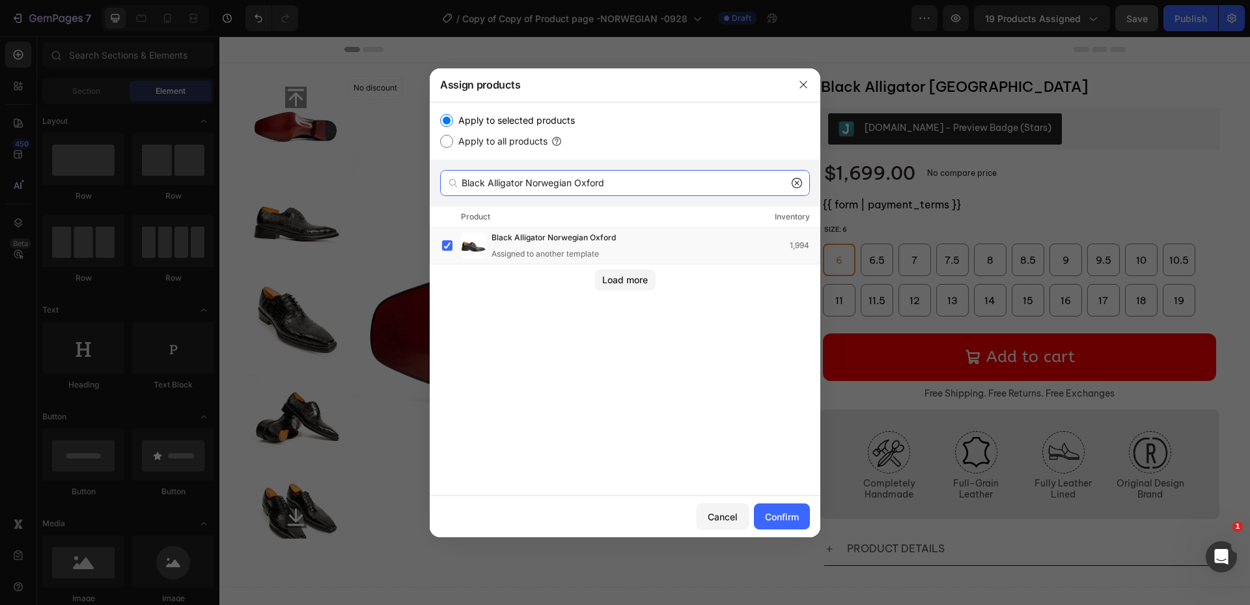
click at [387, 177] on div "Assign products Apply to selected products Apply to all products Black Alligato…" at bounding box center [625, 302] width 1250 height 605
paste input "Croc-Pattern"
type input "Black Croc-Pattern Norwegian Oxford"
click at [778, 500] on div "Cancel Confirm" at bounding box center [625, 517] width 391 height 42
click at [780, 508] on button "Confirm" at bounding box center [782, 516] width 56 height 26
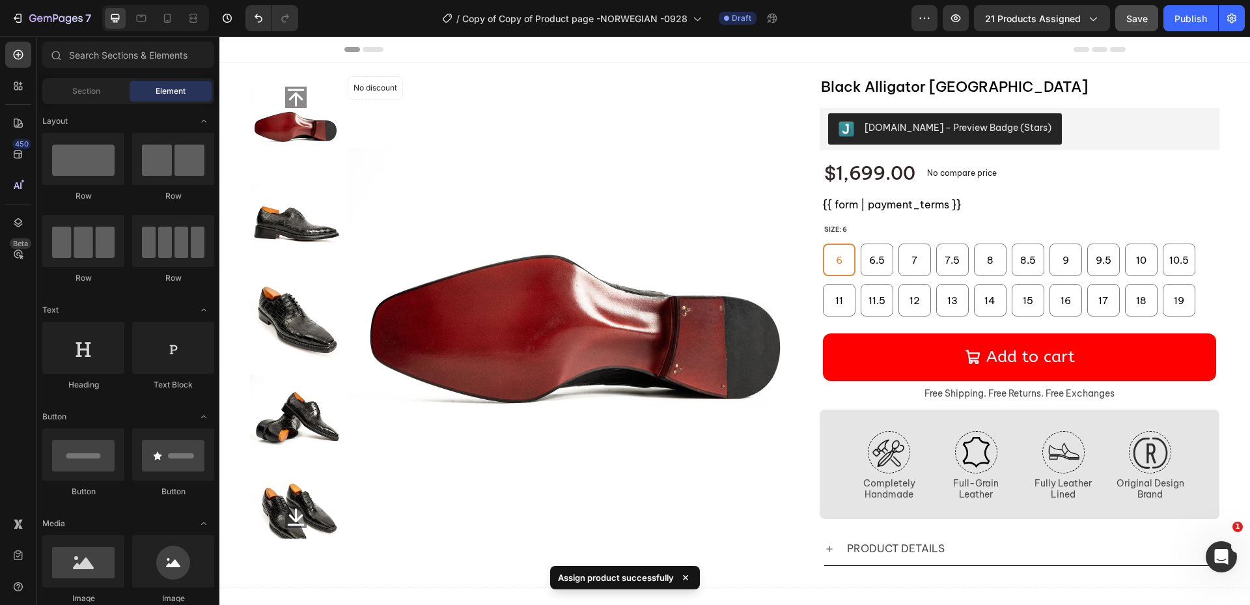
click at [1034, 32] on div "7 Version history / Copy of Copy of Product page -NORWEGIAN -0928 Draft Preview…" at bounding box center [625, 18] width 1250 height 37
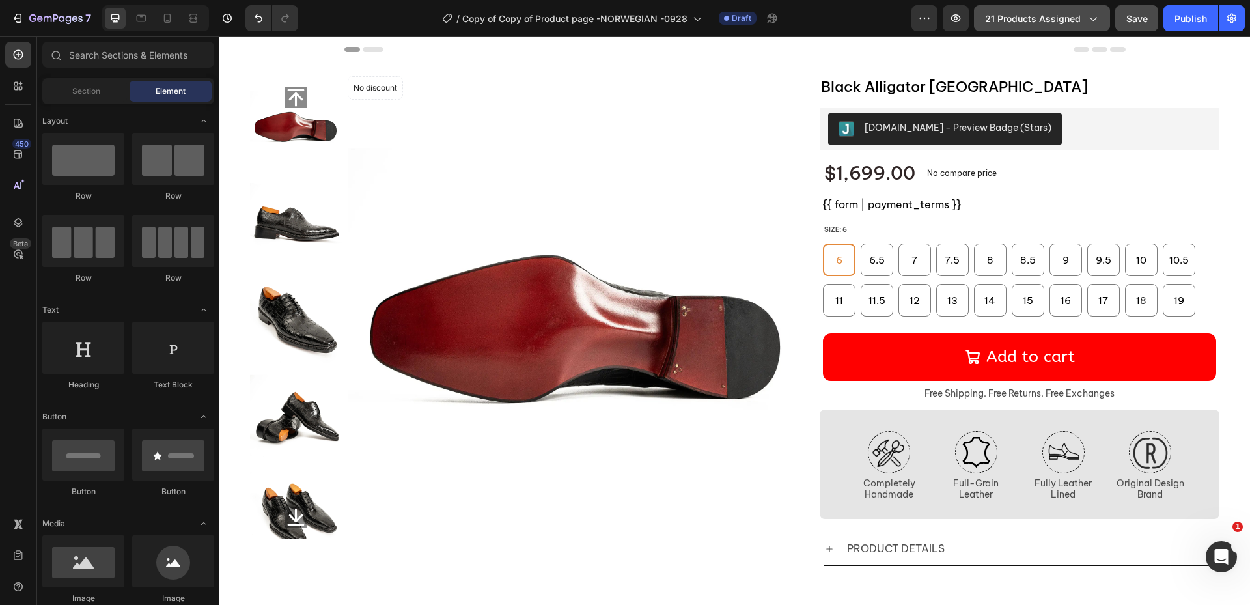
click at [1052, 21] on span "21 products assigned" at bounding box center [1033, 19] width 96 height 14
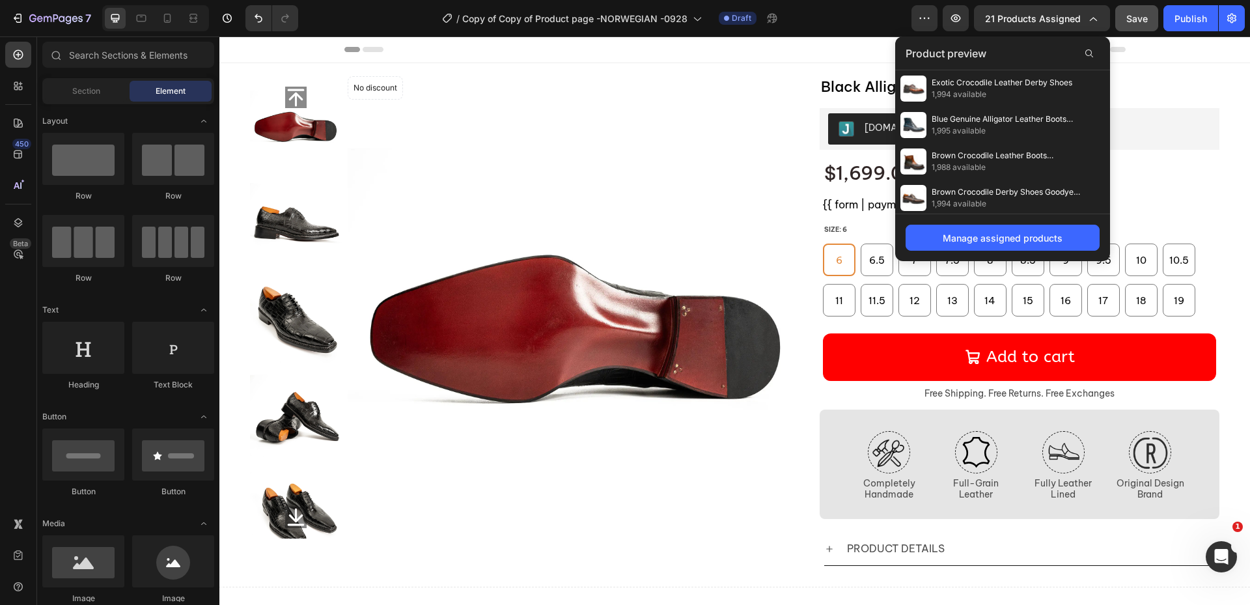
click at [839, 16] on div "/ Copy of Copy of Product page -NORWEGIAN -0928 Draft" at bounding box center [610, 18] width 603 height 26
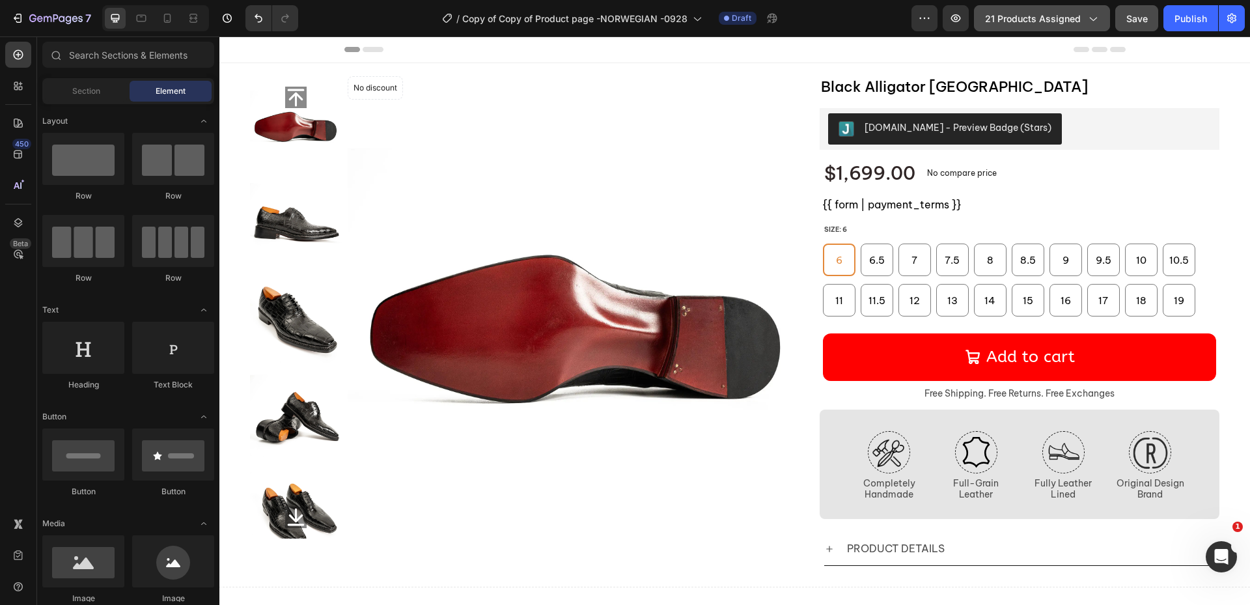
click at [1041, 25] on button "21 products assigned" at bounding box center [1042, 18] width 136 height 26
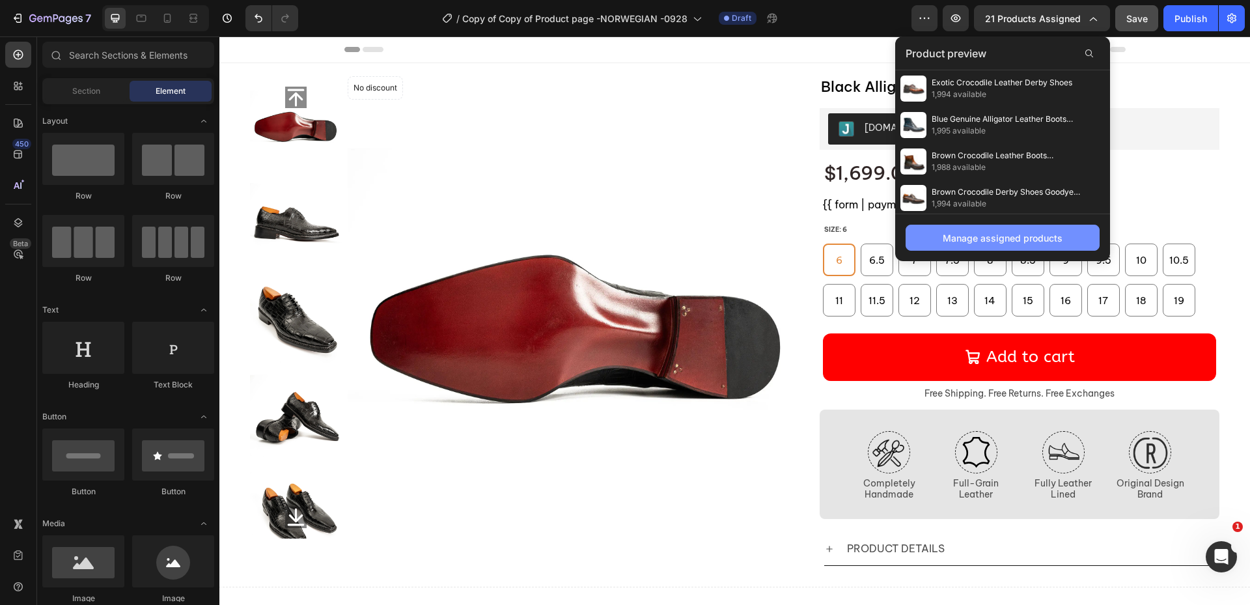
click at [978, 227] on button "Manage assigned products" at bounding box center [1003, 238] width 194 height 26
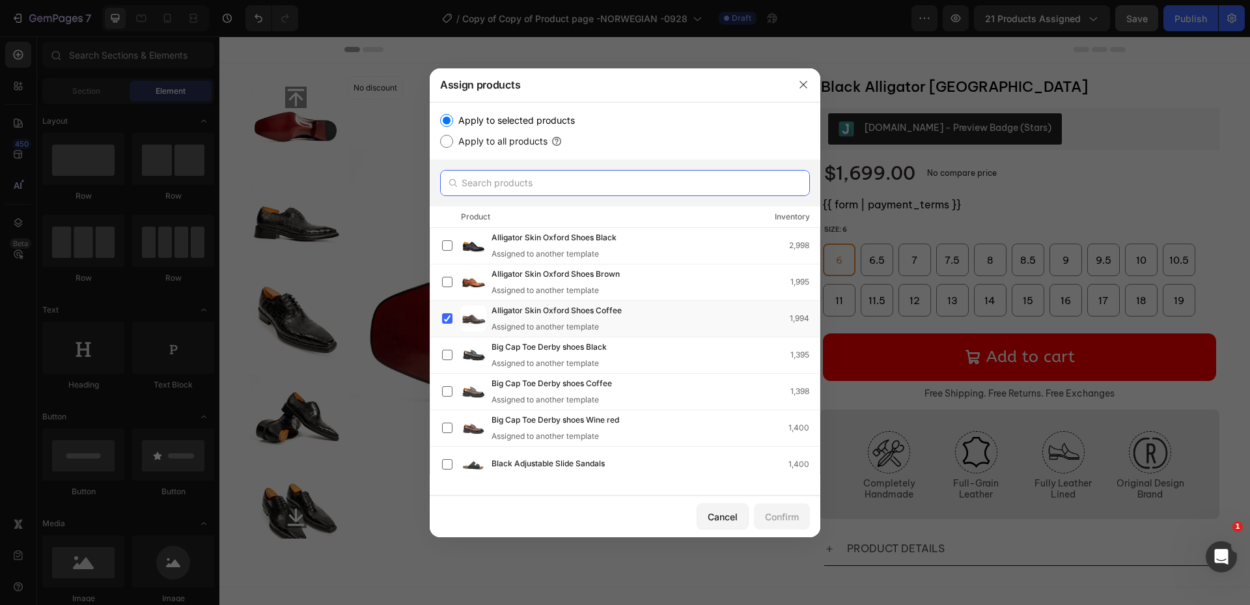
click at [568, 182] on input "text" at bounding box center [625, 183] width 370 height 26
paste input "Handcrafted Nile Crocodile Derby Shoes Norwegian Stitch"
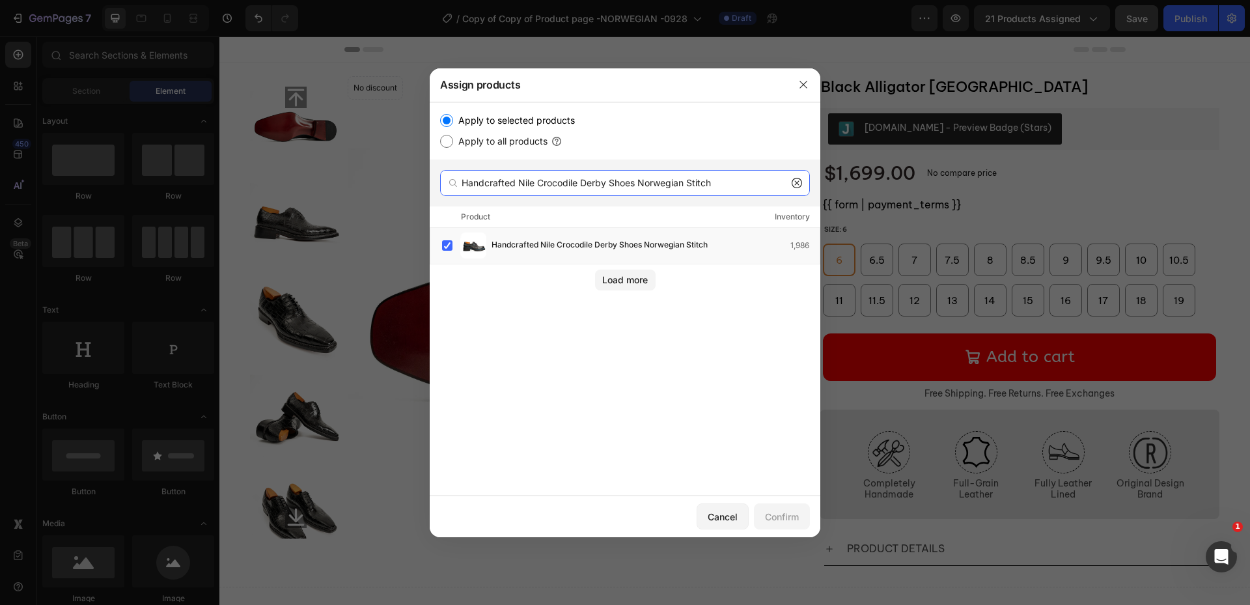
type input "Handcrafted Nile Crocodile Derby Shoes Norwegian Stitch"
click at [797, 180] on icon at bounding box center [797, 183] width 10 height 10
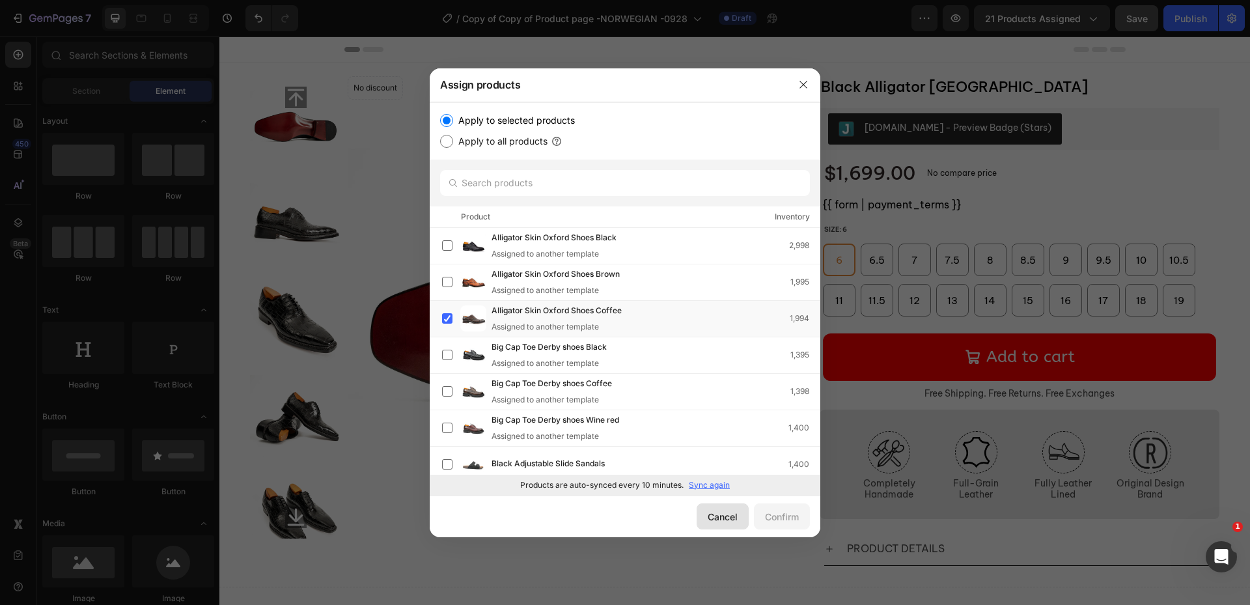
click at [722, 512] on div "Cancel" at bounding box center [723, 517] width 30 height 14
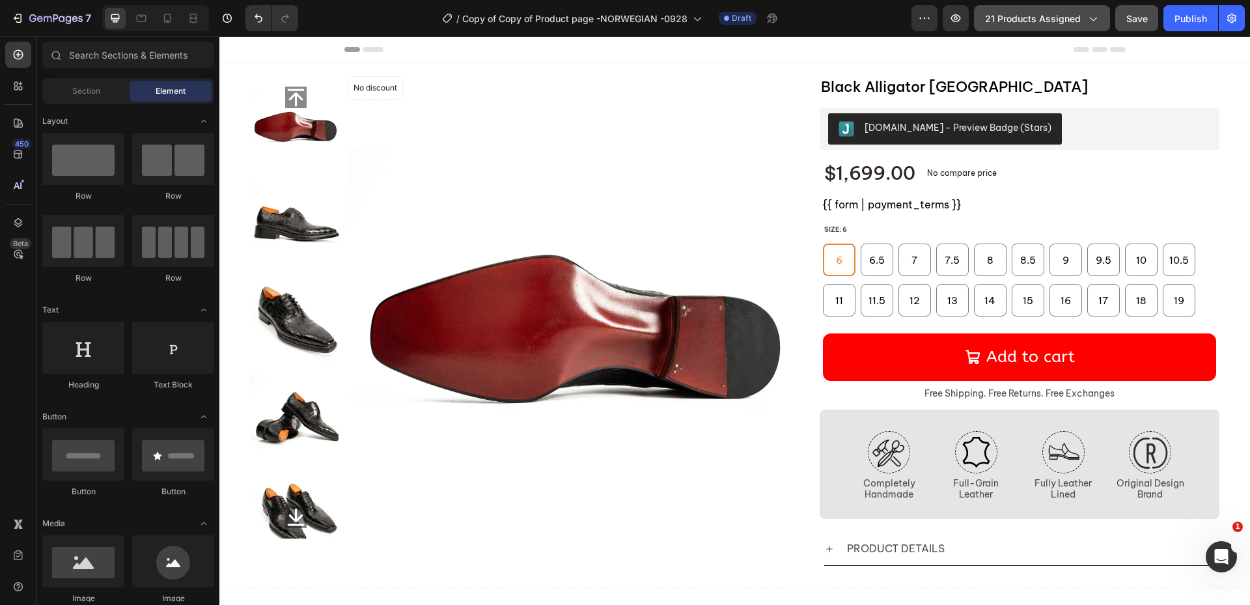
click at [1025, 8] on button "21 products assigned" at bounding box center [1042, 18] width 136 height 26
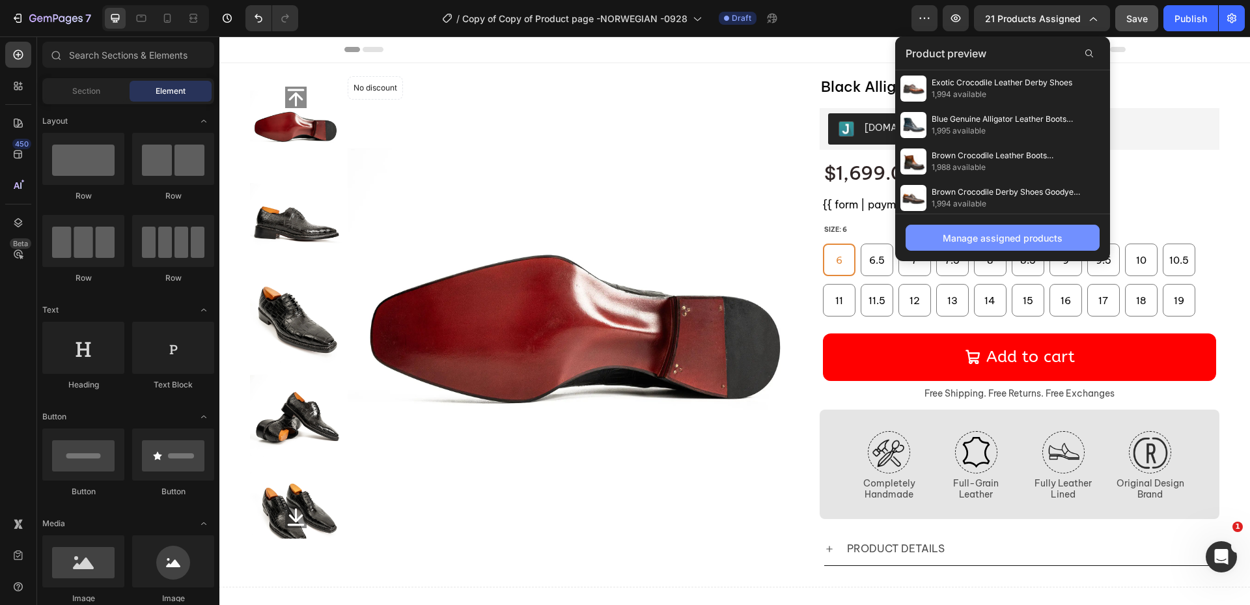
click at [970, 244] on div "Manage assigned products" at bounding box center [1003, 238] width 120 height 14
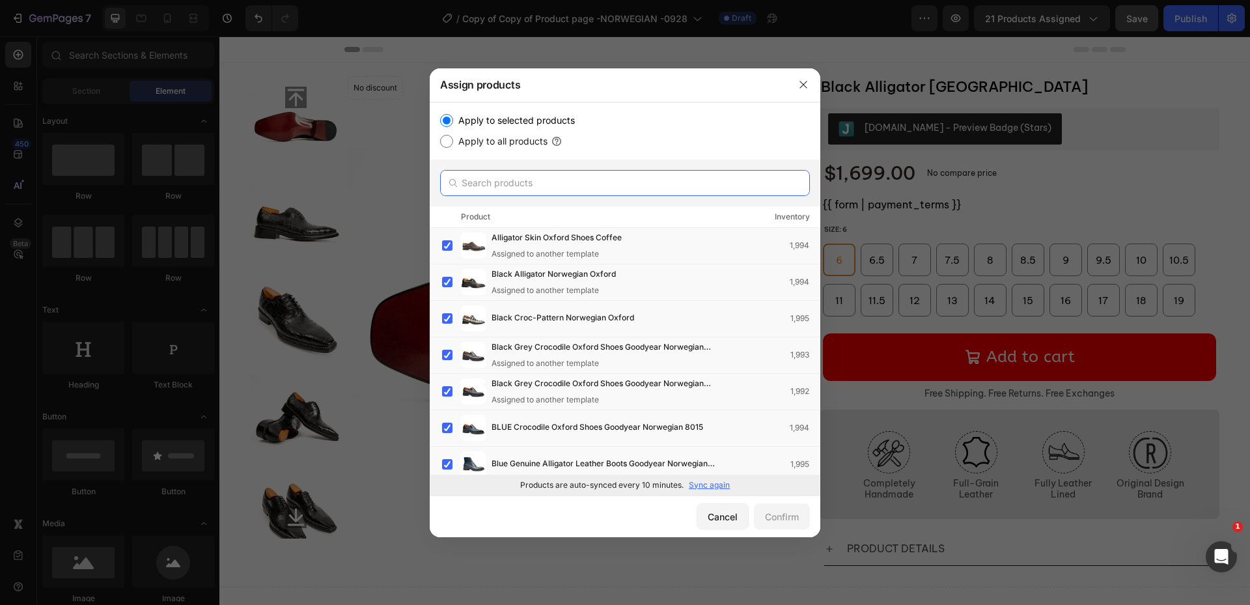
click at [544, 188] on input "text" at bounding box center [625, 183] width 370 height 26
paste input "Norwegian-Stitched Nile Crocodile Derby Shoes"
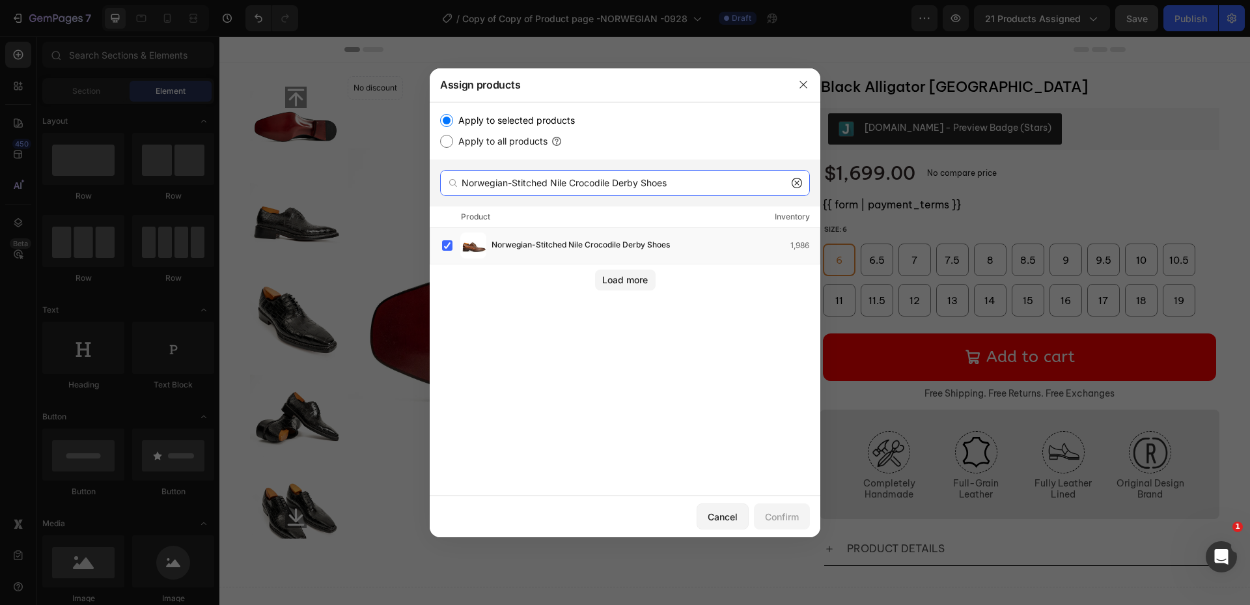
type input "Norwegian-Stitched Nile Crocodile Derby Shoes"
click at [443, 247] on label at bounding box center [447, 245] width 10 height 10
click at [438, 244] on div "Norwegian-Stitched Nile Crocodile Derby Shoes 1,986" at bounding box center [625, 246] width 391 height 36
drag, startPoint x: 710, startPoint y: 514, endPoint x: 533, endPoint y: 368, distance: 230.0
click at [710, 514] on div "Cancel" at bounding box center [723, 517] width 30 height 14
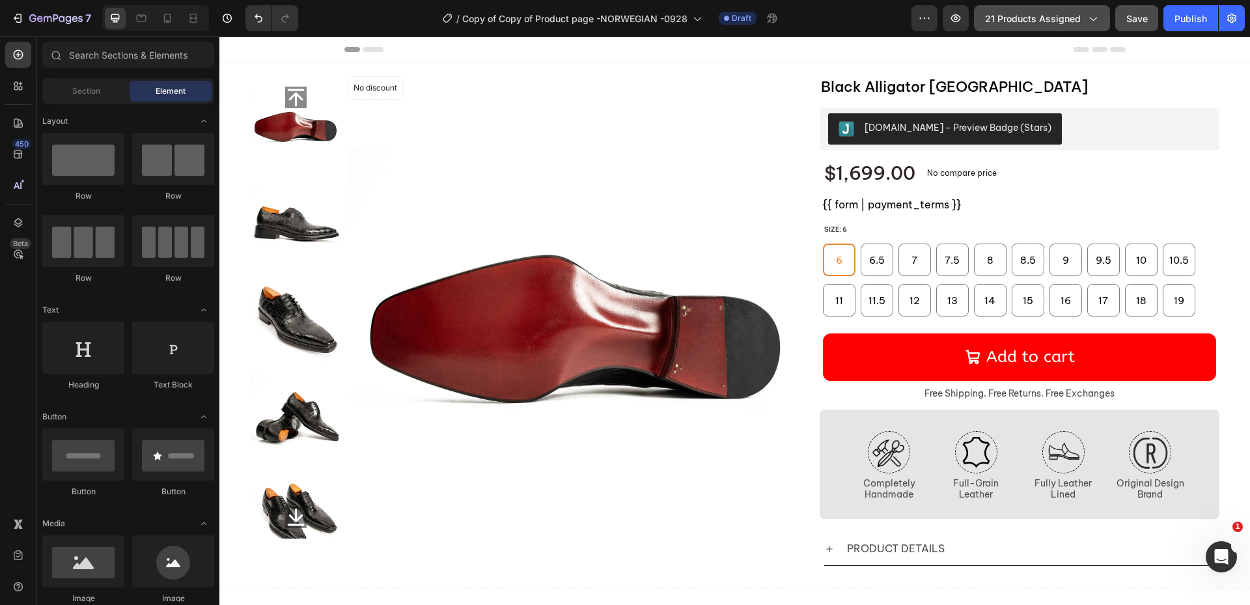
click at [1039, 23] on button "21 products assigned" at bounding box center [1042, 18] width 136 height 26
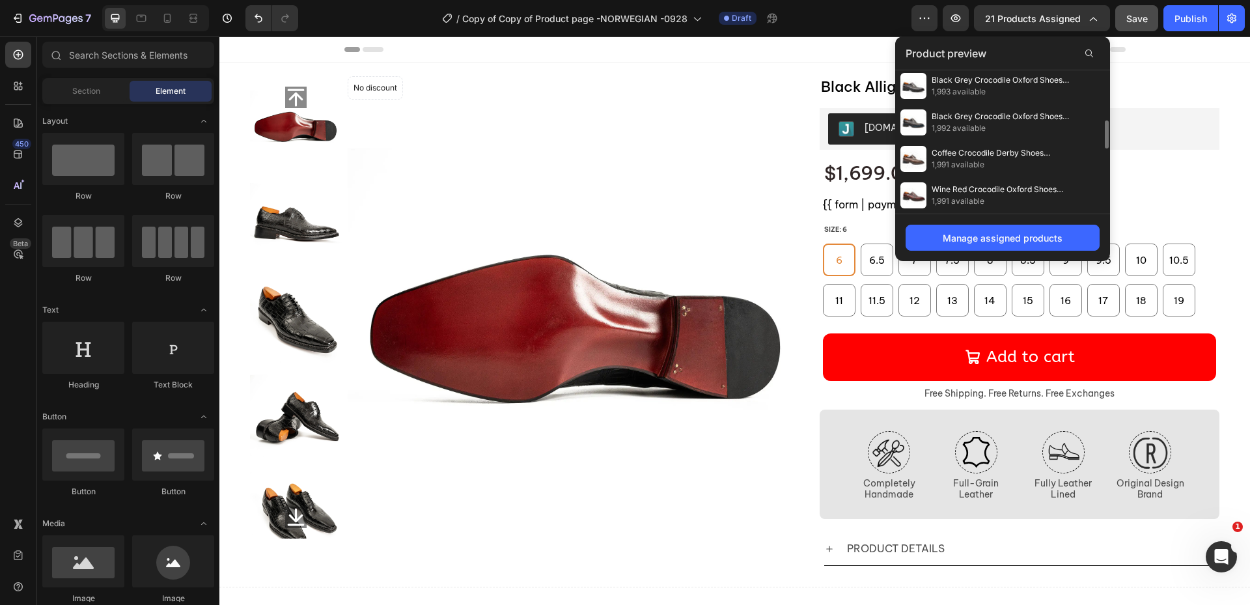
scroll to position [388, 0]
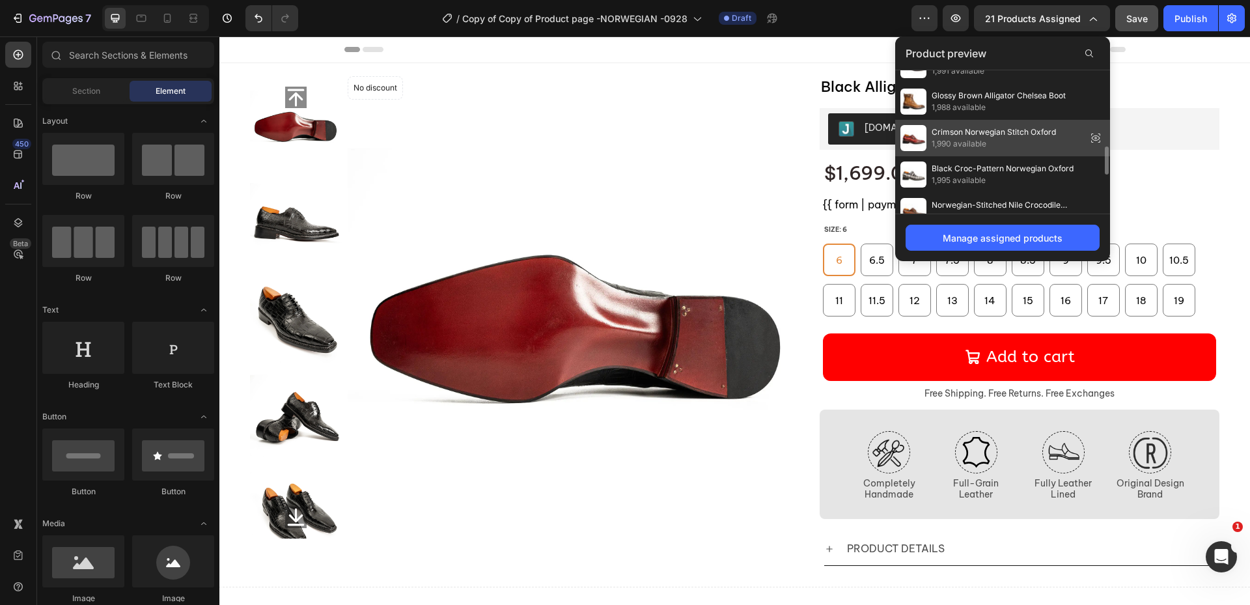
click at [1023, 145] on span "1,990 available" at bounding box center [994, 144] width 124 height 12
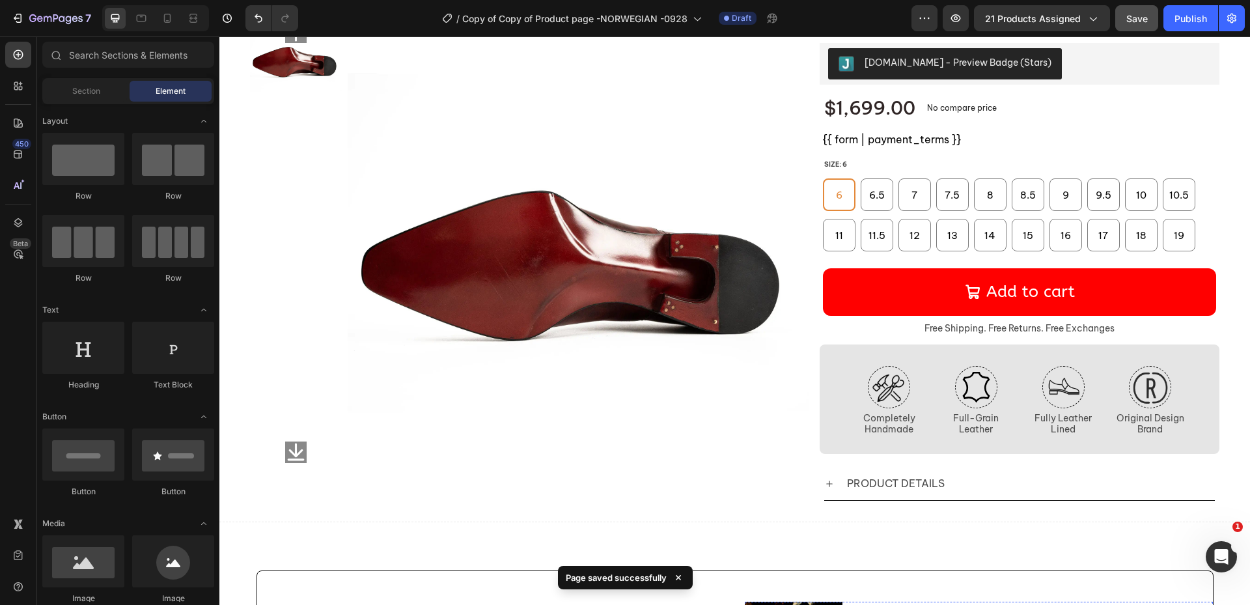
scroll to position [0, 0]
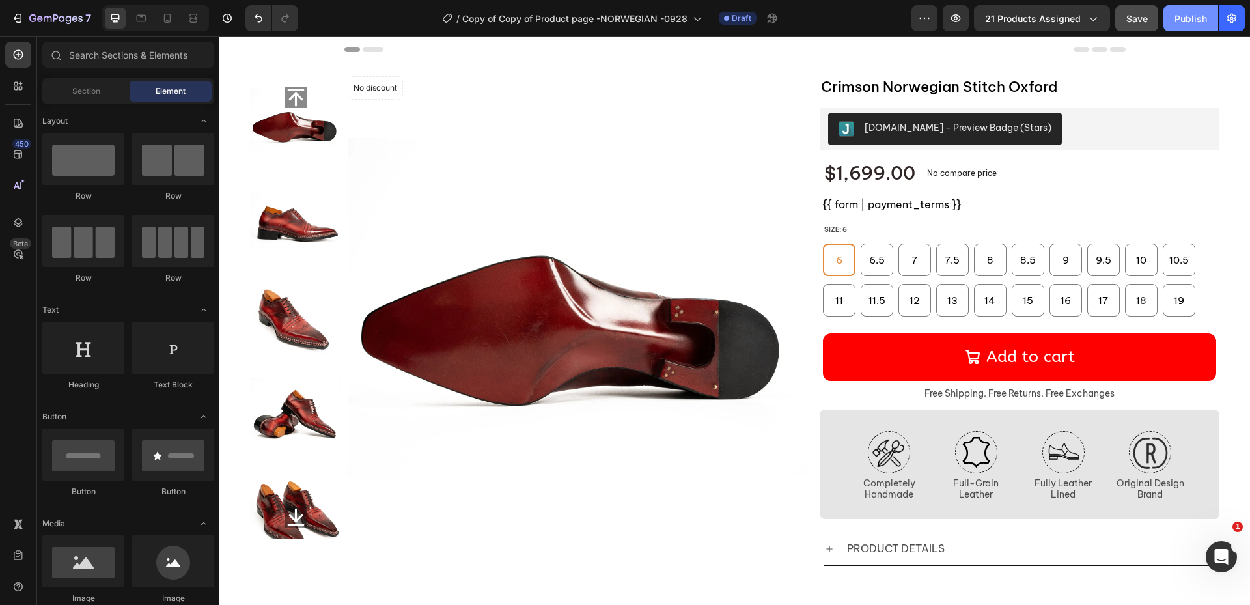
click at [1202, 24] on div "Publish" at bounding box center [1191, 19] width 33 height 14
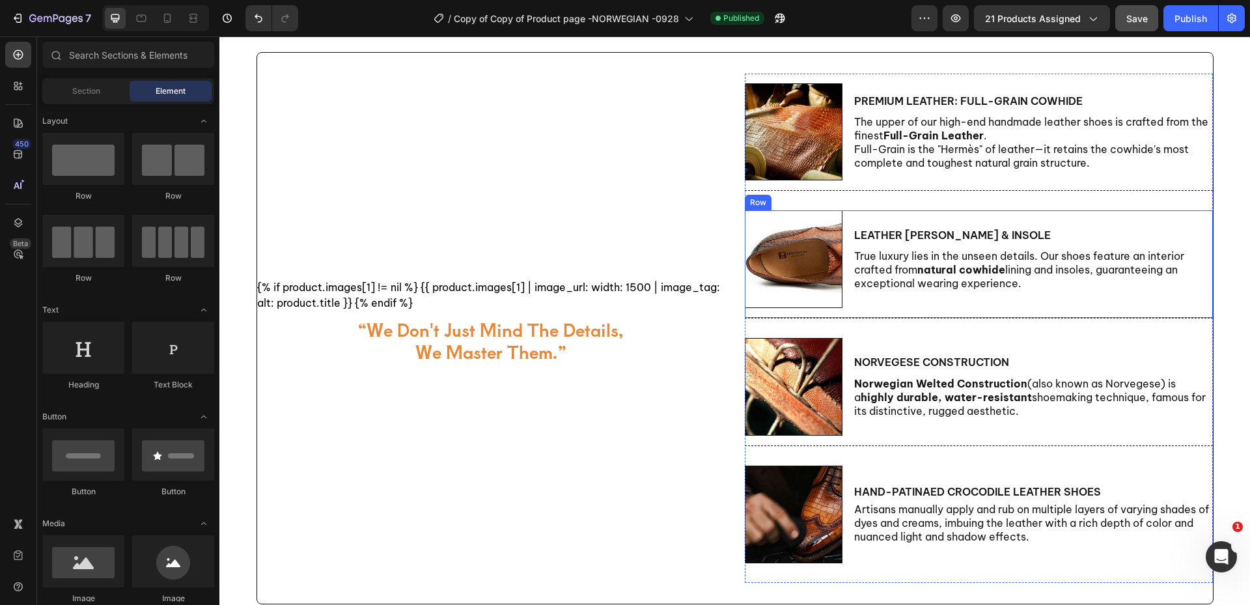
scroll to position [521, 0]
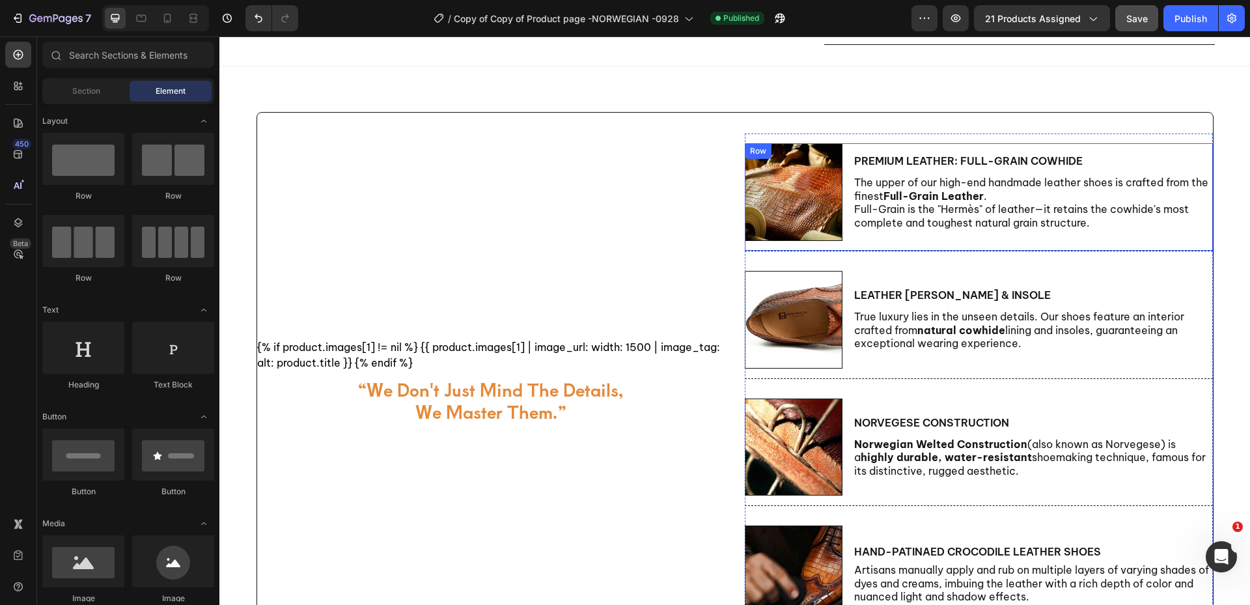
click at [942, 161] on p "Premium Leather: Full-Grain Cowhide" at bounding box center [1033, 161] width 358 height 14
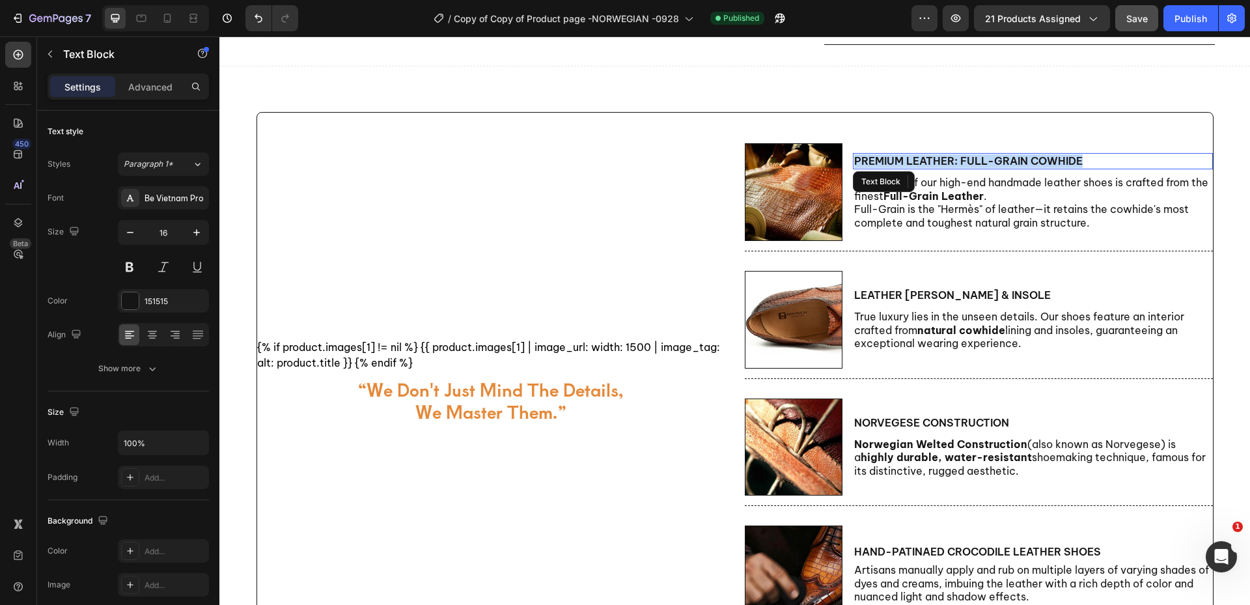
click at [942, 161] on p "Premium Leather: Full-Grain Cowhide" at bounding box center [1033, 161] width 358 height 14
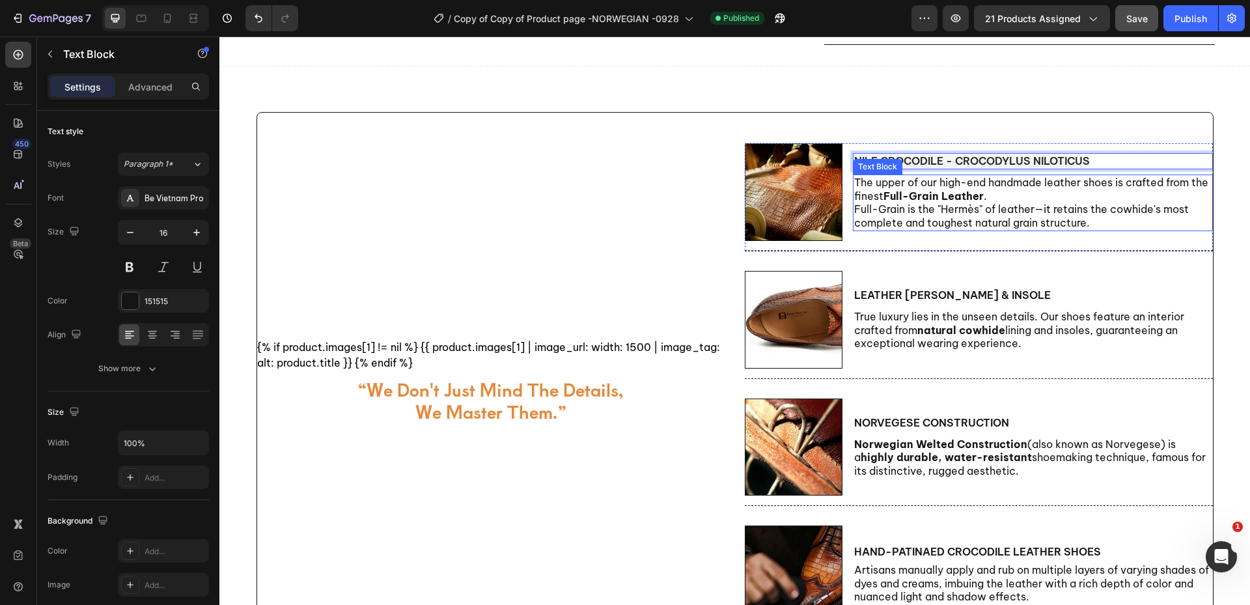
click at [959, 198] on strong "Full-Grain Leather" at bounding box center [934, 195] width 100 height 13
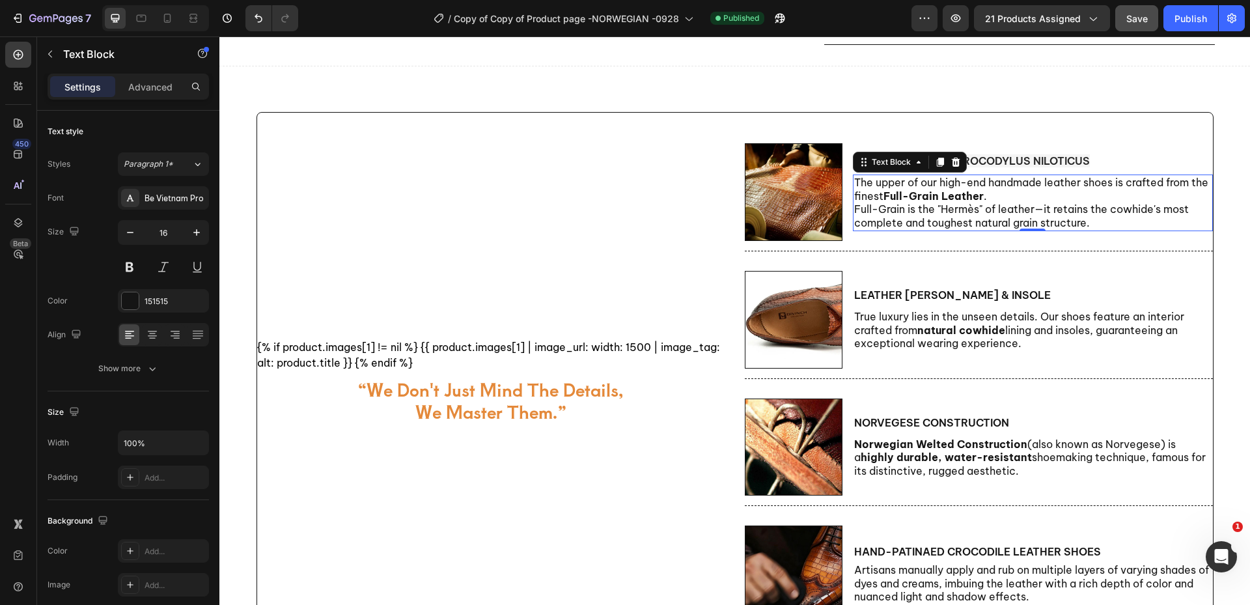
click at [1121, 206] on p "Full-Grain is the "Hermès" of leather—it retains the cowhide's most complete an…" at bounding box center [1033, 216] width 358 height 27
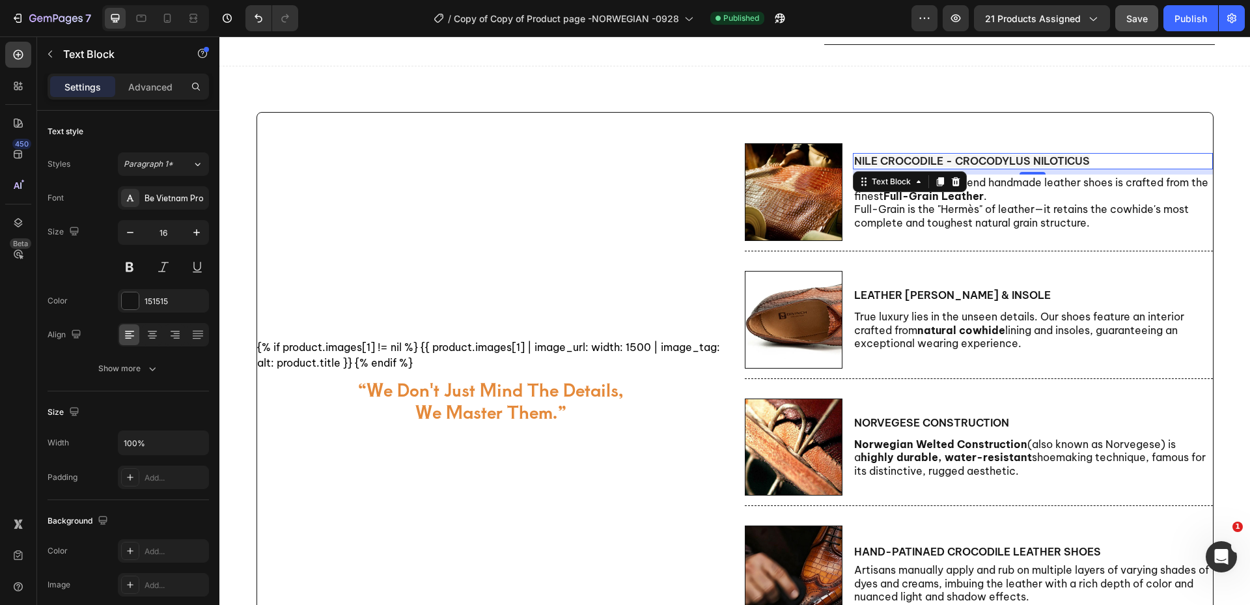
click at [978, 165] on span "Nile Crocodile - Crocodylus niloticus" at bounding box center [972, 160] width 236 height 13
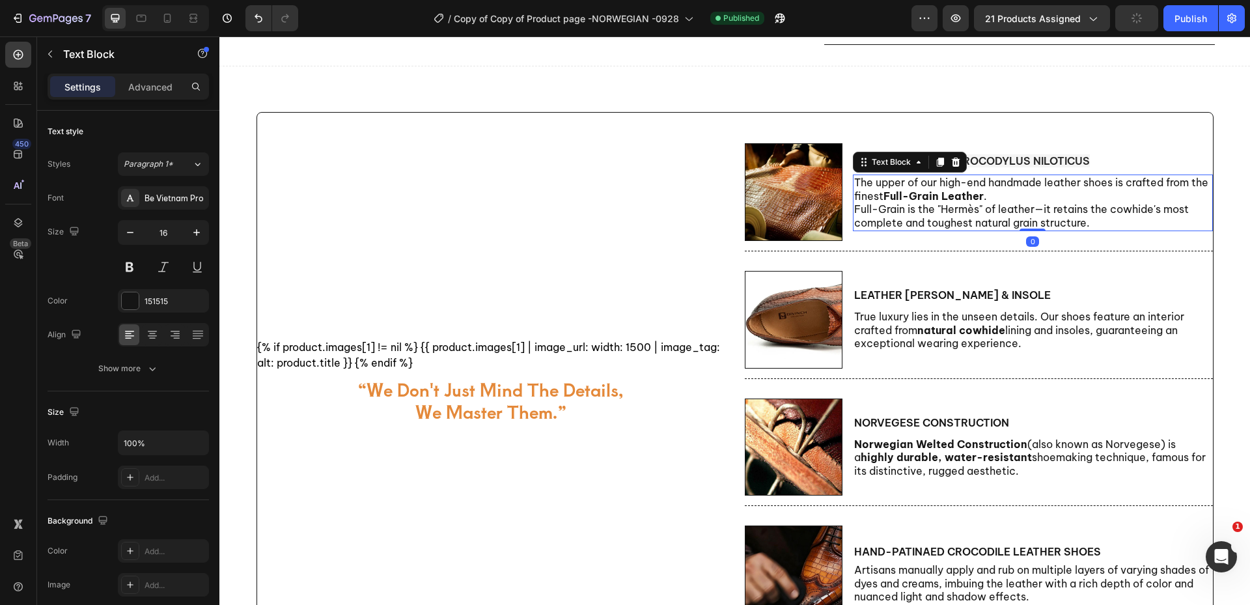
click at [953, 201] on strong "Full-Grain Leather" at bounding box center [934, 195] width 100 height 13
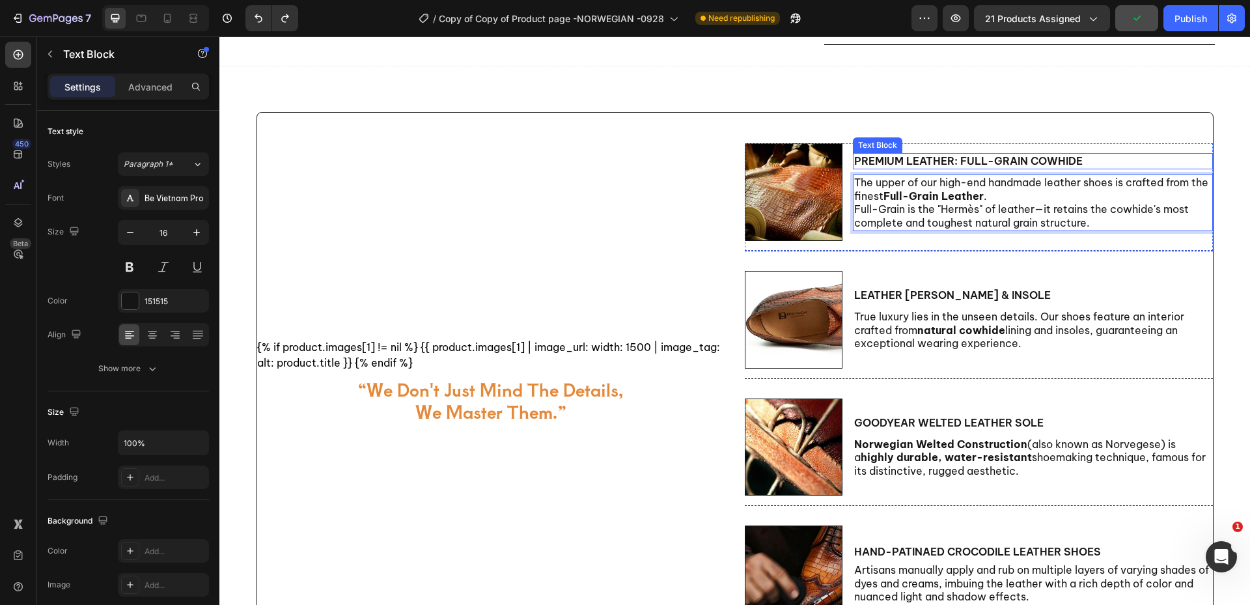
click at [1045, 168] on p "Premium Leather: Full-Grain Cowhide" at bounding box center [1033, 161] width 358 height 14
click at [1045, 167] on p "Premium Leather: Full-Grain Cowhide" at bounding box center [1033, 161] width 358 height 14
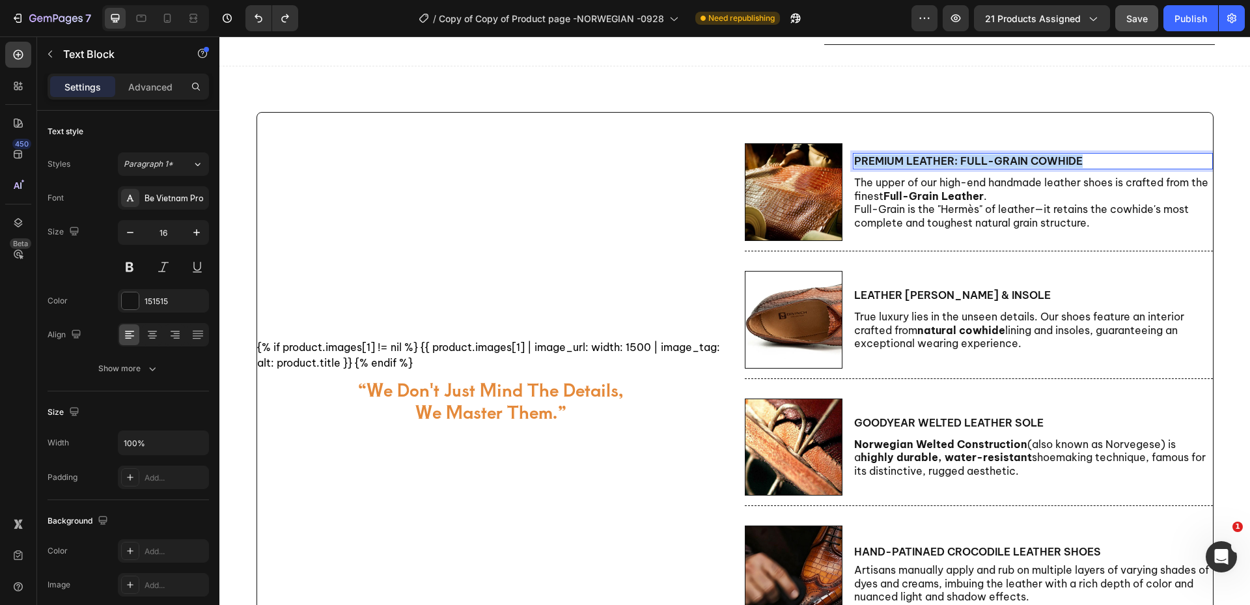
click at [1045, 167] on p "Premium Leather: Full-Grain Cowhide" at bounding box center [1033, 161] width 358 height 14
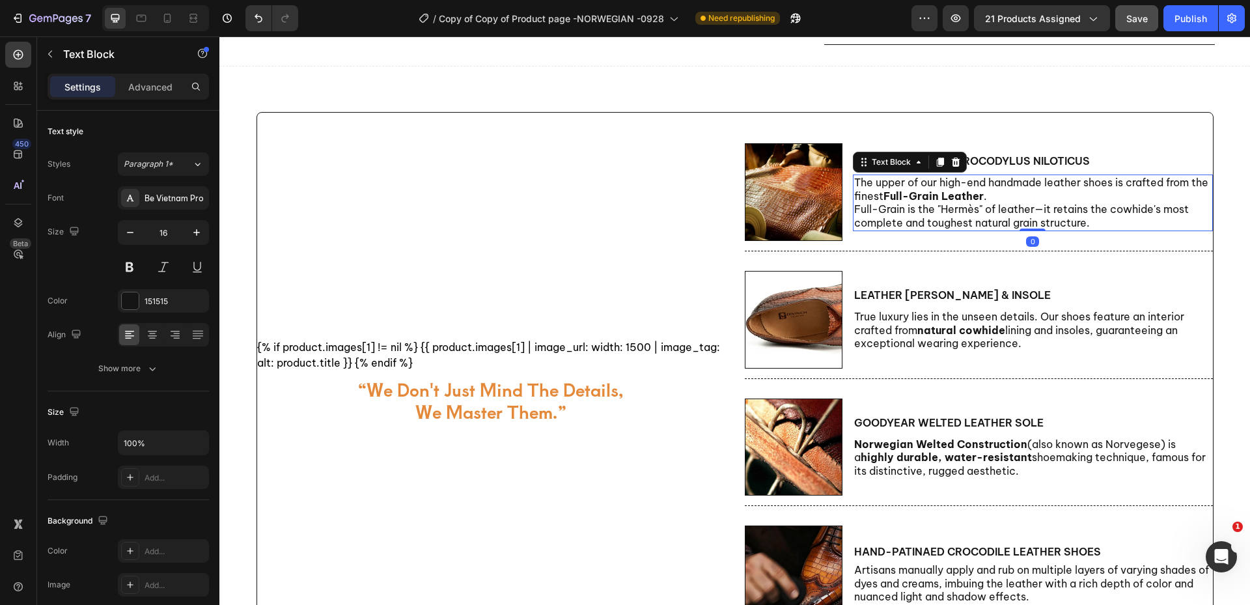
click at [959, 195] on strong "Full-Grain Leather" at bounding box center [934, 195] width 100 height 13
click at [1018, 427] on p "Goodyear welted leather sole" at bounding box center [1033, 423] width 358 height 14
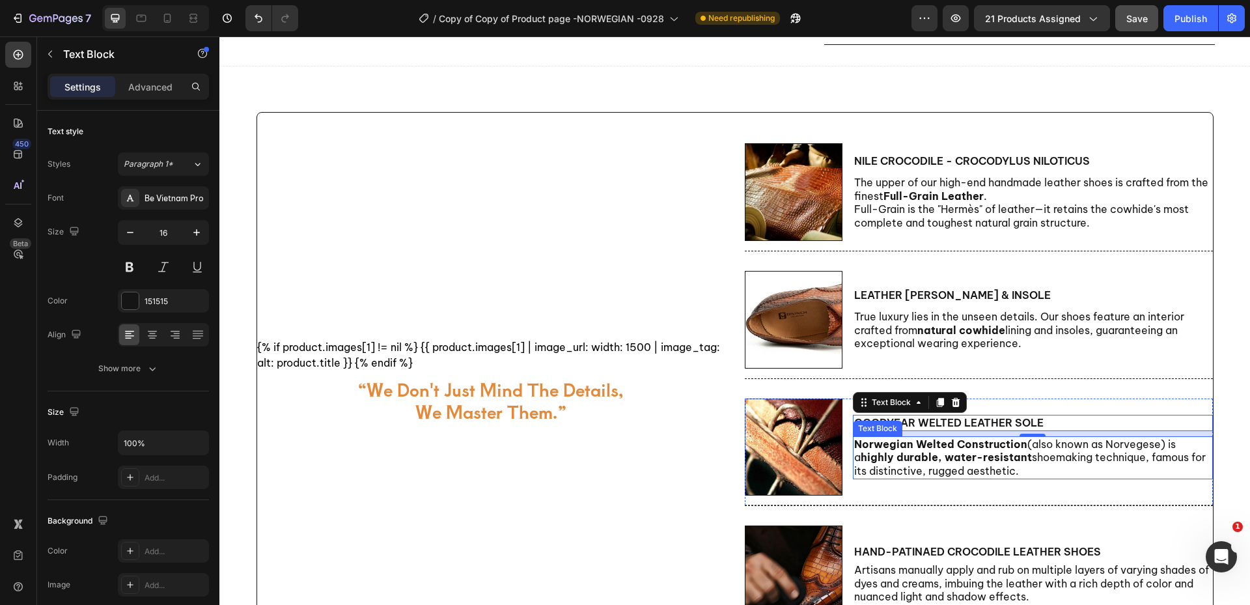
click at [964, 451] on strong "Norwegian Welted Construction" at bounding box center [940, 444] width 173 height 13
click at [1031, 426] on p "Goodyear welted leather sole" at bounding box center [1033, 423] width 358 height 14
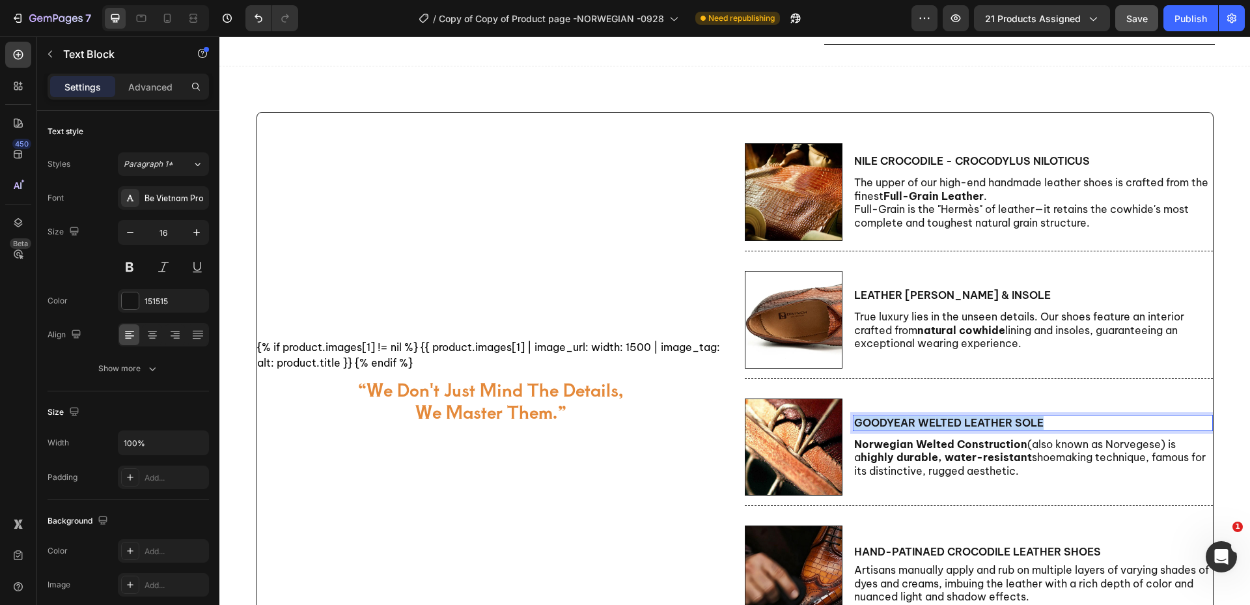
click at [1031, 426] on p "Goodyear welted leather sole" at bounding box center [1033, 423] width 358 height 14
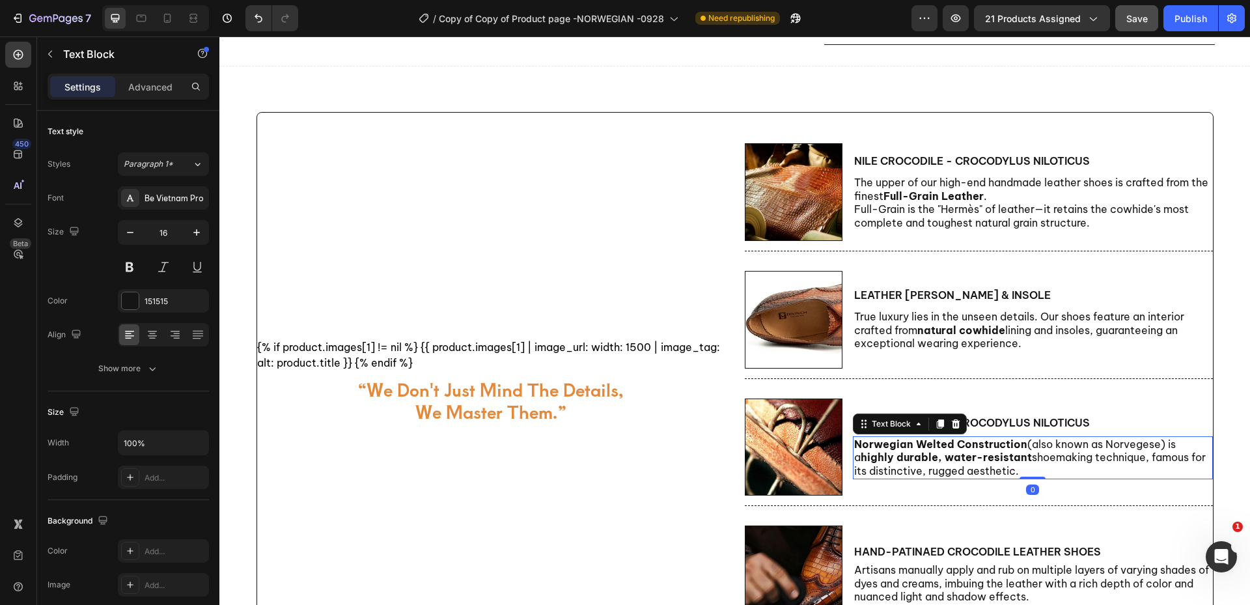
click at [956, 453] on strong "highly durable, water-resistant" at bounding box center [946, 457] width 171 height 13
click at [974, 317] on p "True luxury lies in the unseen details. Our shoes feature an interior crafted f…" at bounding box center [1033, 330] width 358 height 40
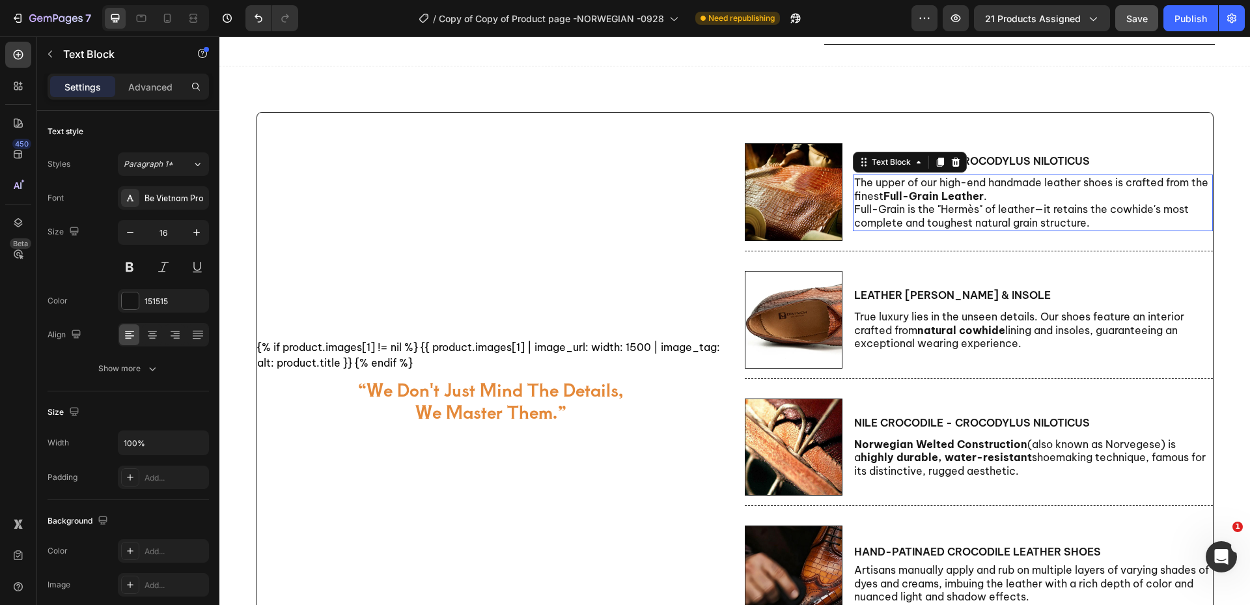
click at [1016, 202] on p "The upper of our high-end handmade leather shoes is crafted from the finest Ful…" at bounding box center [1033, 189] width 358 height 27
click at [947, 203] on strong "Full-Grain Leather" at bounding box center [934, 195] width 100 height 13
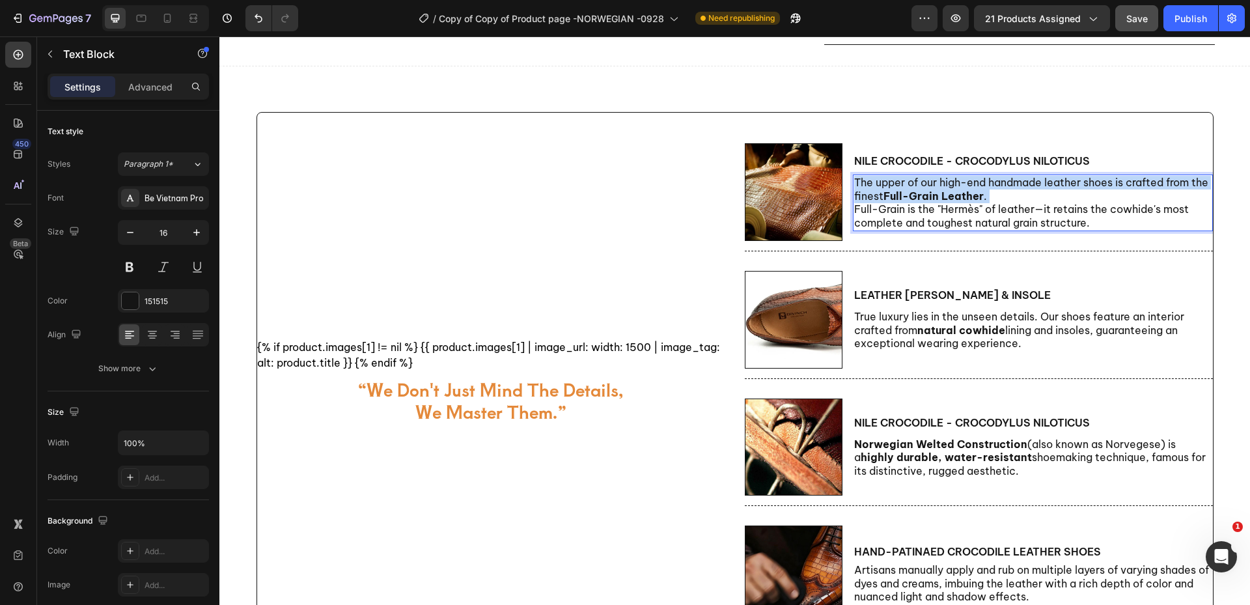
click at [947, 203] on strong "Full-Grain Leather" at bounding box center [934, 195] width 100 height 13
click at [946, 203] on strong "Full-Grain Leather" at bounding box center [934, 195] width 100 height 13
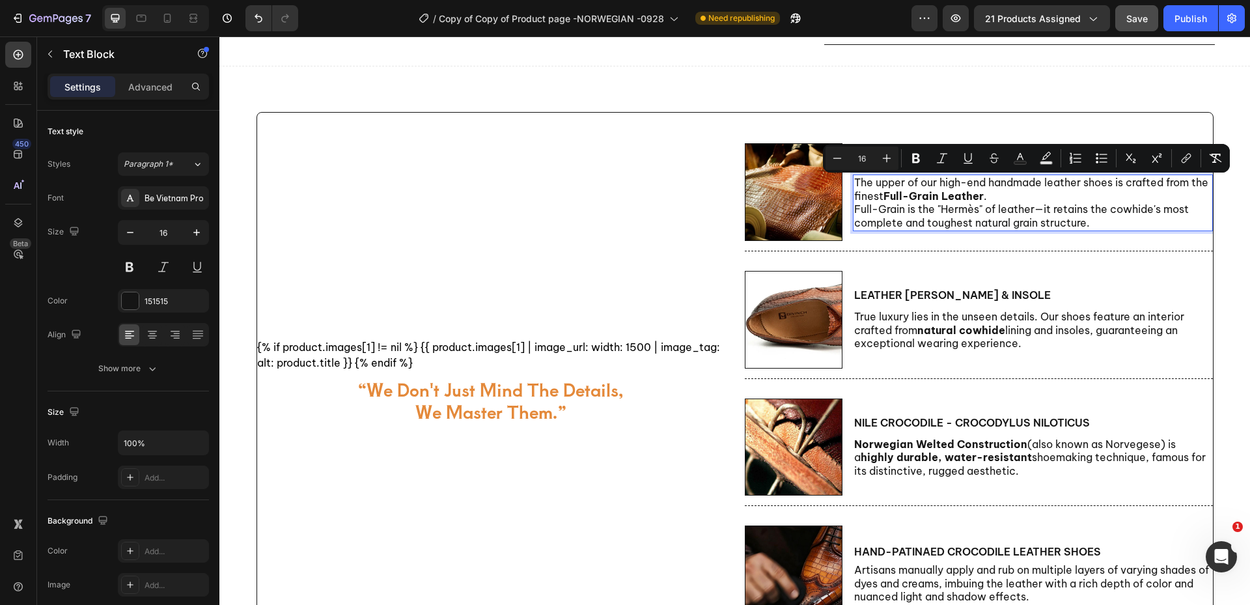
click at [1074, 227] on p "Full-Grain is the "Hermès" of leather—it retains the cowhide's most complete an…" at bounding box center [1033, 216] width 358 height 27
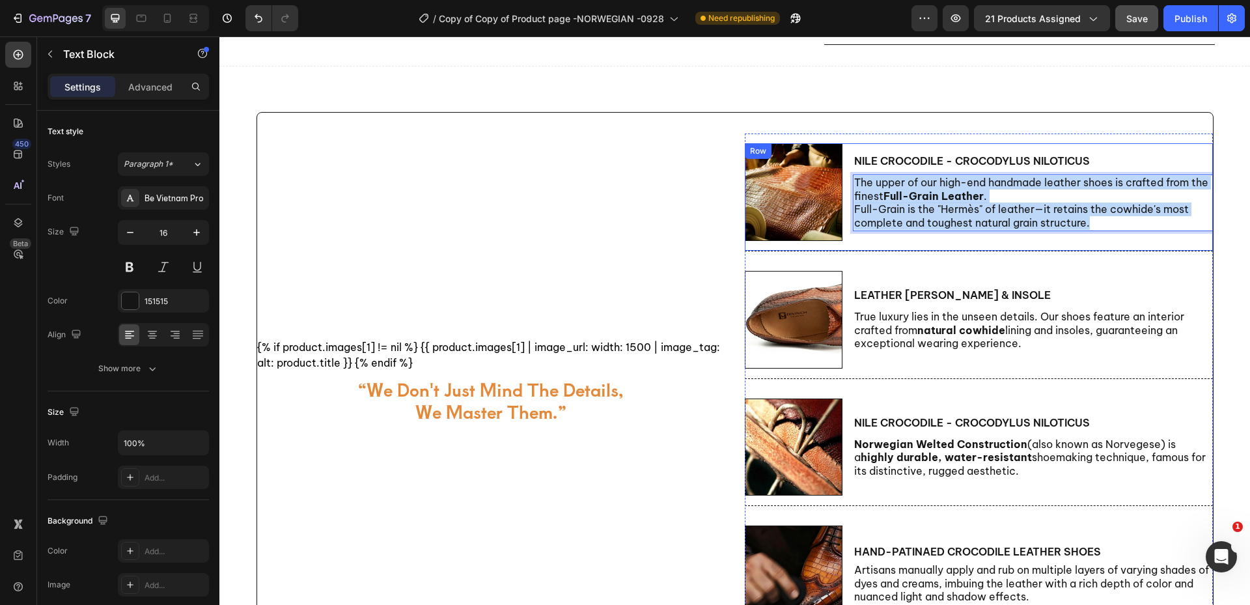
drag, startPoint x: 1097, startPoint y: 227, endPoint x: 845, endPoint y: 175, distance: 256.6
click at [845, 175] on div "Image Nile Crocodile - Crocodylus niloticus Text Block The upper of our high-en…" at bounding box center [979, 197] width 468 height 108
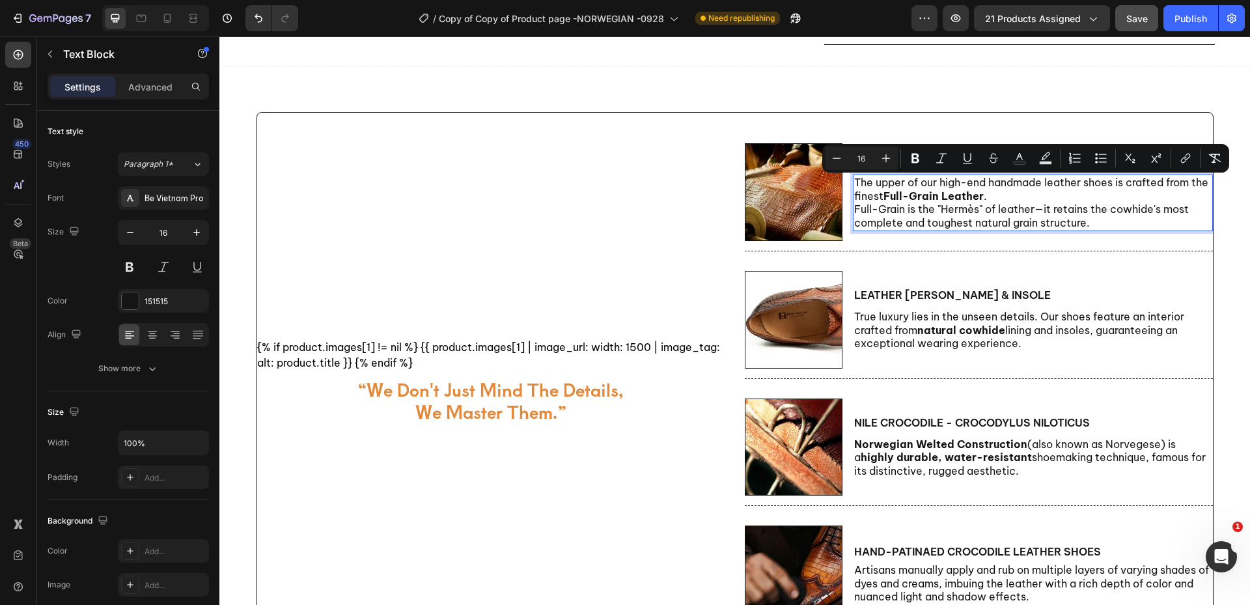
scroll to position [528, 0]
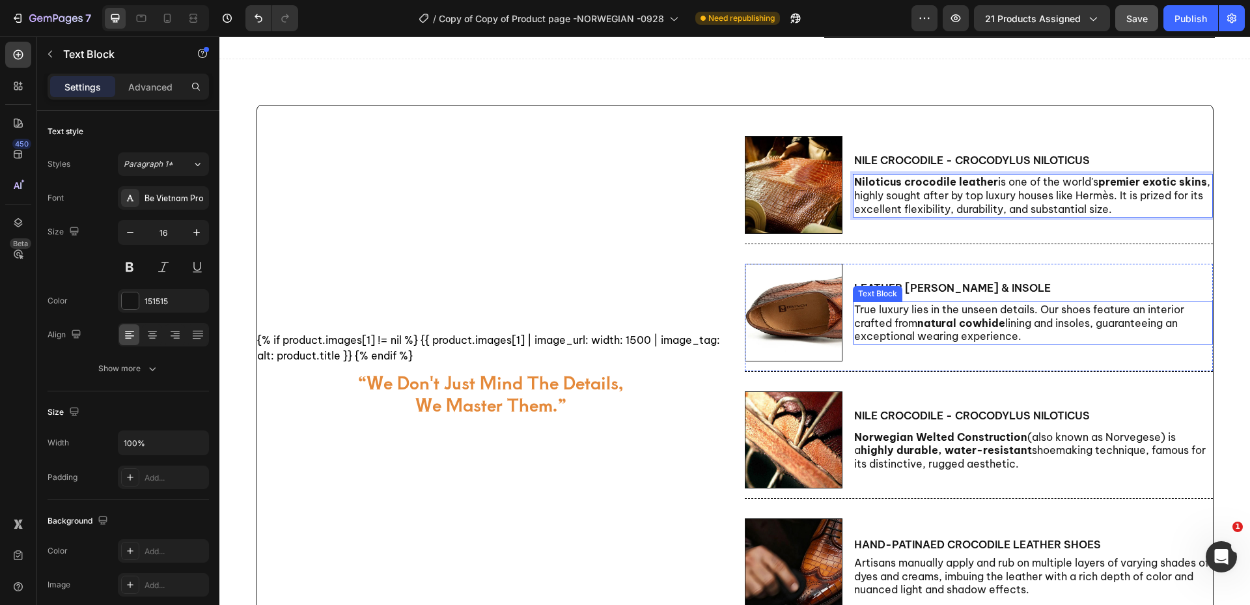
click at [977, 315] on p "True luxury lies in the unseen details. Our shoes feature an interior crafted f…" at bounding box center [1033, 323] width 358 height 40
click at [1125, 212] on p "Niloticus crocodile leather is one of the world's premier exotic skins , highly…" at bounding box center [1033, 195] width 358 height 40
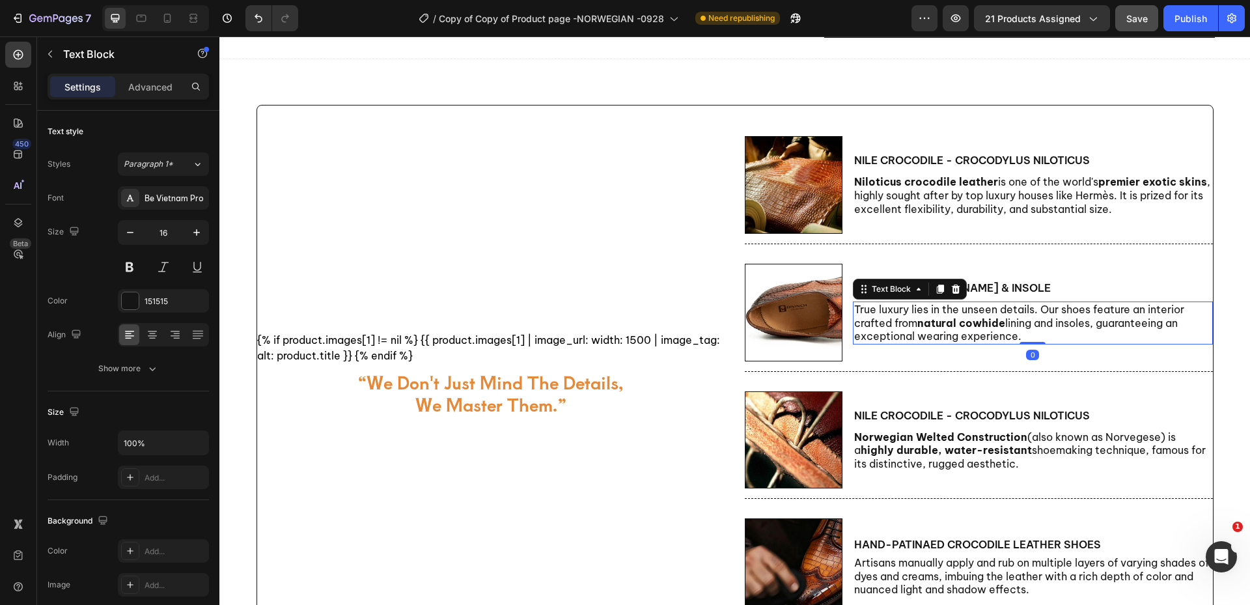
click at [1123, 319] on p "True luxury lies in the unseen details. Our shoes feature an interior crafted f…" at bounding box center [1033, 323] width 358 height 40
click at [1140, 203] on p "Niloticus crocodile leather is one of the world's premier exotic skins , highly…" at bounding box center [1033, 195] width 358 height 40
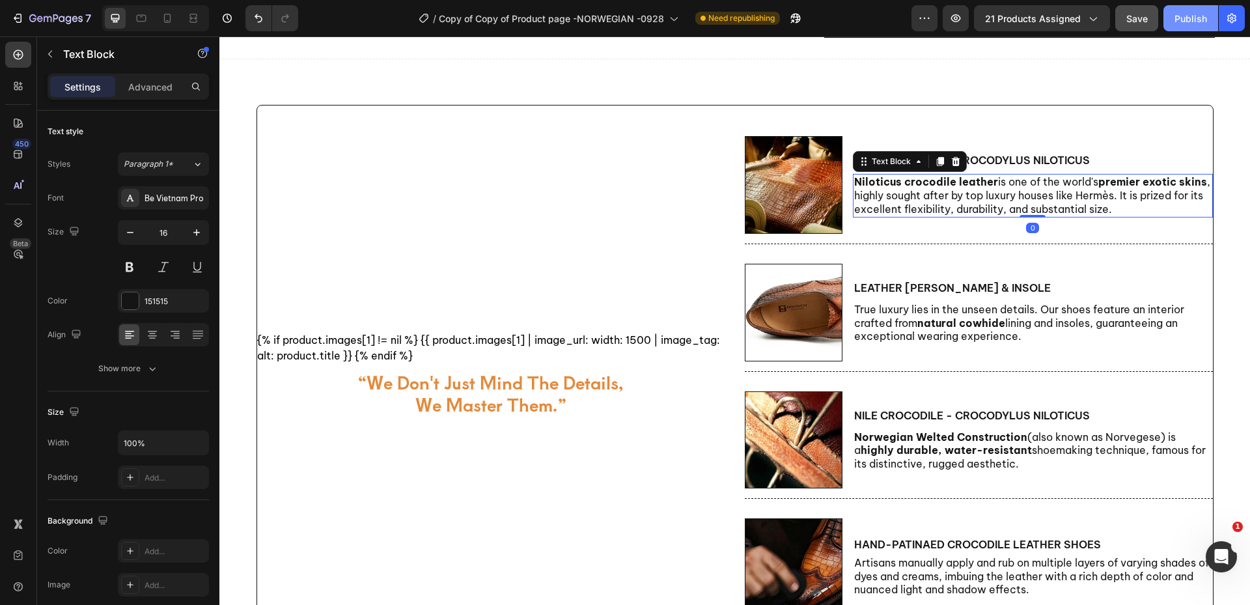
click at [1185, 21] on div "Publish" at bounding box center [1191, 19] width 33 height 14
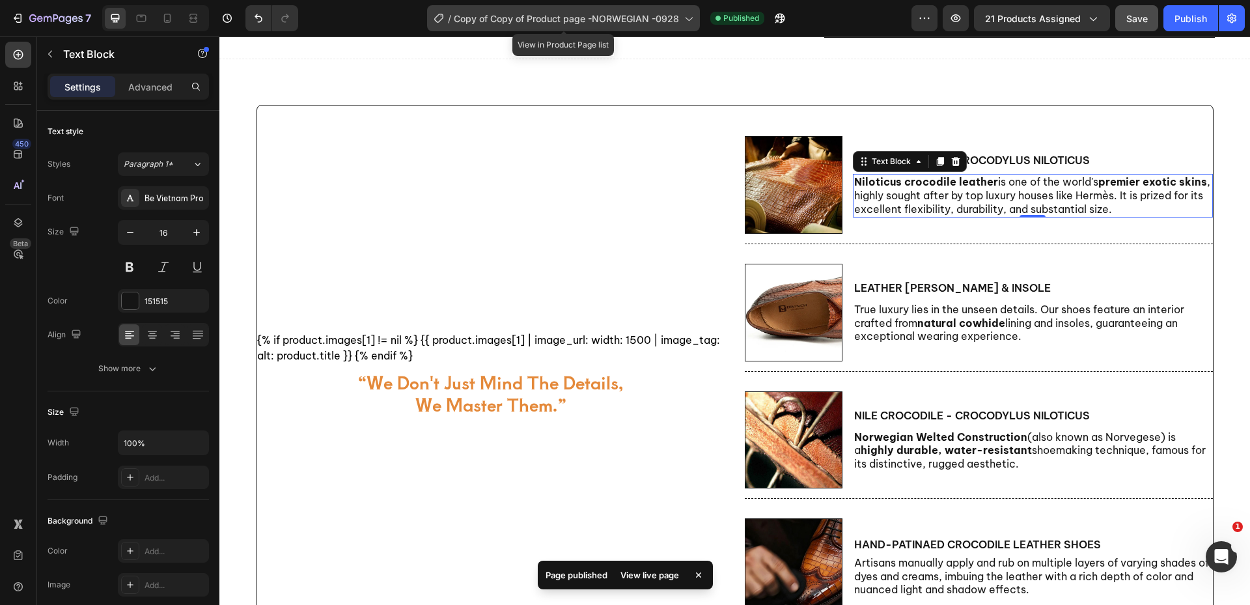
click at [682, 18] on icon at bounding box center [688, 18] width 13 height 13
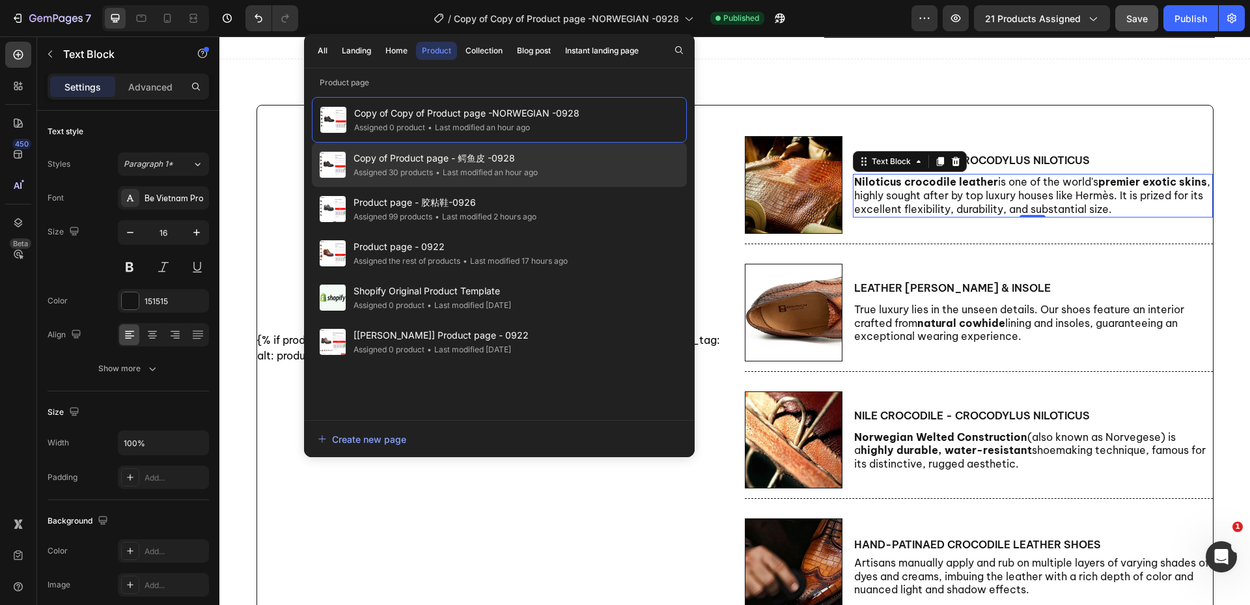
click at [563, 175] on div "Copy of Product page - 鳄鱼皮 -0928 Assigned 30 products • Last modified an hour a…" at bounding box center [499, 165] width 375 height 44
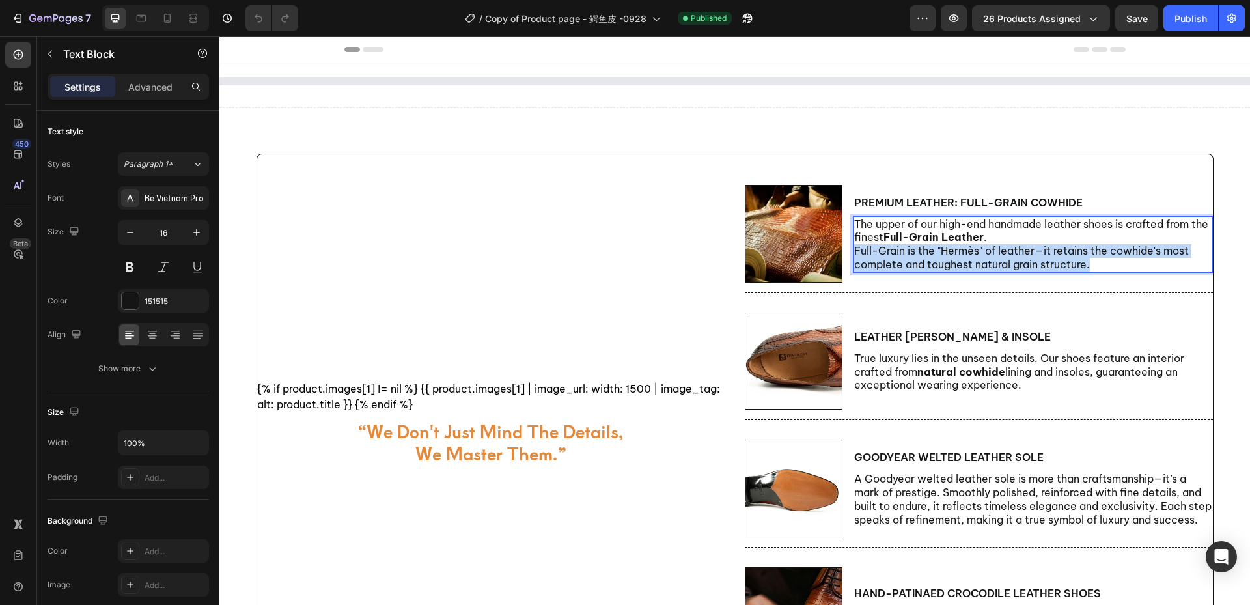
click at [983, 245] on p "Full-Grain is the "Hermès" of leather—it retains the cowhide's most complete an…" at bounding box center [1033, 257] width 358 height 27
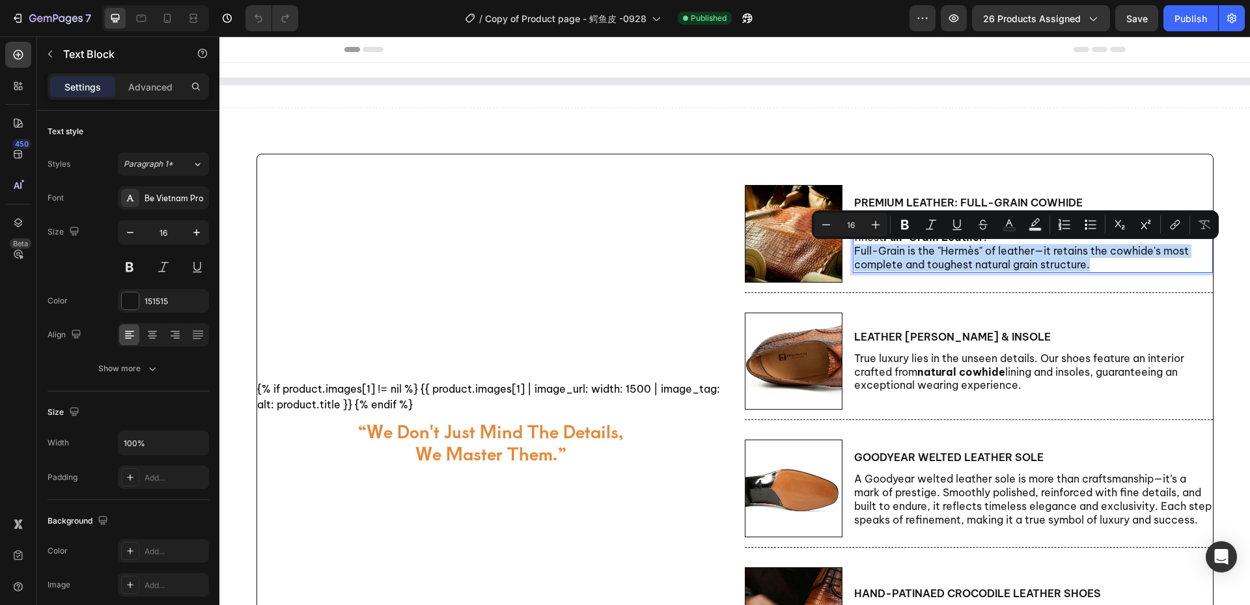
click at [983, 245] on p "Full-Grain is the "Hermès" of leather—it retains the cowhide's most complete an…" at bounding box center [1033, 257] width 358 height 27
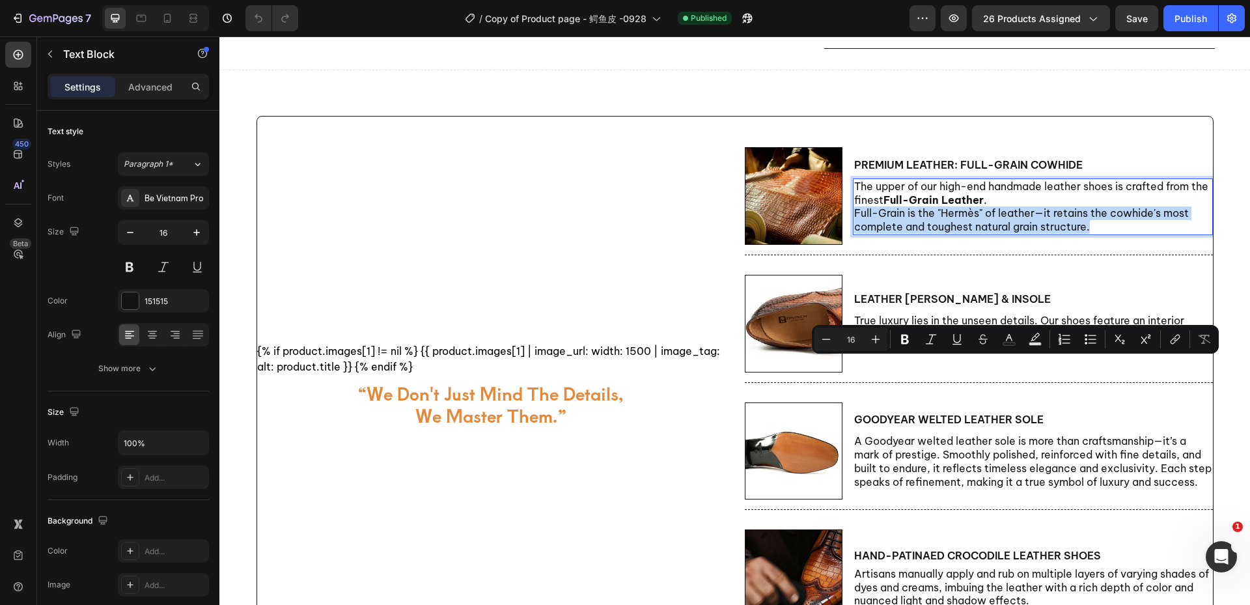
scroll to position [521, 0]
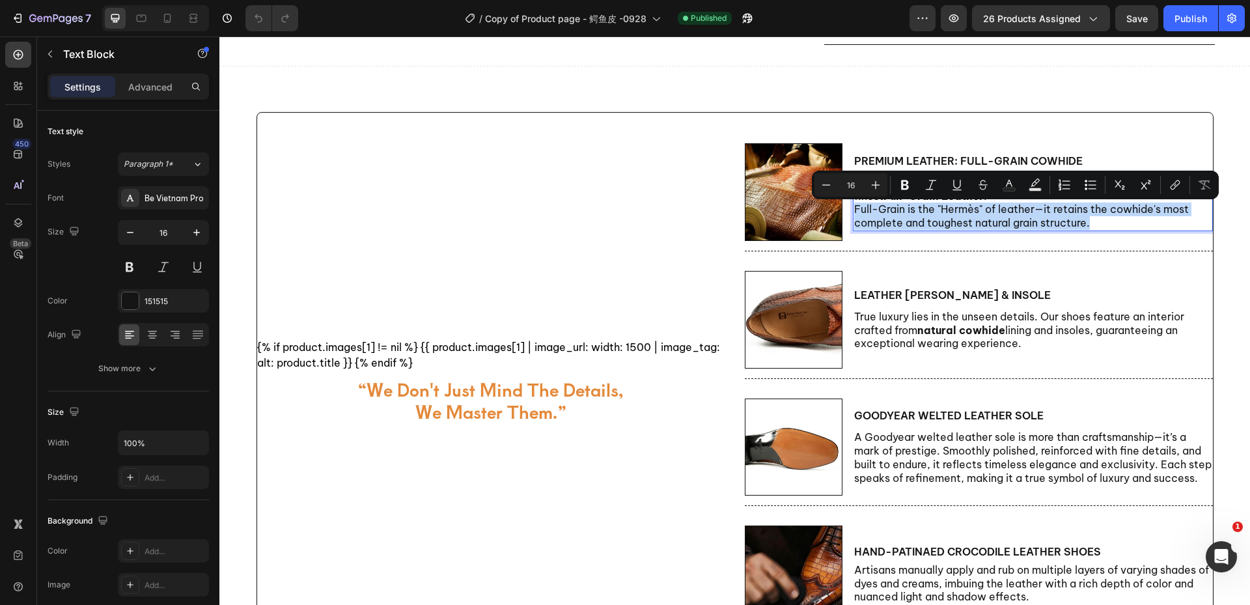
click at [1068, 220] on p "Full-Grain is the "Hermès" of leather—it retains the cowhide's most complete an…" at bounding box center [1033, 216] width 358 height 27
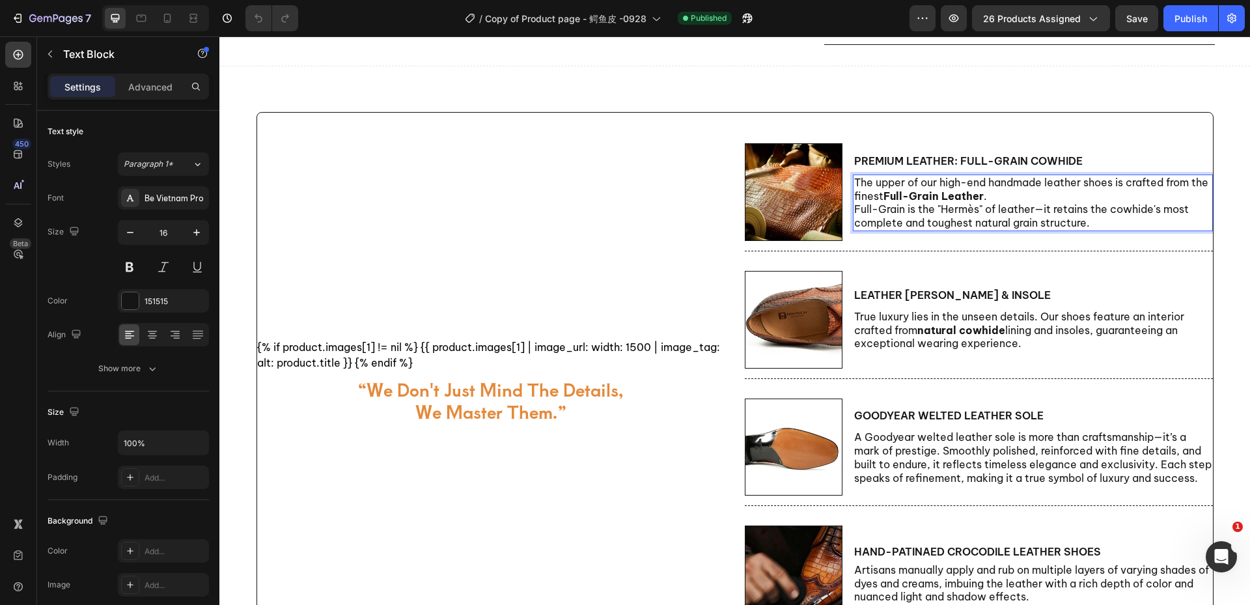
click at [1089, 221] on p "Full-Grain is the "Hermès" of leather—it retains the cowhide's most complete an…" at bounding box center [1033, 216] width 358 height 27
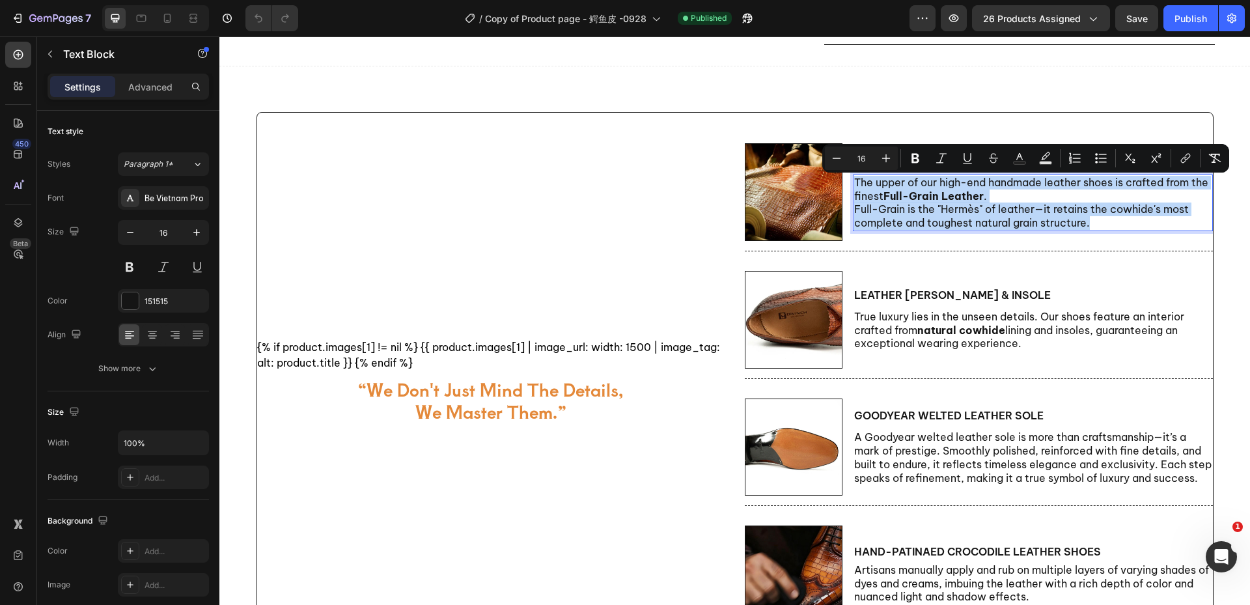
drag, startPoint x: 1088, startPoint y: 223, endPoint x: 851, endPoint y: 182, distance: 240.6
click at [853, 182] on div "The upper of our high-end handmade leather shoes is crafted from the finest Ful…" at bounding box center [1033, 203] width 360 height 57
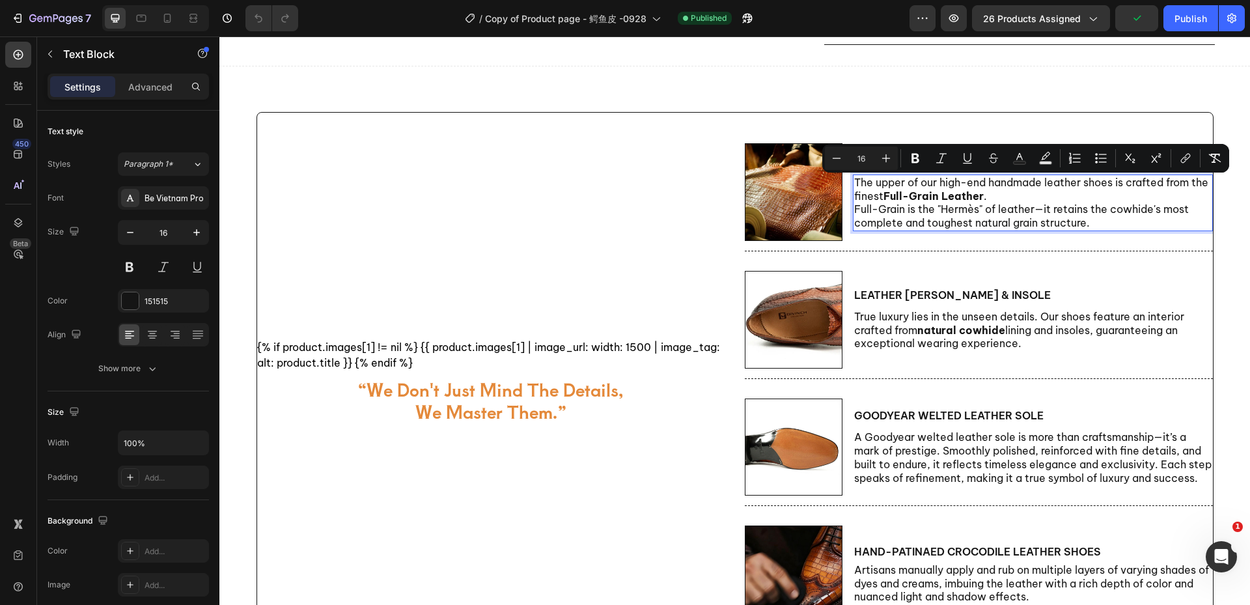
scroll to position [528, 0]
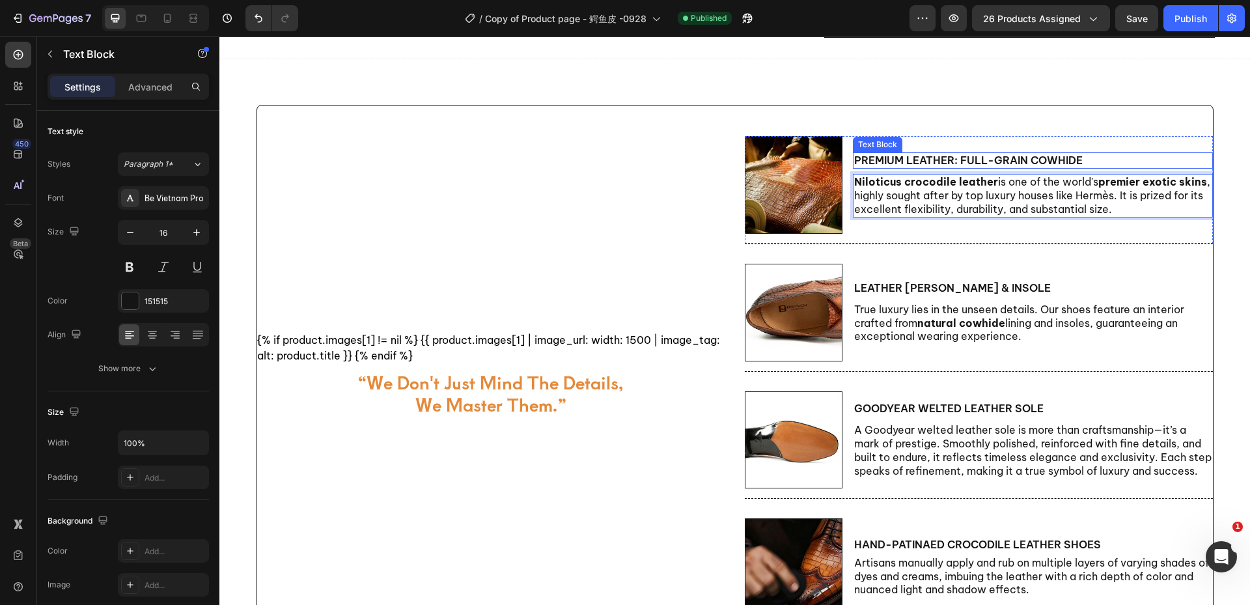
click at [991, 163] on p "Premium Leather: Full-Grain Cowhide" at bounding box center [1033, 161] width 358 height 14
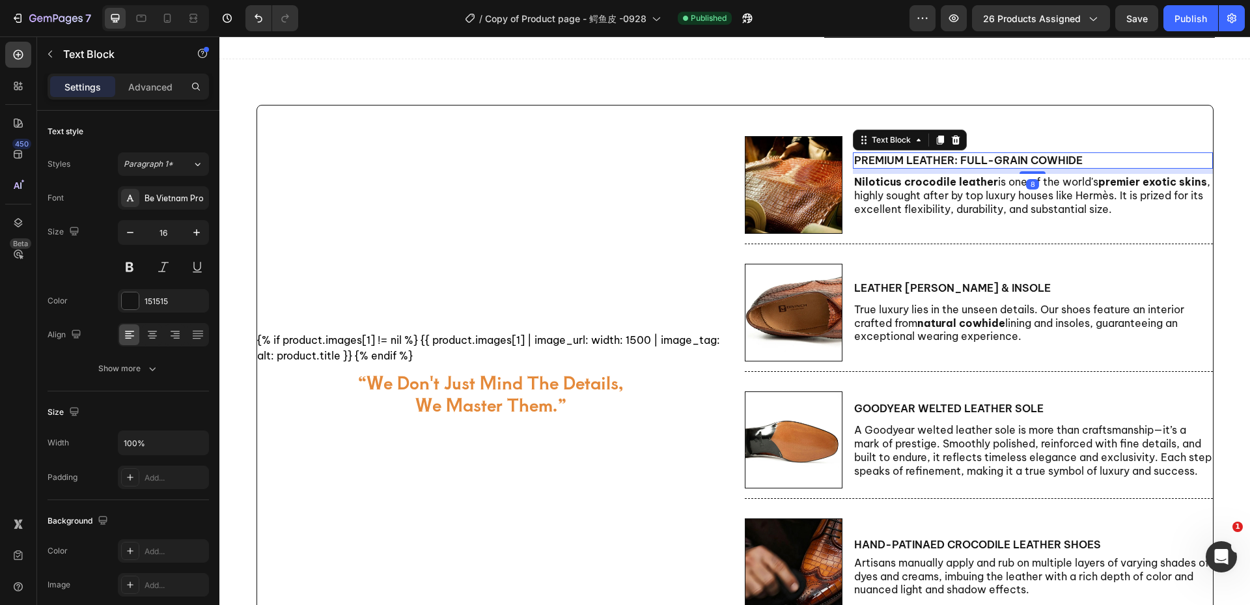
click at [991, 163] on p "Premium Leather: Full-Grain Cowhide" at bounding box center [1033, 161] width 358 height 14
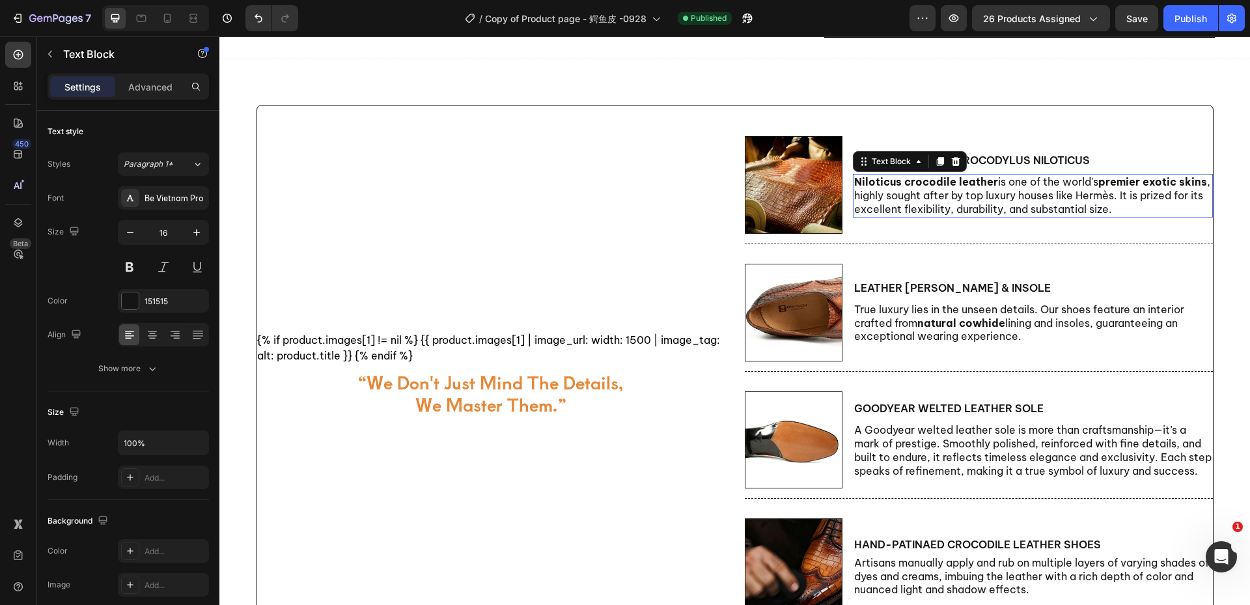
click at [946, 195] on p "Niloticus crocodile leather is one of the world's premier exotic skins , highly…" at bounding box center [1033, 195] width 358 height 40
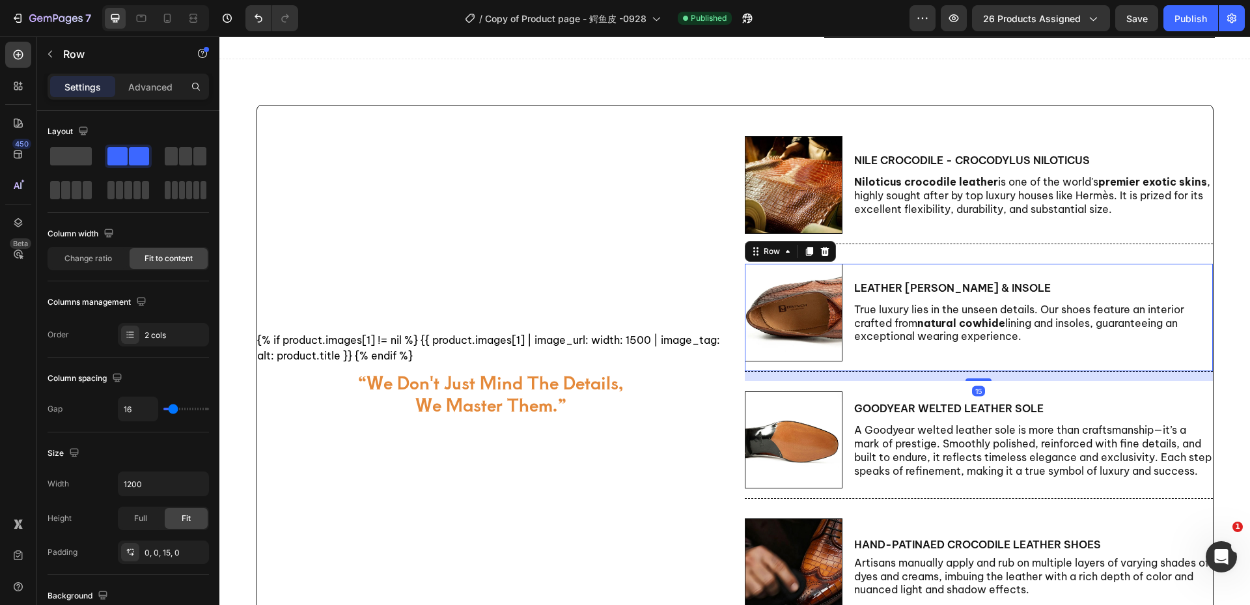
click at [941, 274] on div "Leather Lining & Insole Text Block True luxury lies in the unseen details. Our …" at bounding box center [1033, 313] width 360 height 98
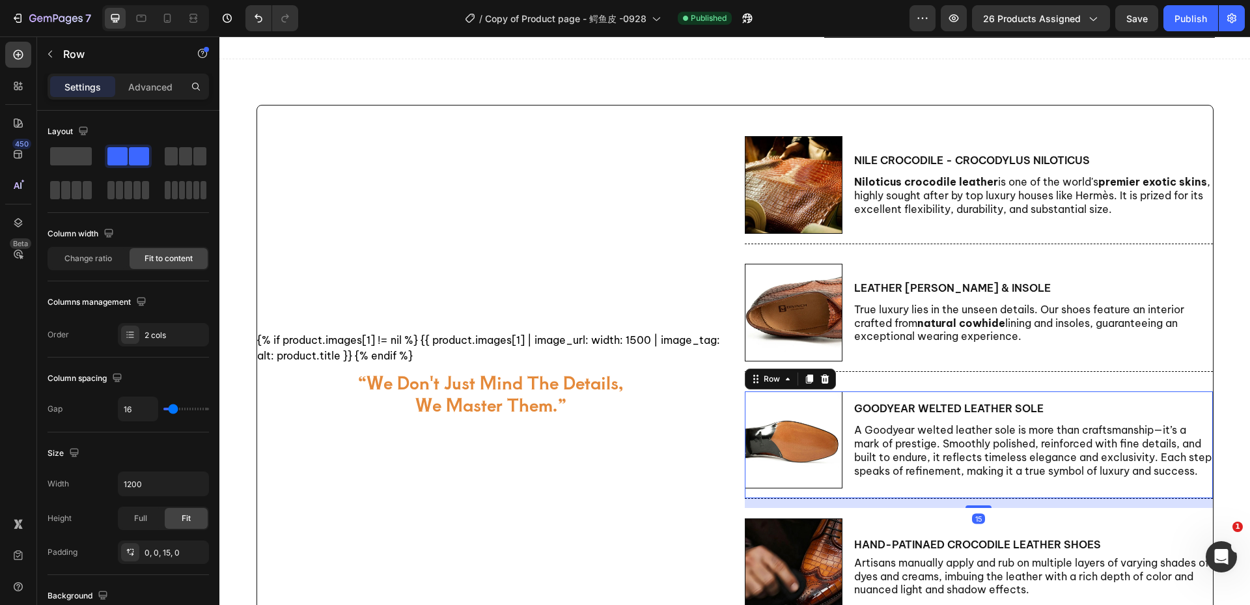
click at [905, 422] on div "Goodyear welted leather sole Text Block A Goodyear welted leather sole is more …" at bounding box center [1033, 440] width 360 height 98
click at [1184, 20] on div "Publish" at bounding box center [1191, 19] width 33 height 14
click at [59, 59] on button "button" at bounding box center [50, 54] width 21 height 21
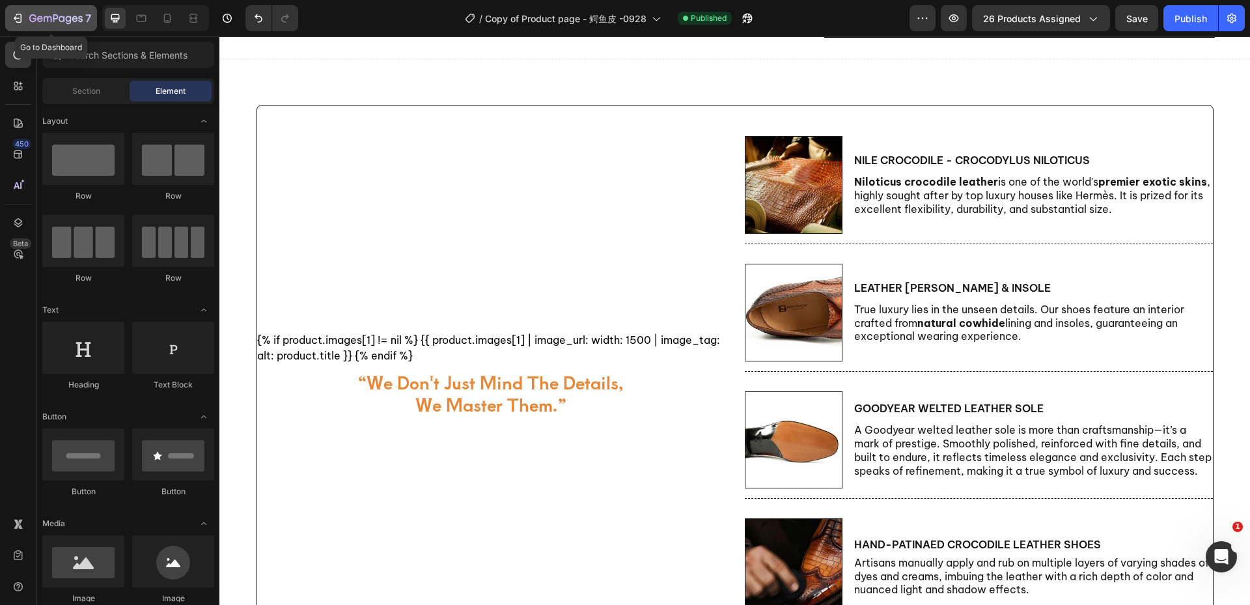
click at [36, 25] on div "7" at bounding box center [60, 18] width 62 height 16
